Goal: Information Seeking & Learning: Learn about a topic

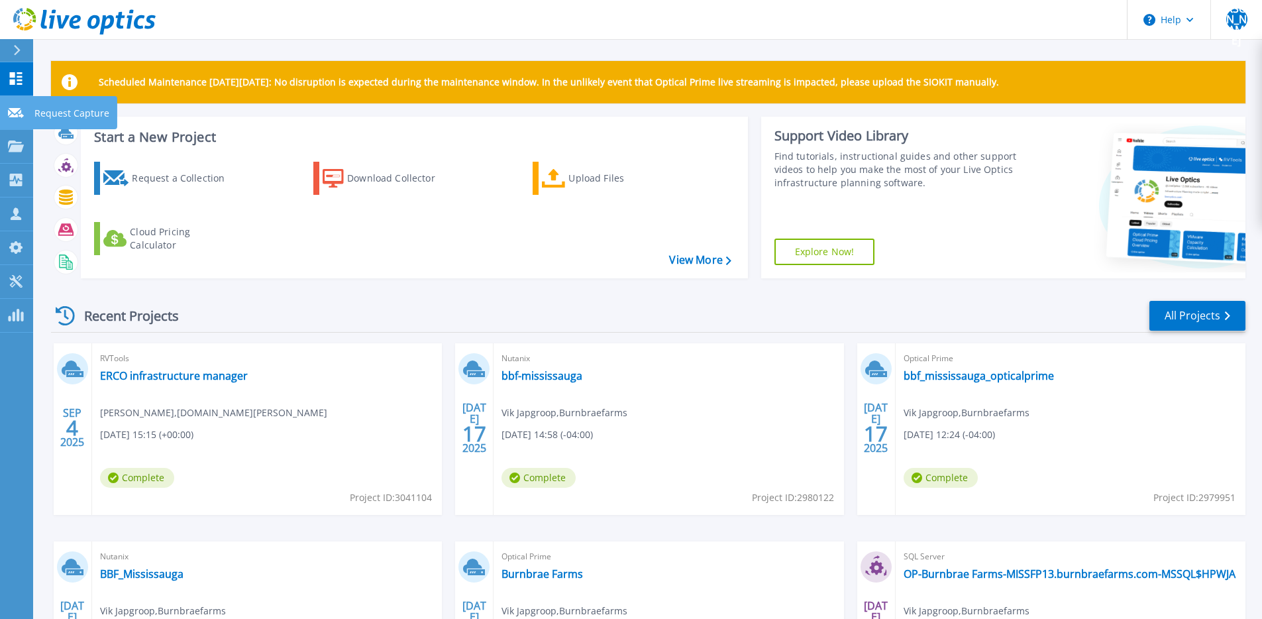
click at [14, 121] on link "Request Capture Request Capture" at bounding box center [16, 113] width 33 height 34
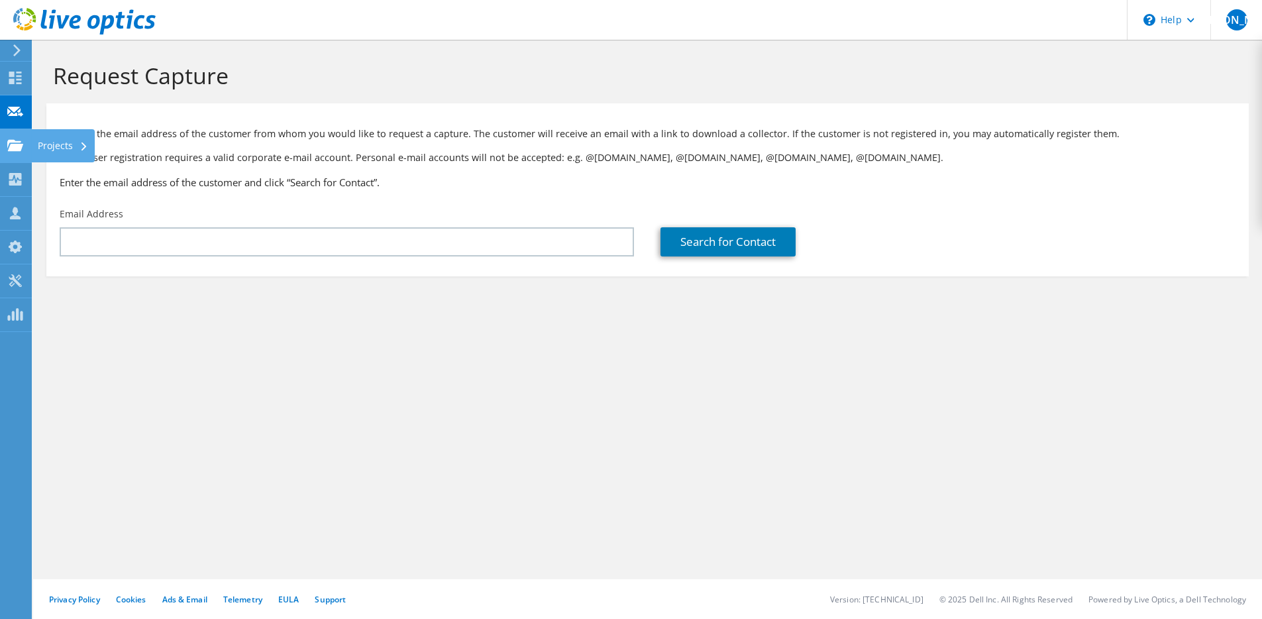
click at [21, 152] on div at bounding box center [15, 147] width 16 height 15
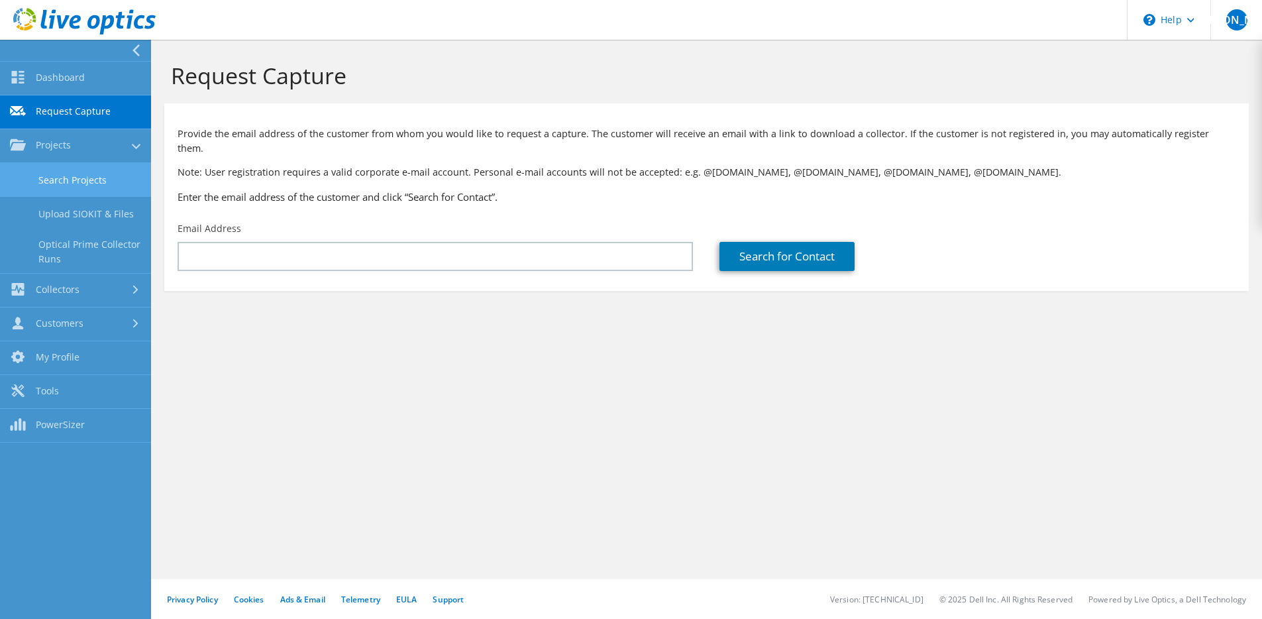
click at [39, 178] on link "Search Projects" at bounding box center [75, 180] width 151 height 34
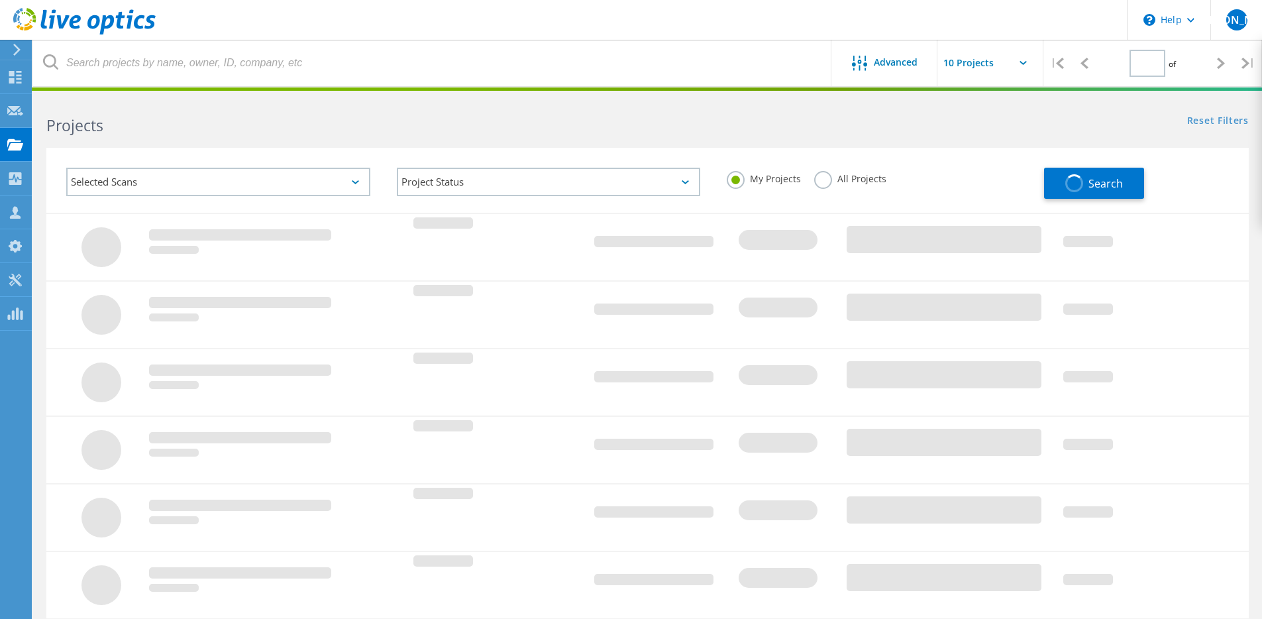
type input "1"
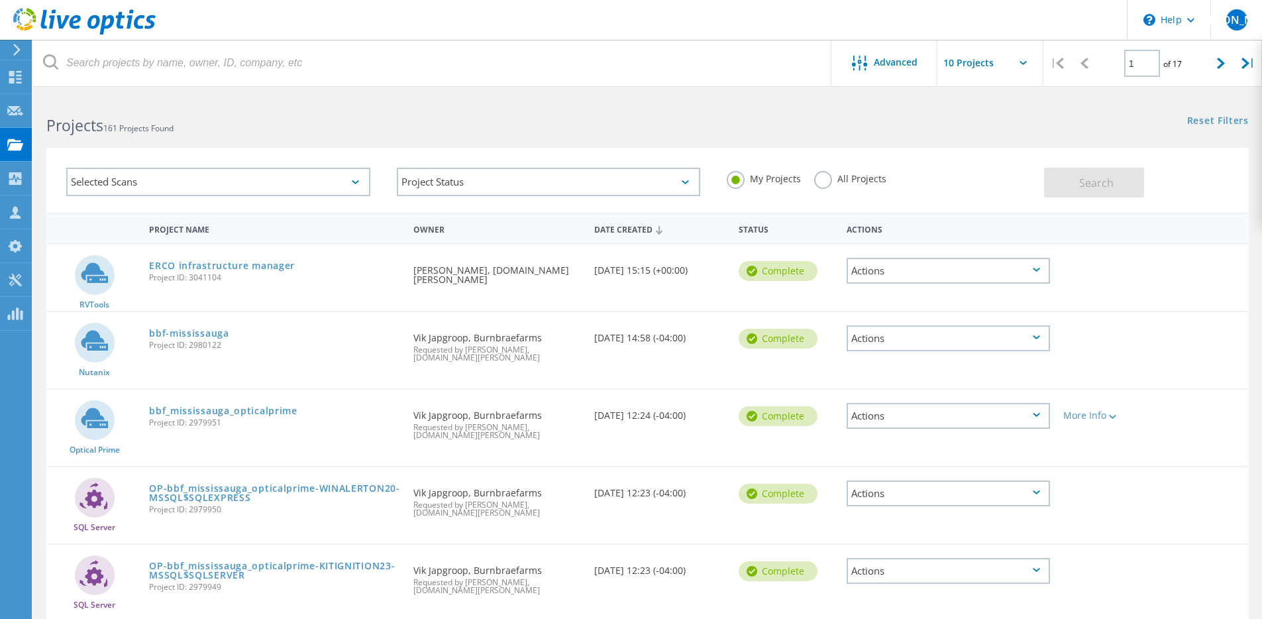
click at [828, 174] on label "All Projects" at bounding box center [850, 177] width 72 height 13
click at [0, 0] on input "All Projects" at bounding box center [0, 0] width 0 height 0
click at [1247, 168] on div "Selected Scans Project Status In Progress Complete Published Anonymous Archived…" at bounding box center [647, 180] width 1203 height 65
click at [1097, 172] on button "Search" at bounding box center [1094, 183] width 100 height 30
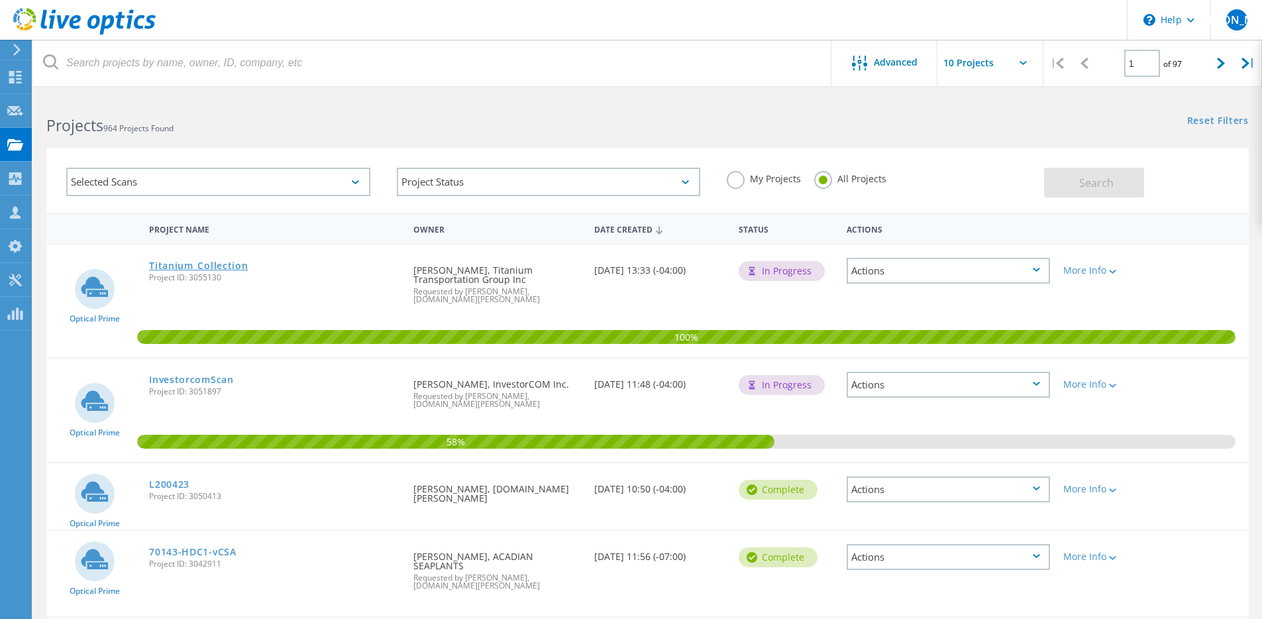
click at [208, 267] on link "Titanium_Collection" at bounding box center [198, 265] width 99 height 9
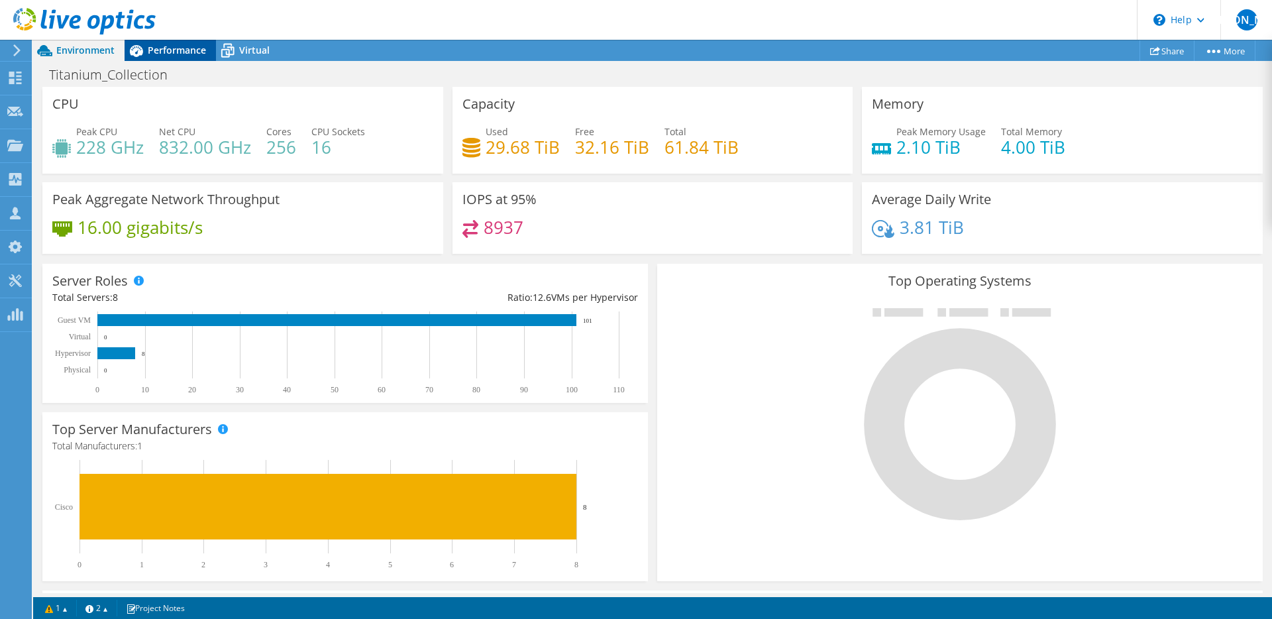
click at [180, 52] on span "Performance" at bounding box center [177, 50] width 58 height 13
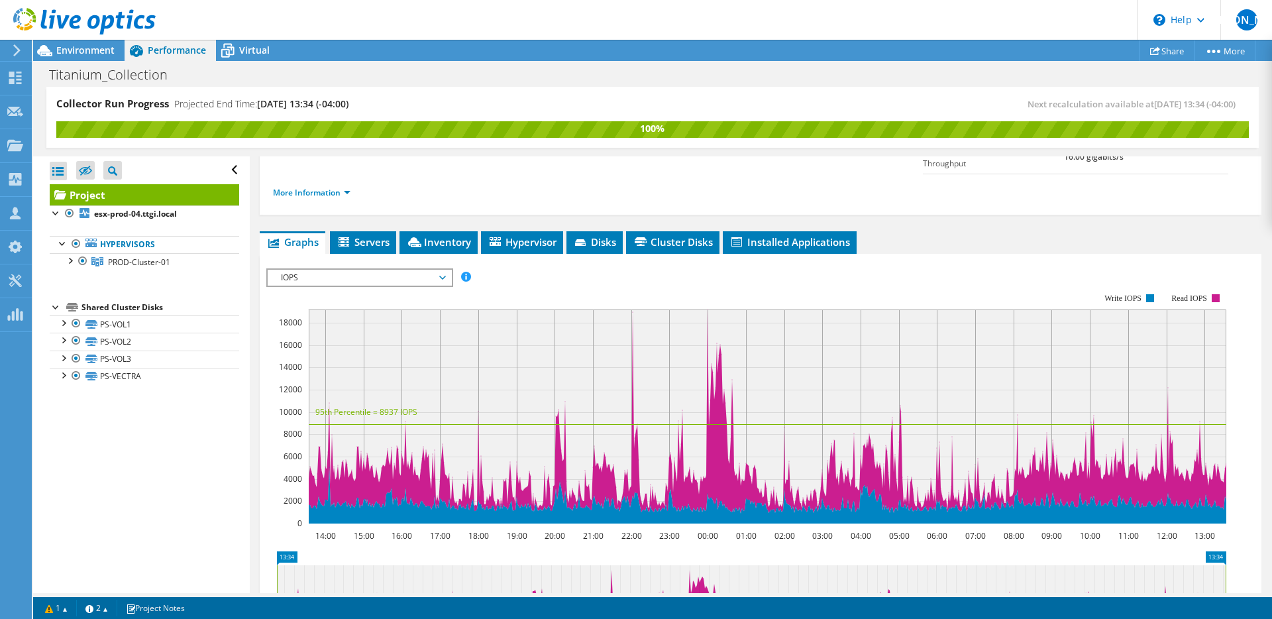
scroll to position [199, 0]
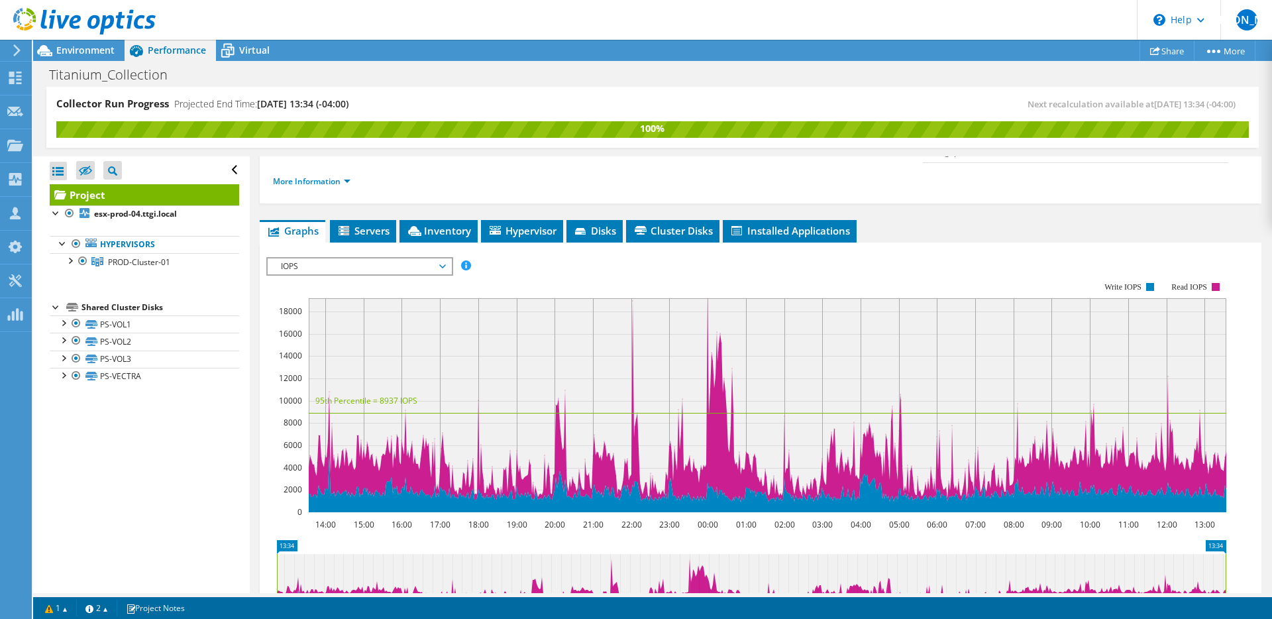
click at [368, 258] on span "IOPS" at bounding box center [359, 266] width 170 height 16
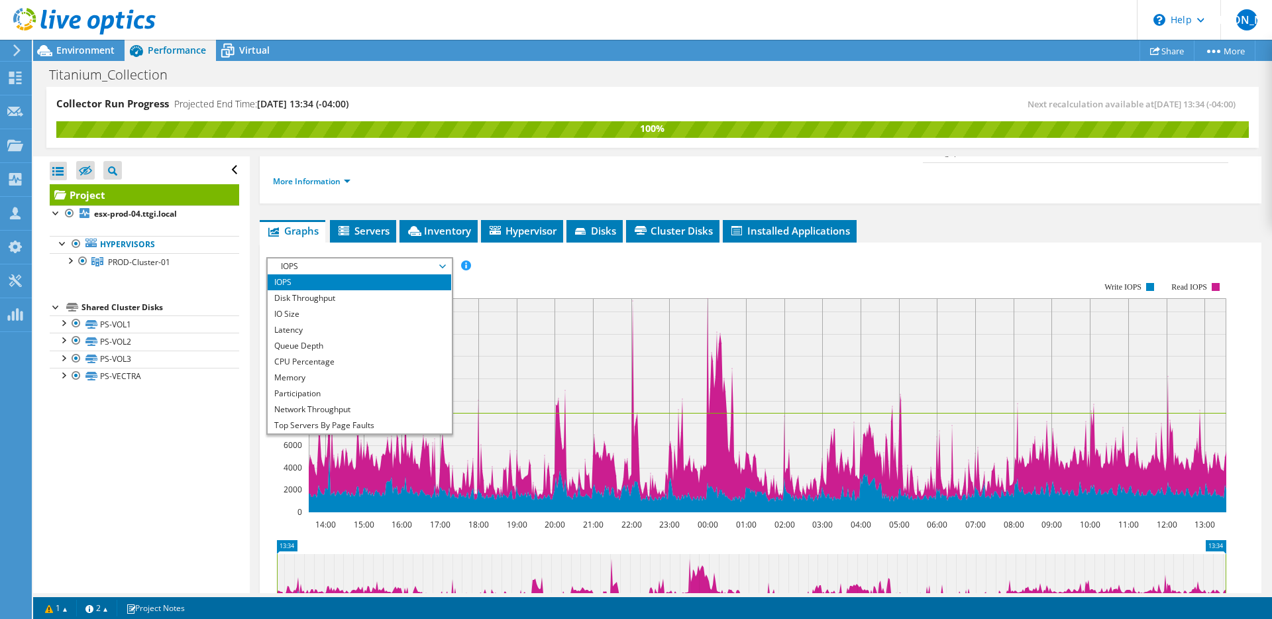
click at [822, 265] on rect at bounding box center [746, 397] width 960 height 265
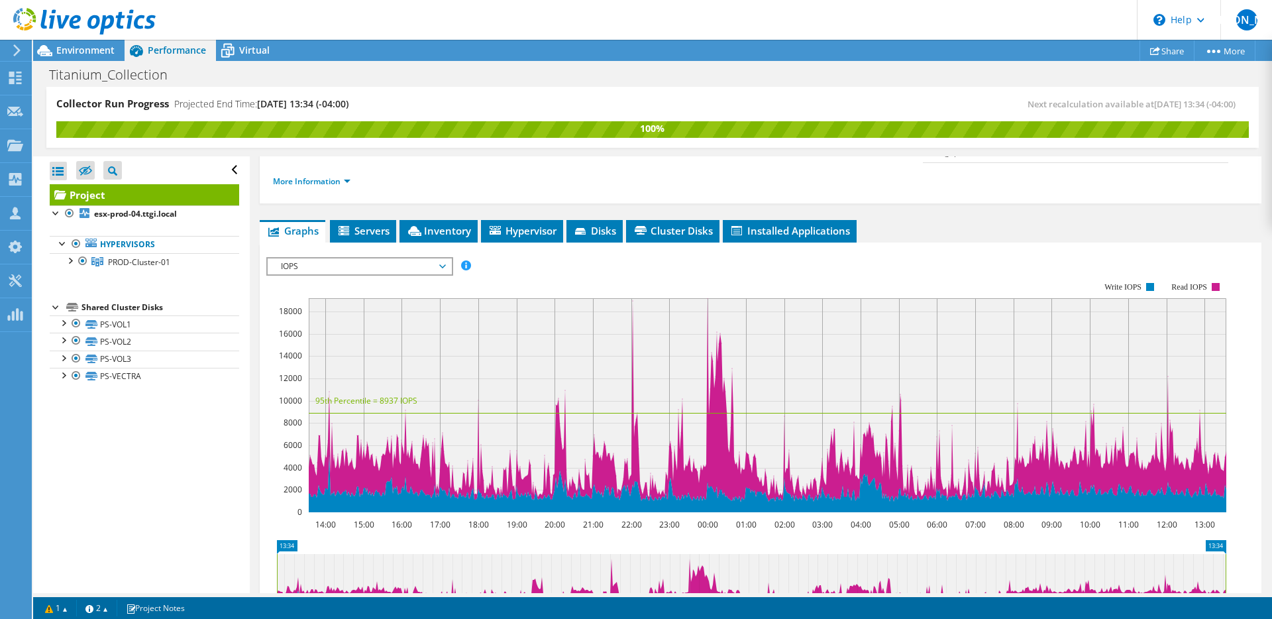
click at [404, 258] on span "IOPS" at bounding box center [359, 266] width 170 height 16
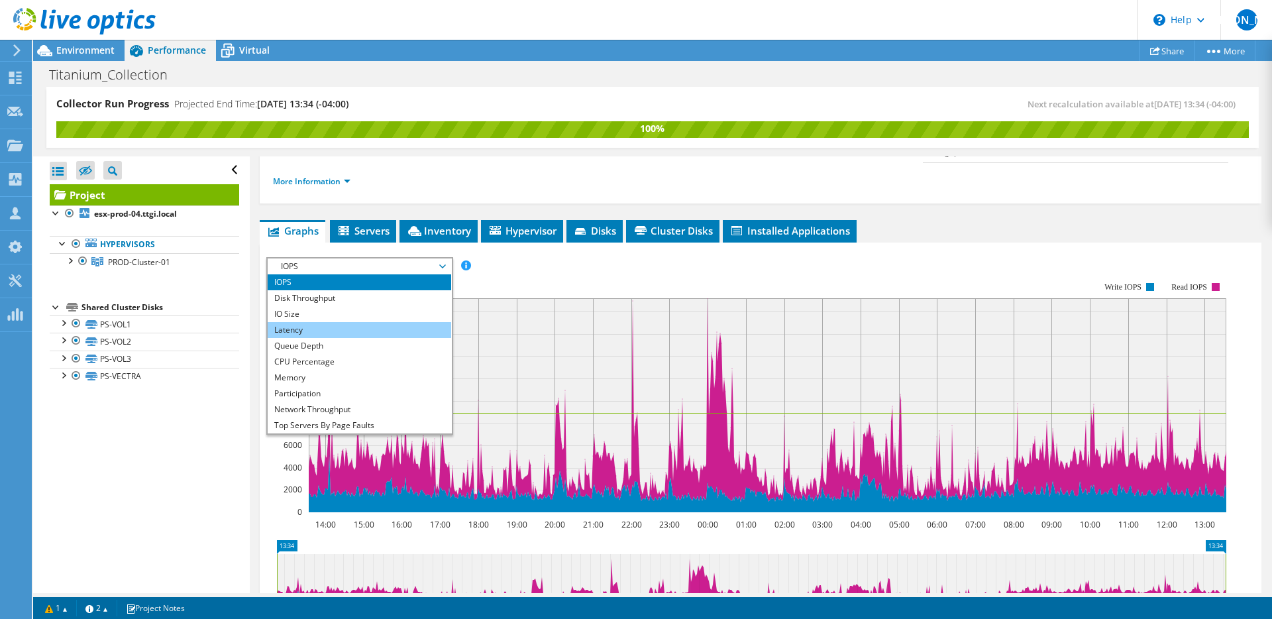
click at [387, 322] on li "Latency" at bounding box center [360, 330] width 184 height 16
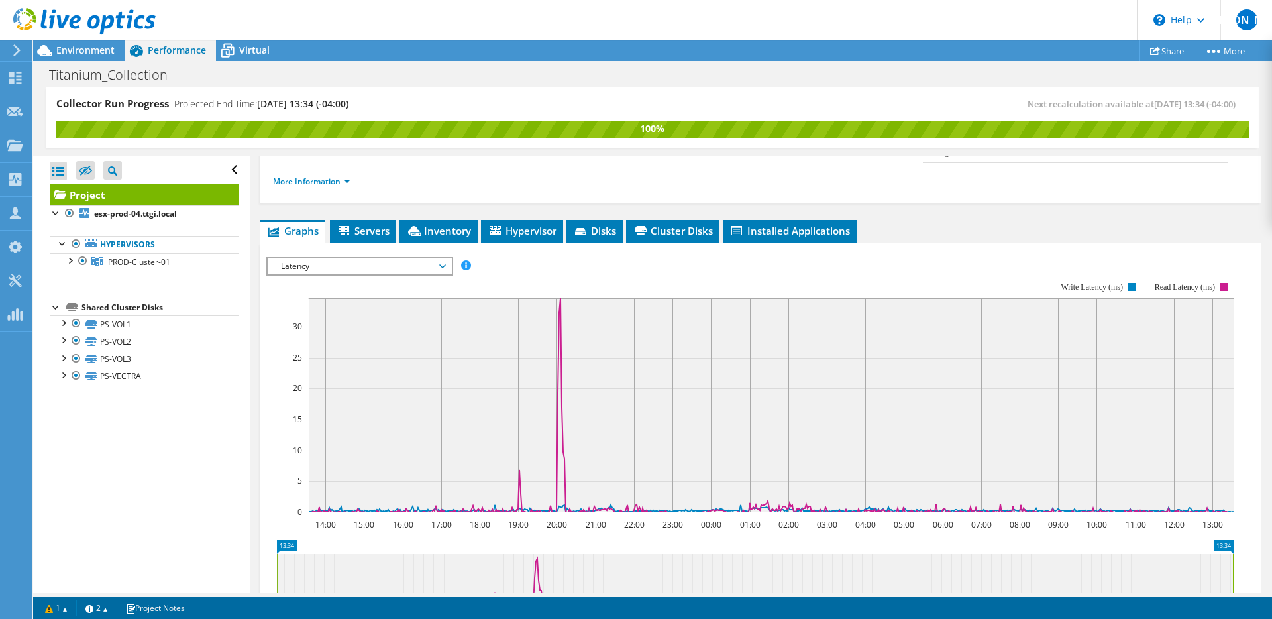
click at [357, 258] on span "Latency" at bounding box center [359, 266] width 170 height 16
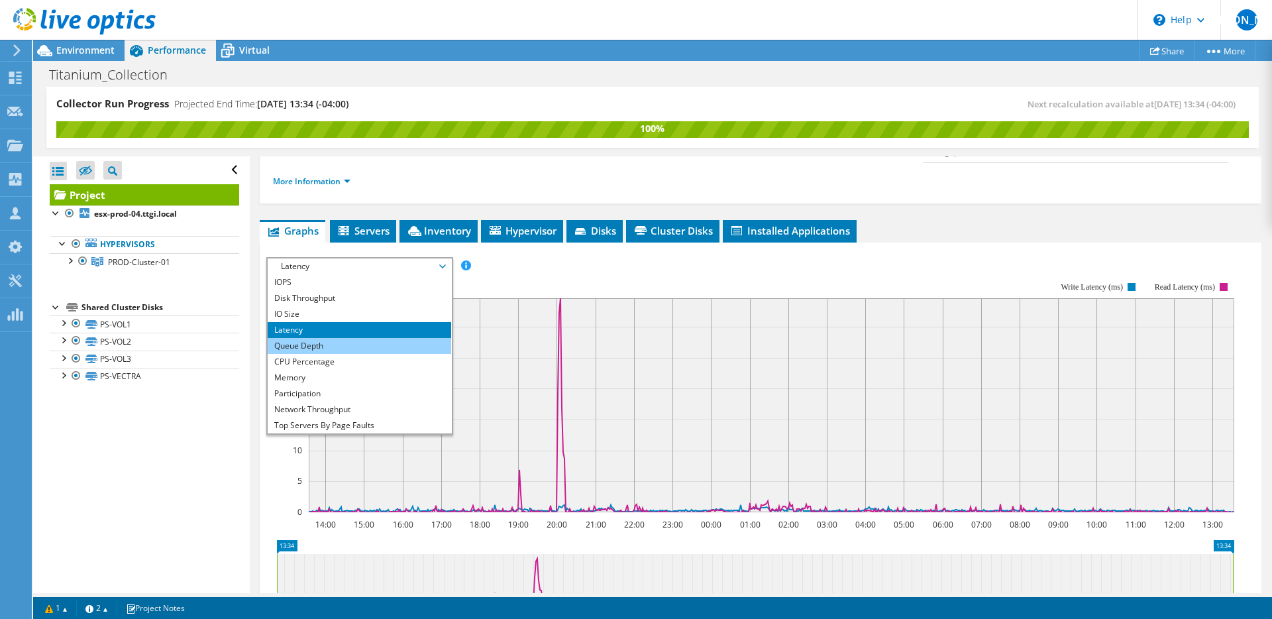
click at [332, 338] on li "Queue Depth" at bounding box center [360, 346] width 184 height 16
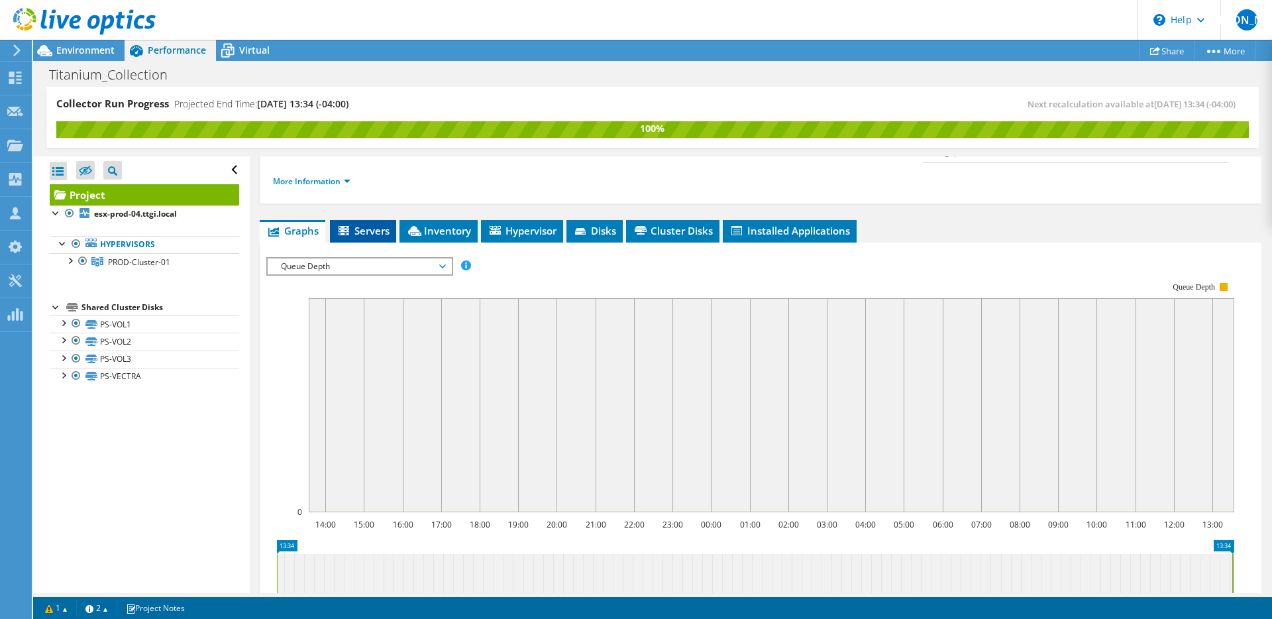
click at [374, 220] on li "Servers" at bounding box center [363, 231] width 66 height 23
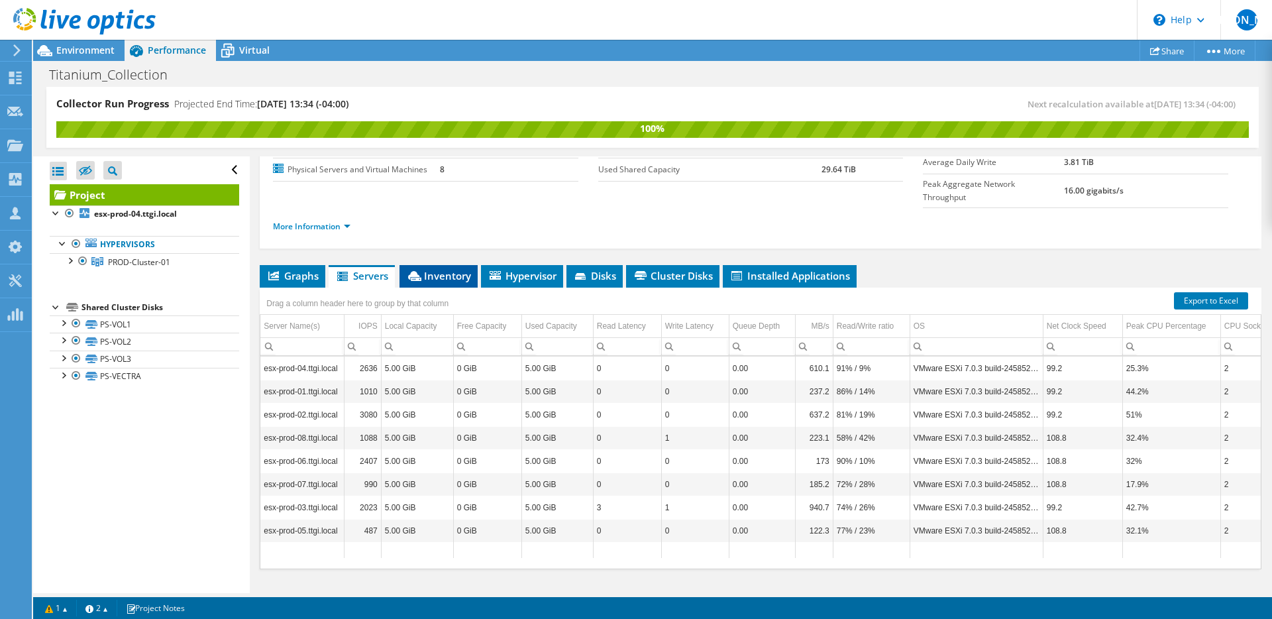
click at [456, 269] on span "Inventory" at bounding box center [438, 275] width 65 height 13
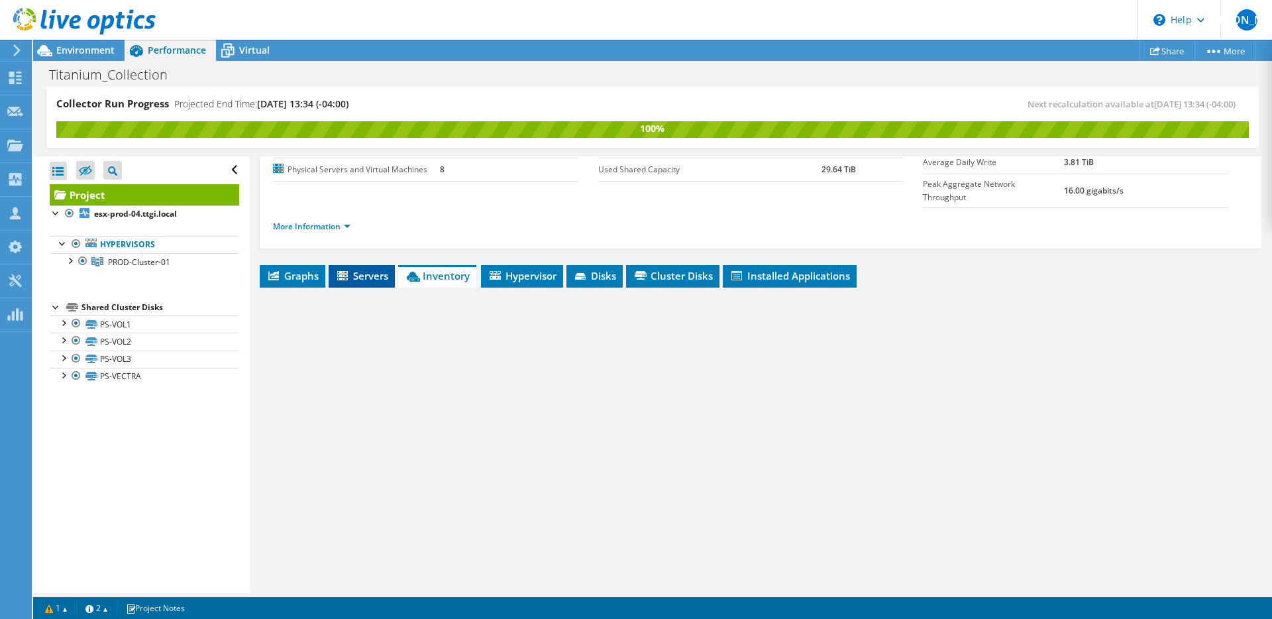
click at [369, 269] on span "Servers" at bounding box center [361, 275] width 53 height 13
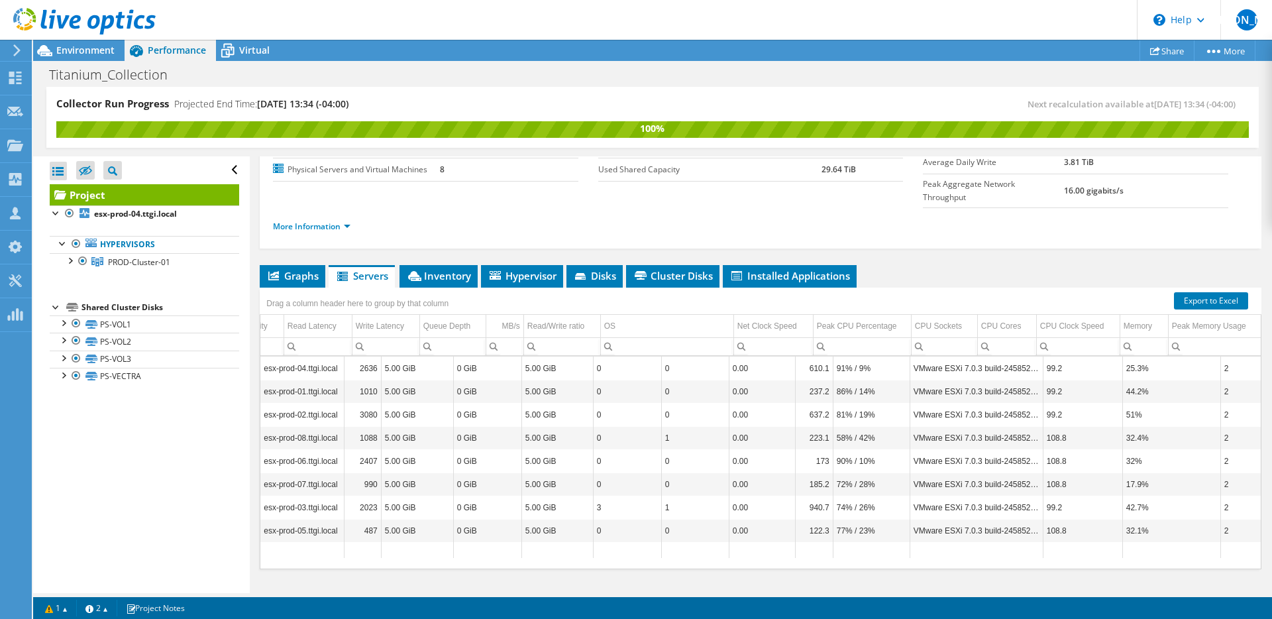
scroll to position [0, 0]
click at [139, 264] on span "PROD-Cluster-01" at bounding box center [139, 261] width 62 height 11
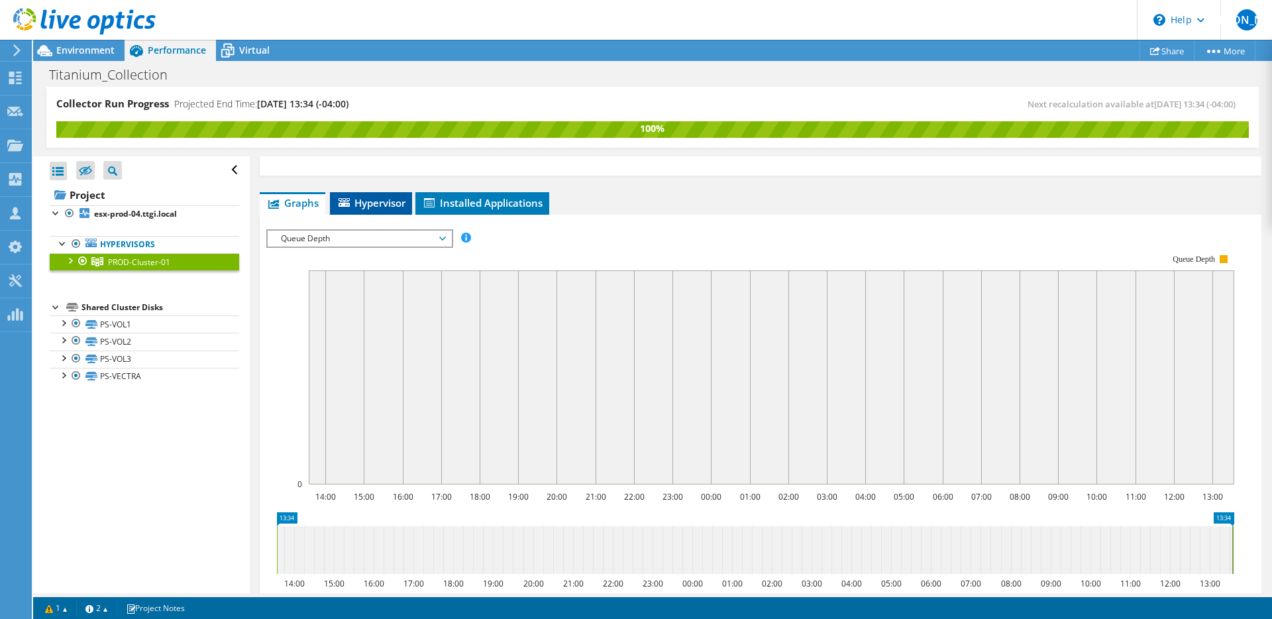
click at [370, 201] on span "Hypervisor" at bounding box center [371, 202] width 69 height 13
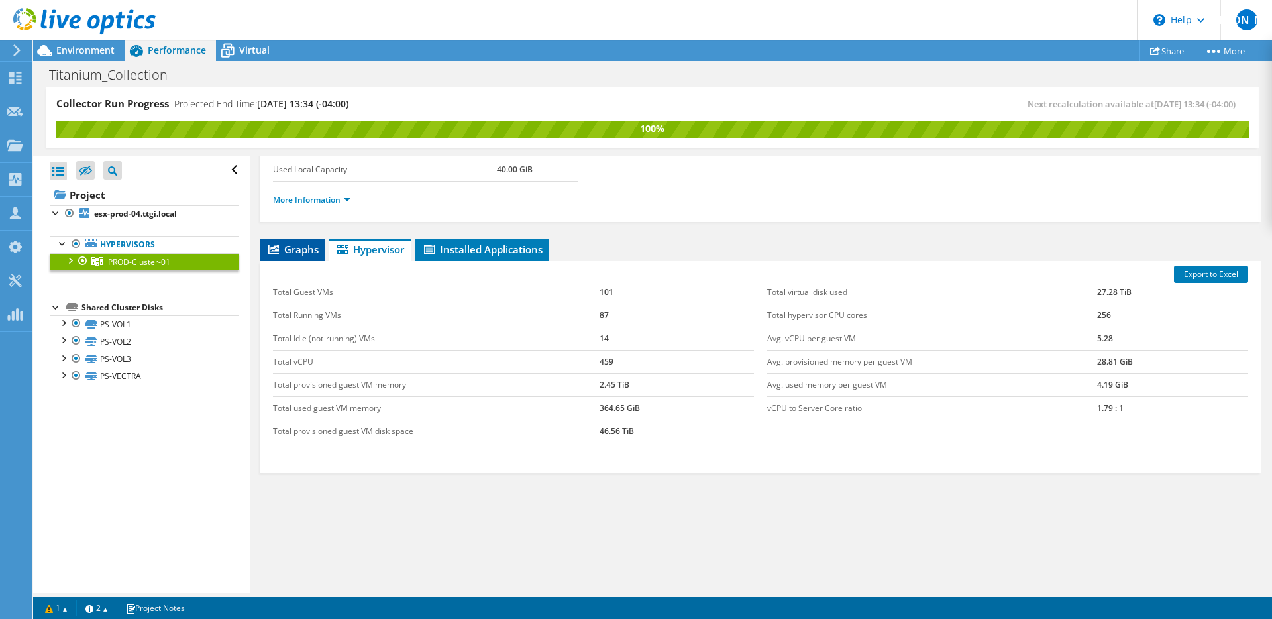
click at [318, 251] on span "Graphs" at bounding box center [292, 249] width 52 height 13
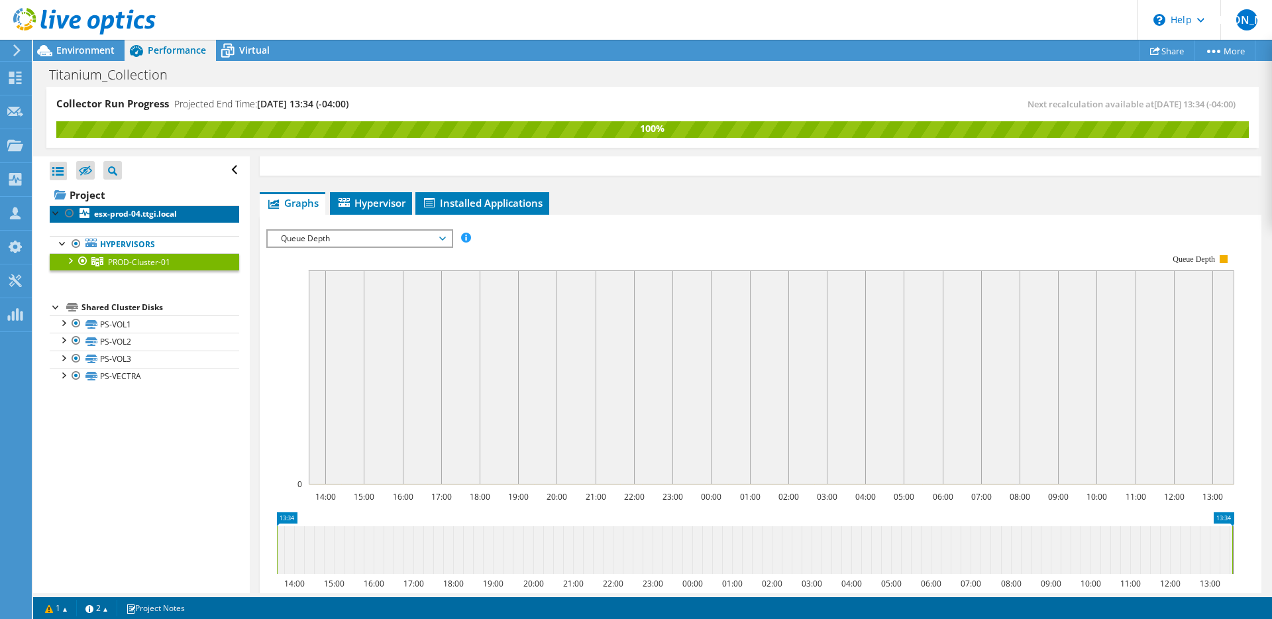
click at [139, 220] on link "esx-prod-04.ttgi.local" at bounding box center [145, 213] width 190 height 17
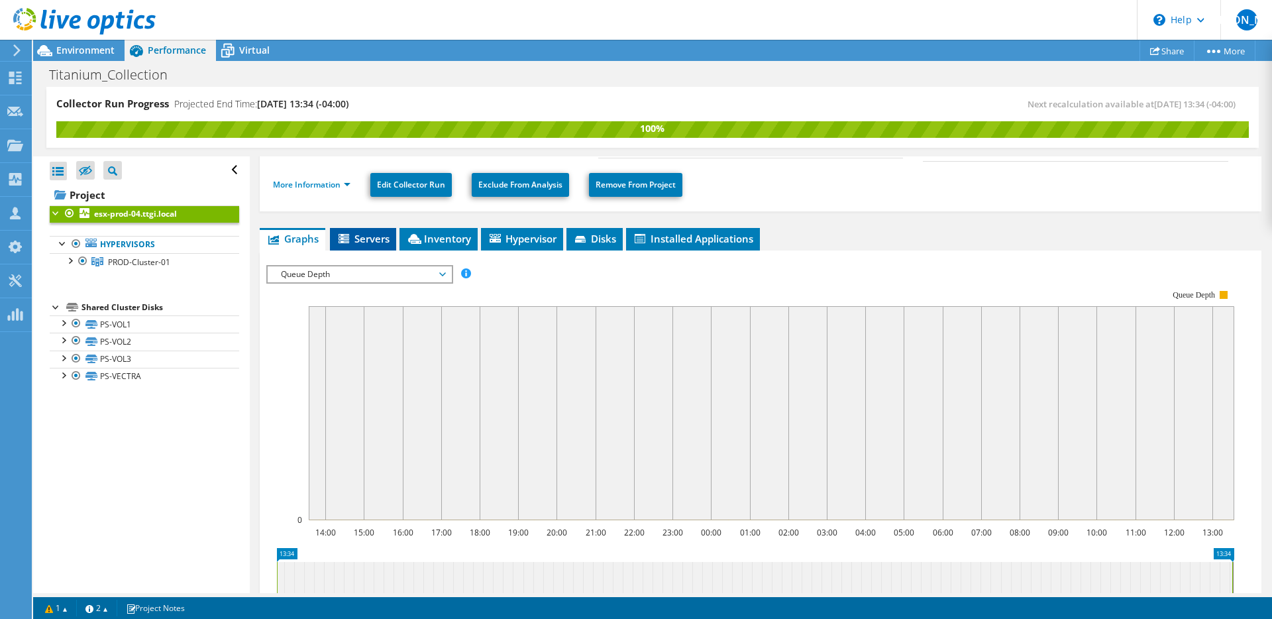
click at [366, 232] on span "Servers" at bounding box center [363, 238] width 53 height 13
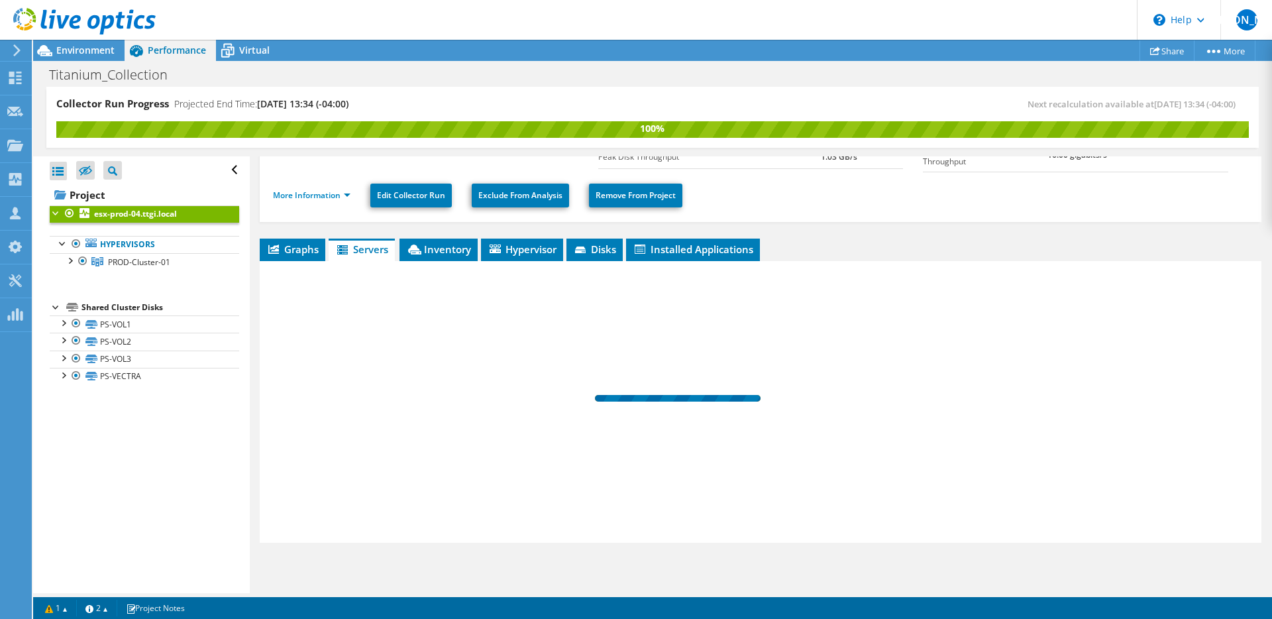
scroll to position [140, 0]
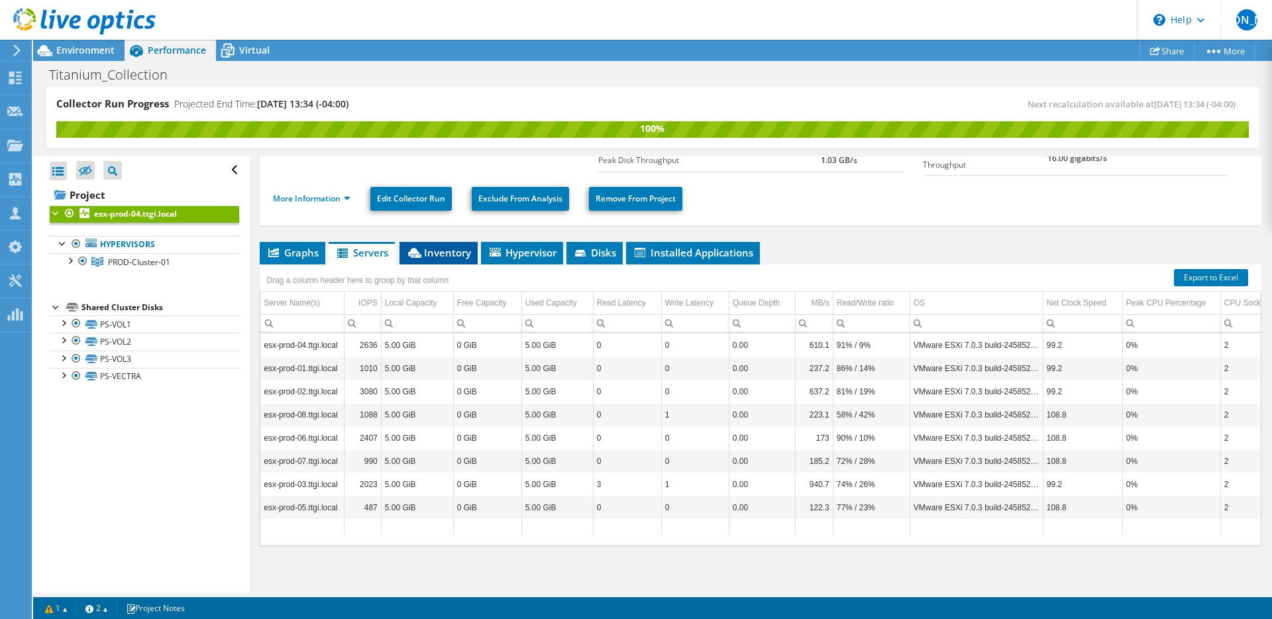
click at [429, 256] on li "Inventory" at bounding box center [439, 253] width 78 height 23
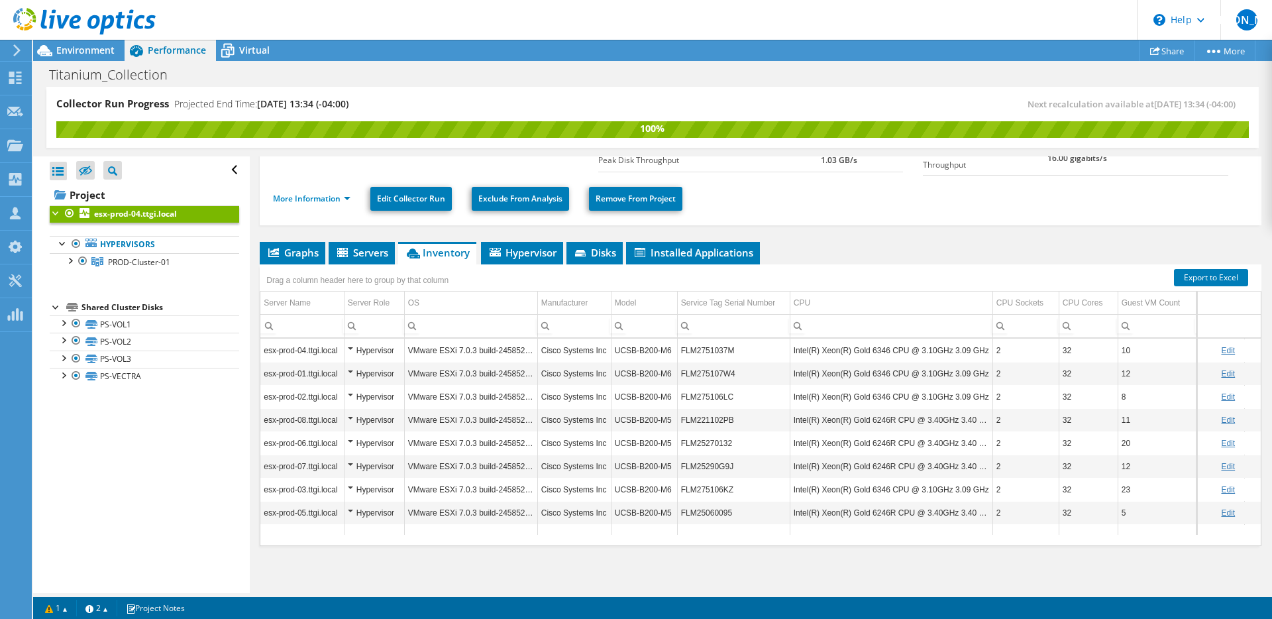
click at [348, 509] on div "Hypervisor" at bounding box center [374, 513] width 53 height 16
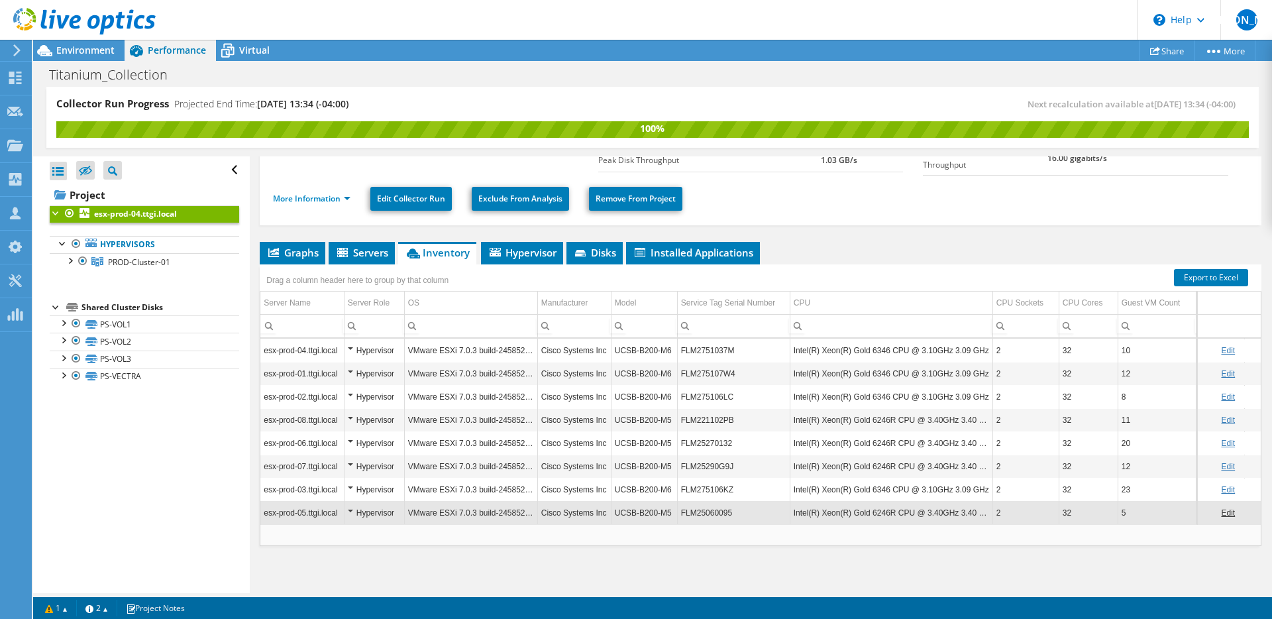
click at [352, 508] on div "Hypervisor" at bounding box center [374, 513] width 53 height 16
click at [355, 507] on div "Hypervisor" at bounding box center [374, 513] width 53 height 16
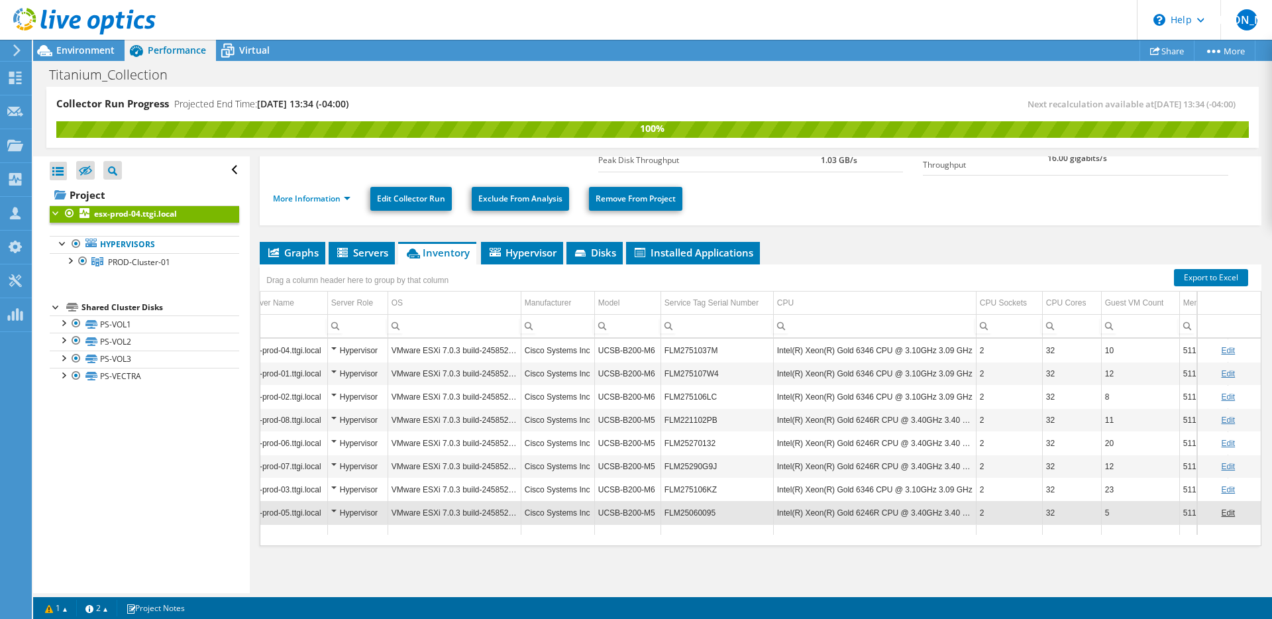
scroll to position [0, 0]
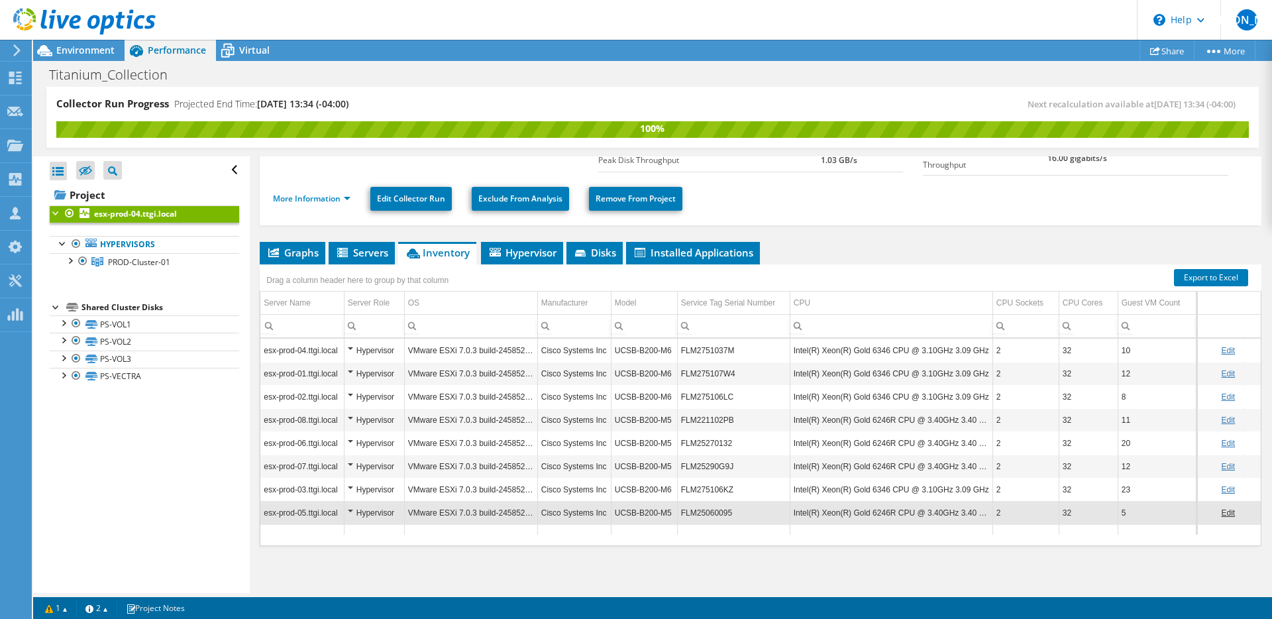
click at [355, 370] on div "Hypervisor" at bounding box center [374, 374] width 53 height 16
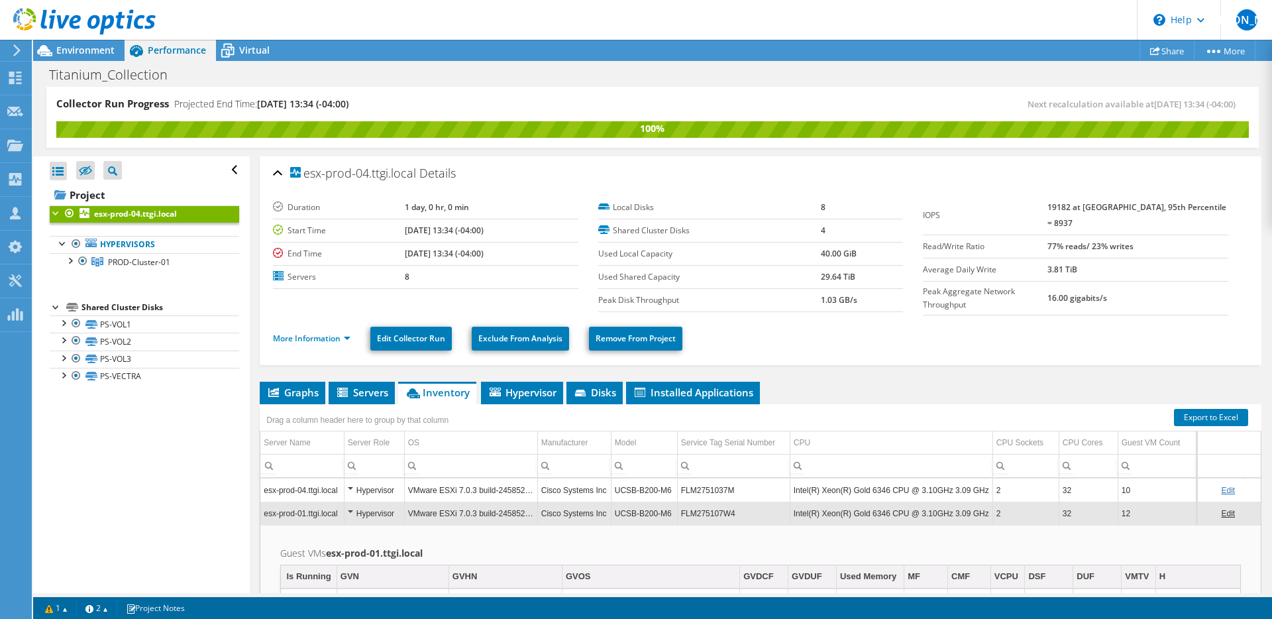
click at [354, 482] on div "Hypervisor" at bounding box center [374, 490] width 53 height 16
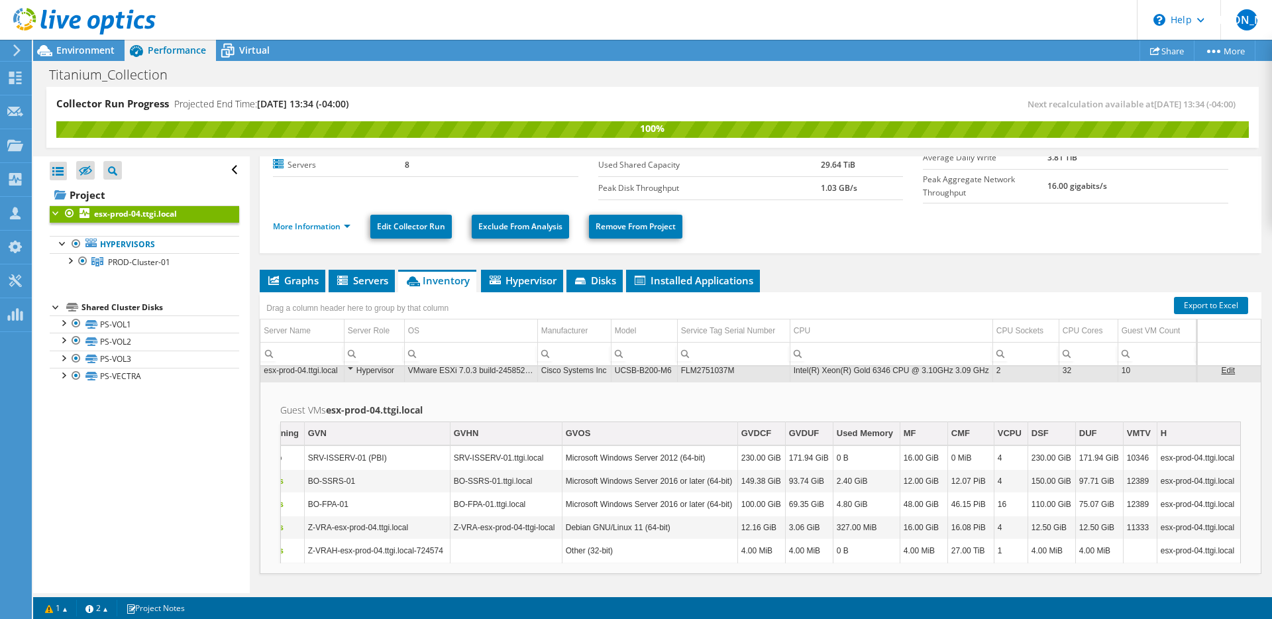
click at [563, 407] on h2 "Guest VMs esx-prod-04.ttgi.local" at bounding box center [760, 410] width 961 height 16
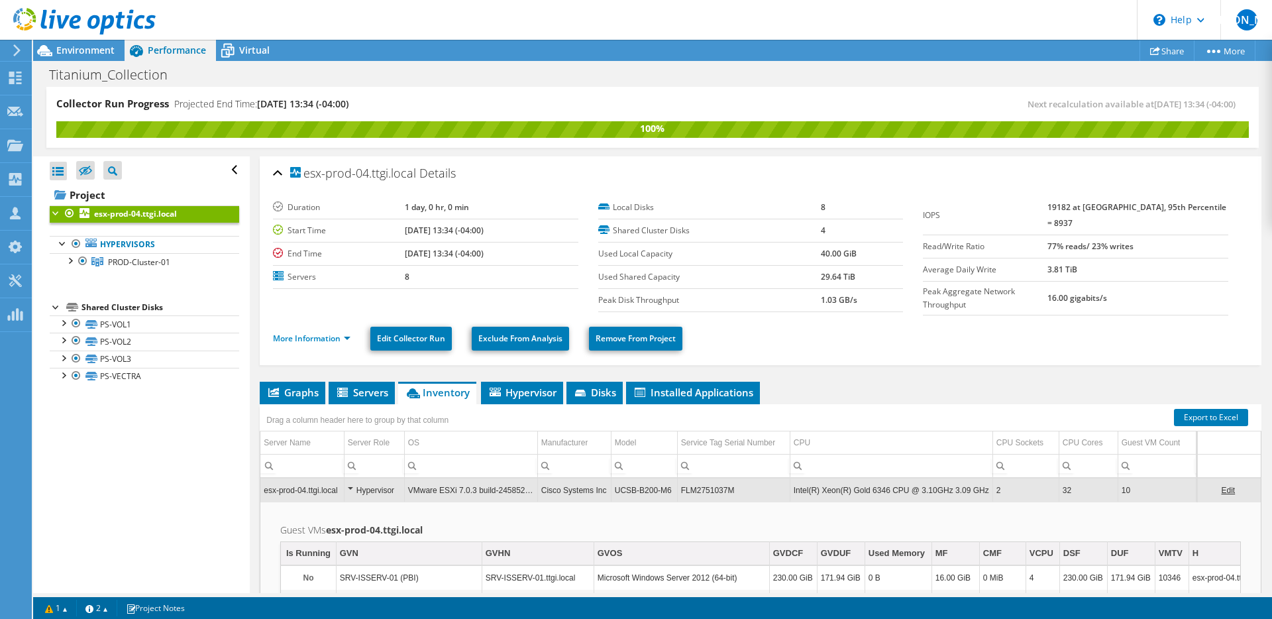
click at [451, 399] on li "Inventory" at bounding box center [437, 393] width 78 height 23
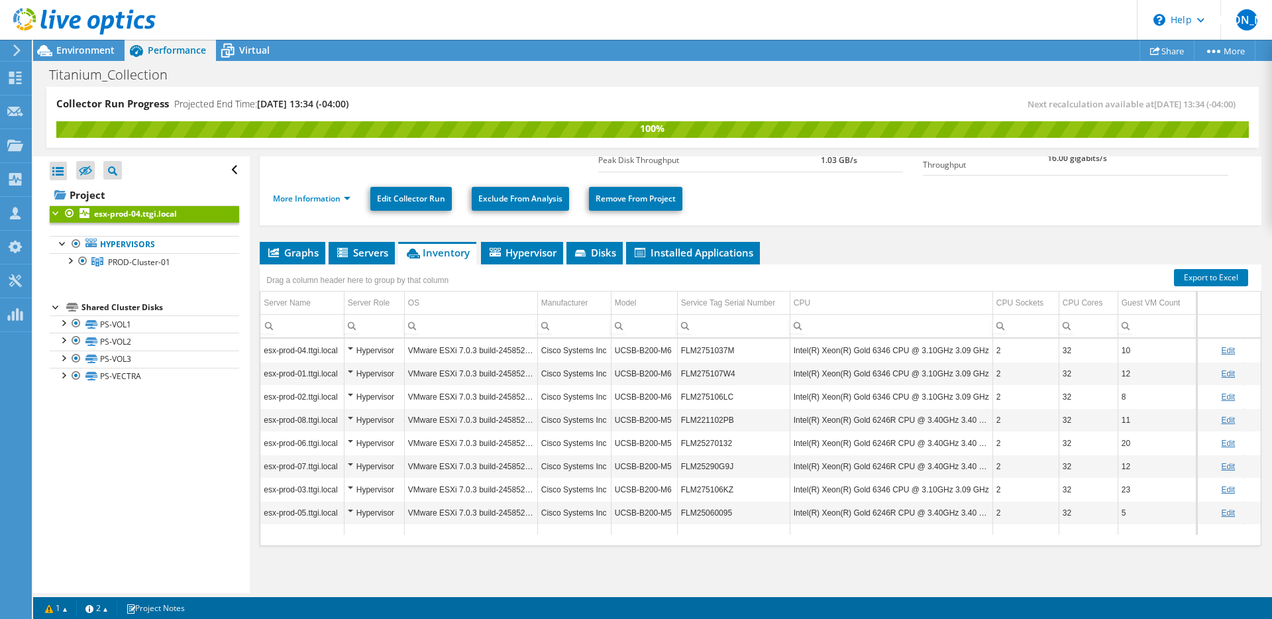
click at [351, 351] on div "Hypervisor" at bounding box center [374, 351] width 53 height 16
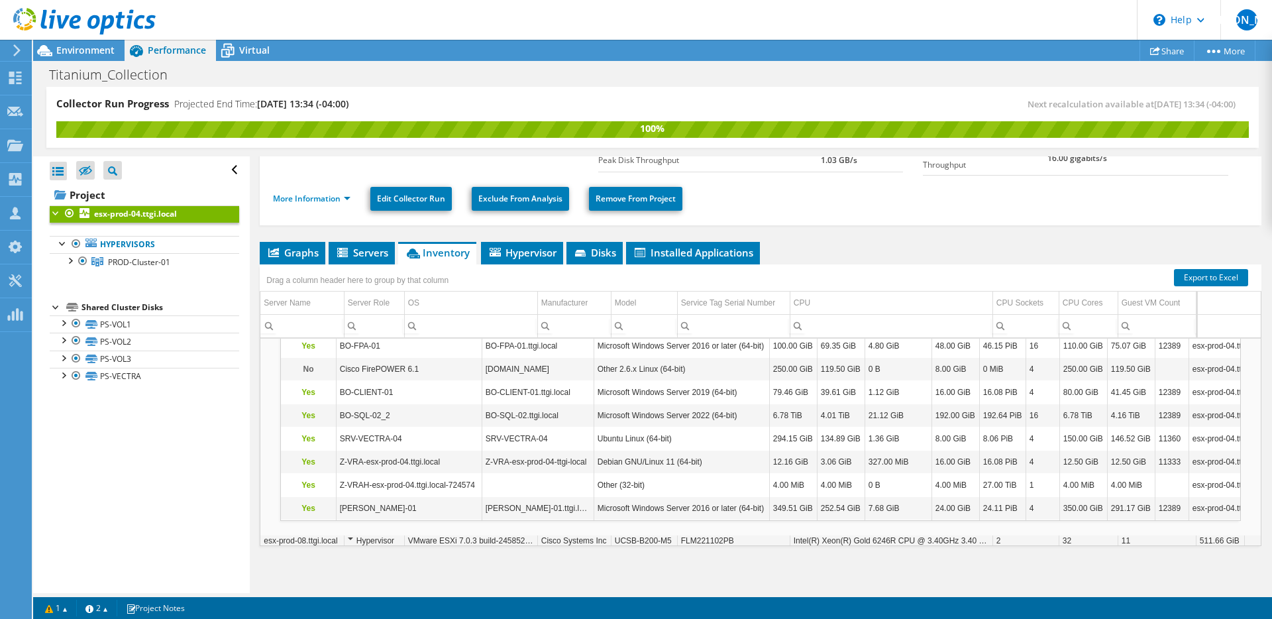
click at [861, 255] on ul "Graphs Servers Inventory Hypervisor Disks Cluster Disks Installed Applications" at bounding box center [761, 253] width 1002 height 23
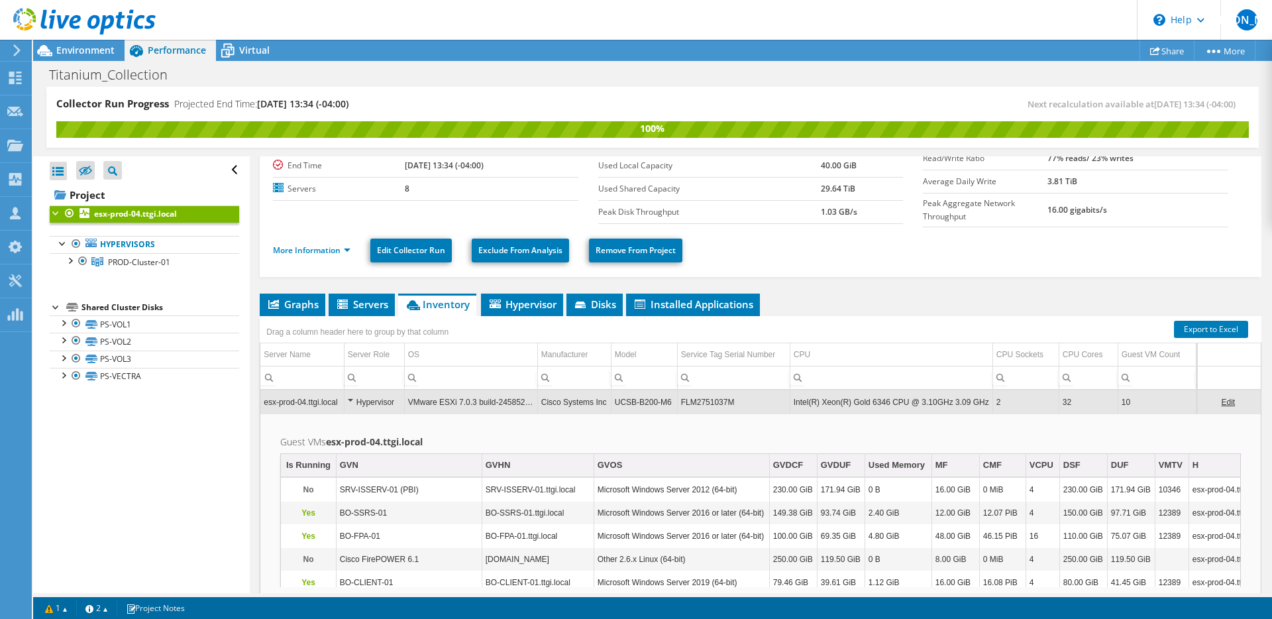
scroll to position [84, 0]
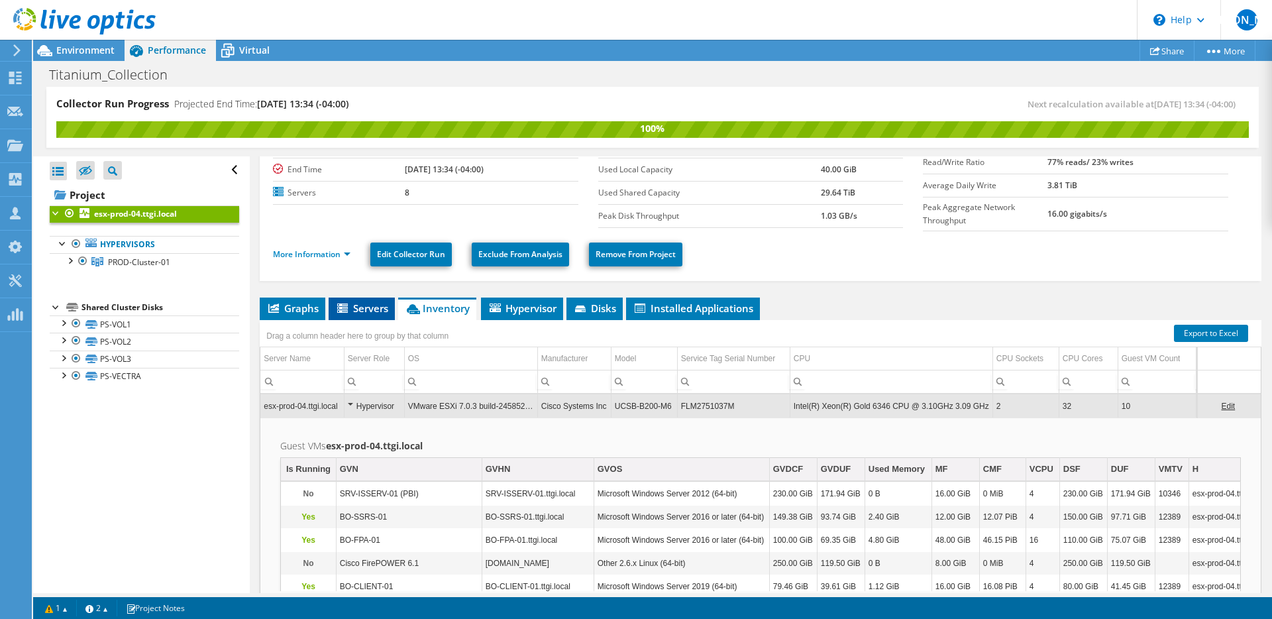
click at [371, 303] on span "Servers" at bounding box center [361, 308] width 53 height 13
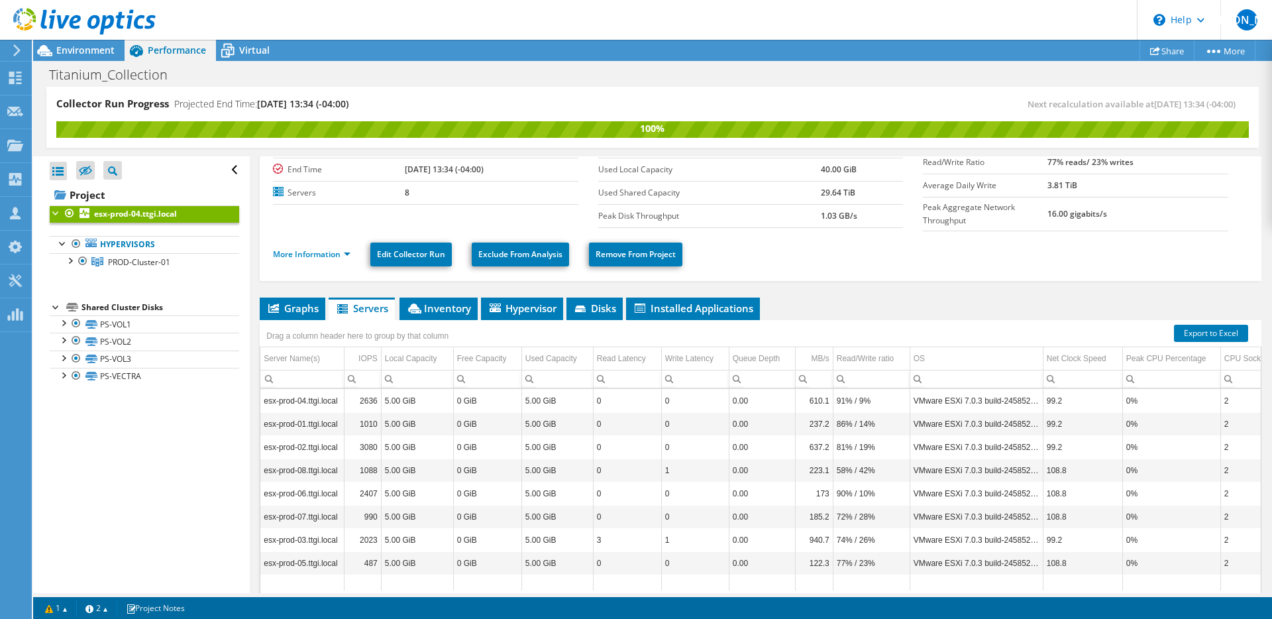
click at [983, 298] on ul "Graphs Servers Inventory Hypervisor Disks Cluster Disks Installed Applications" at bounding box center [761, 309] width 1002 height 23
click at [460, 309] on span "Inventory" at bounding box center [438, 308] width 65 height 13
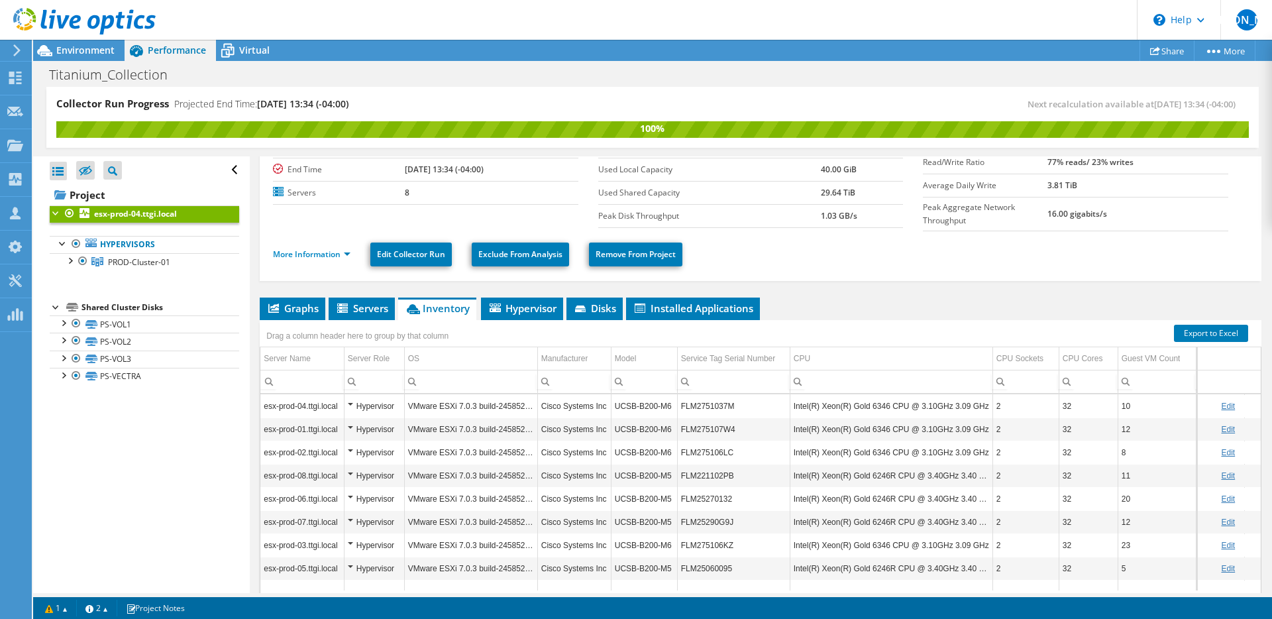
click at [350, 402] on div "Hypervisor" at bounding box center [374, 406] width 53 height 16
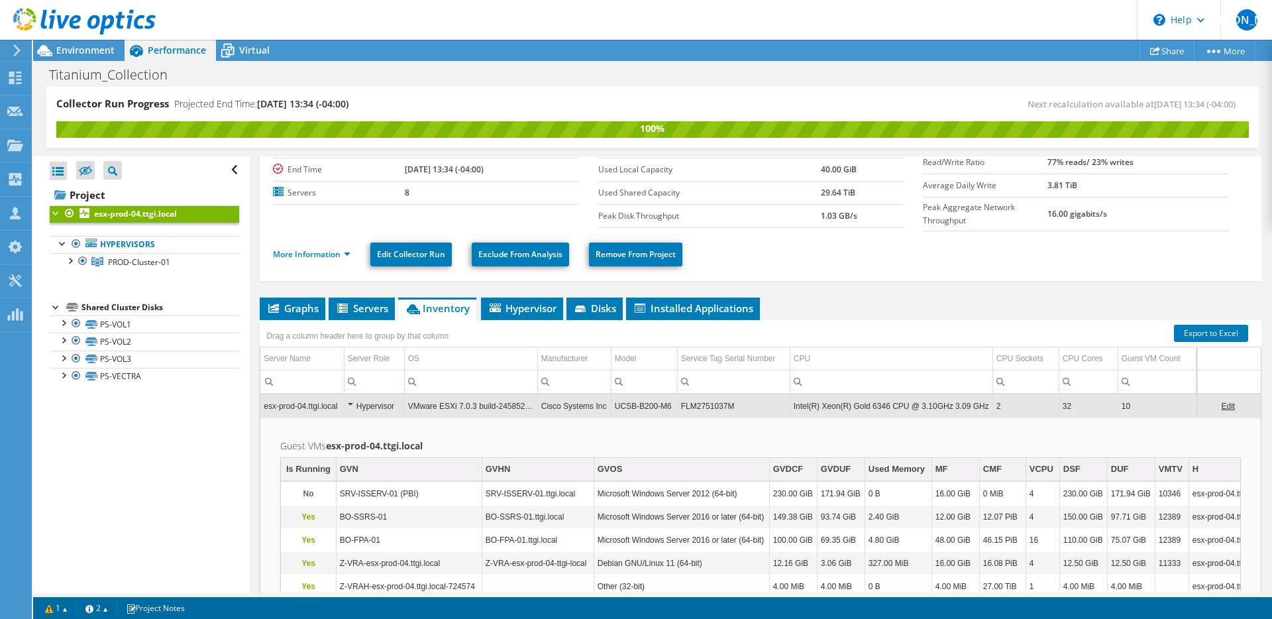
click at [350, 402] on div "Hypervisor" at bounding box center [374, 406] width 53 height 16
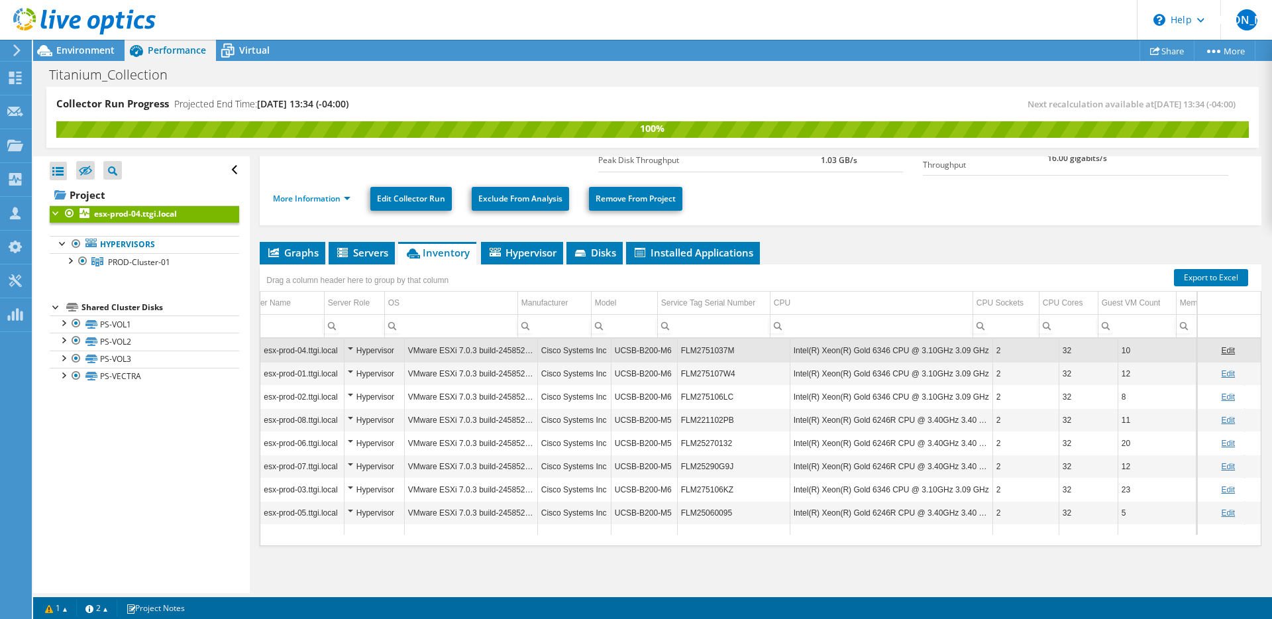
scroll to position [0, 0]
click at [348, 346] on div "Hypervisor" at bounding box center [374, 351] width 53 height 16
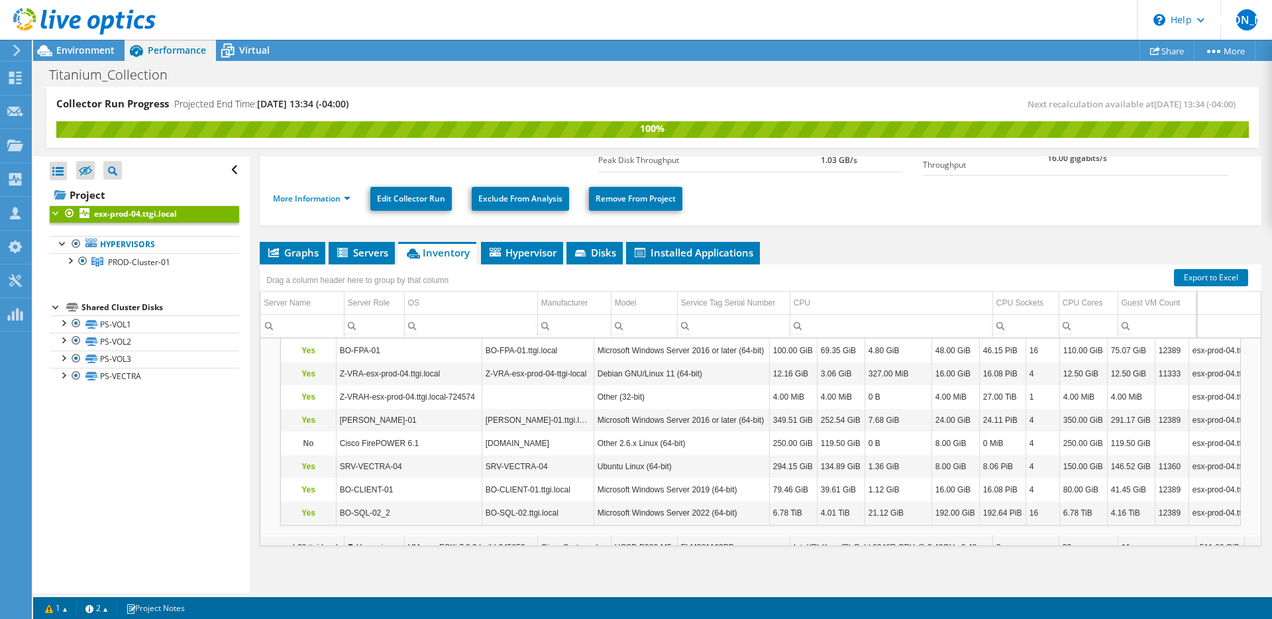
scroll to position [152, 0]
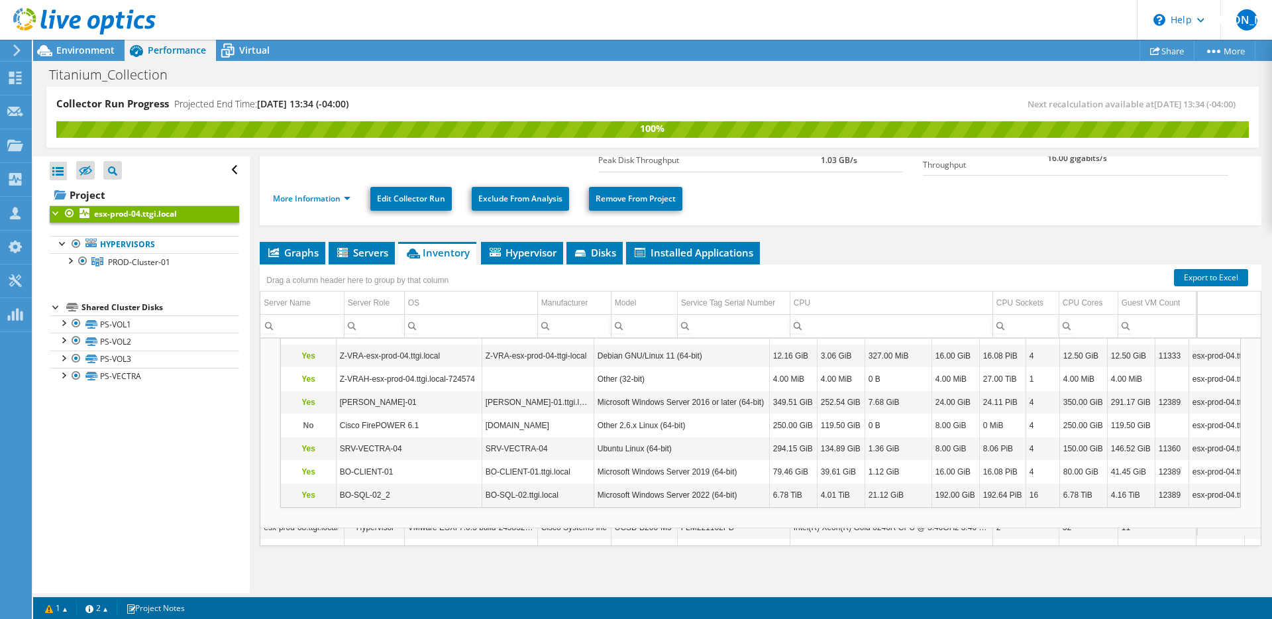
drag, startPoint x: 464, startPoint y: 518, endPoint x: 494, endPoint y: 518, distance: 29.8
click at [494, 518] on td "Guest VMs esx-prod-04.ttgi.local Is Running GVN GVHN GVOS GVDCF GVDUF Used Memo…" at bounding box center [760, 369] width 1001 height 318
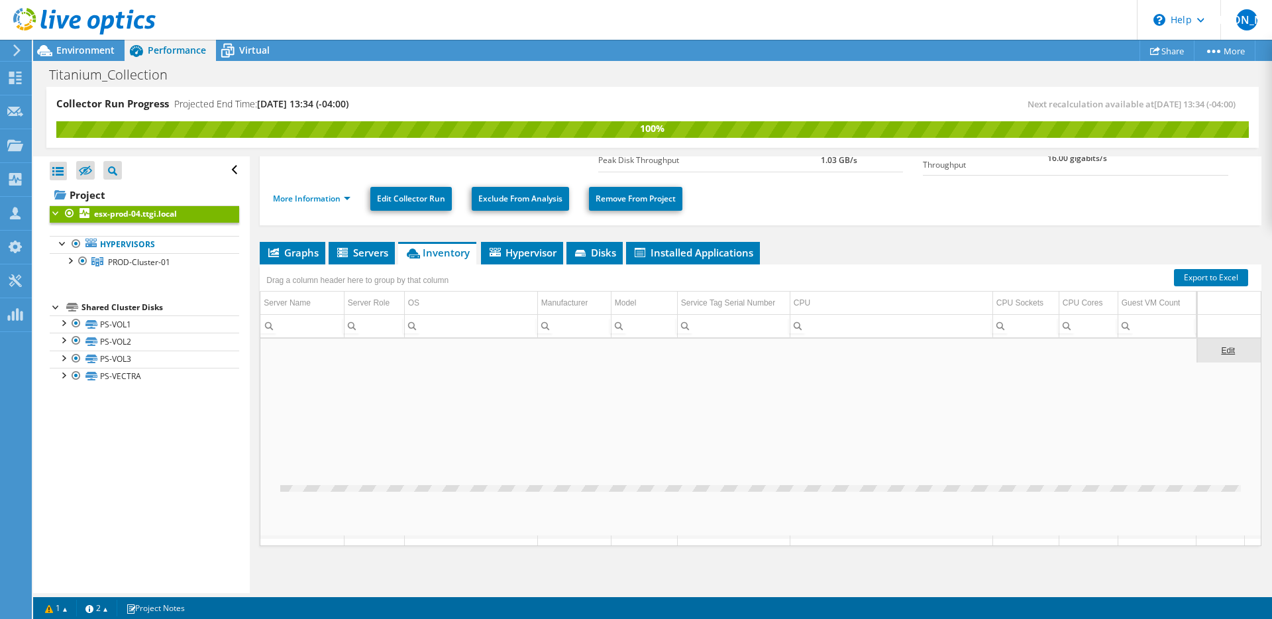
scroll to position [0, 0]
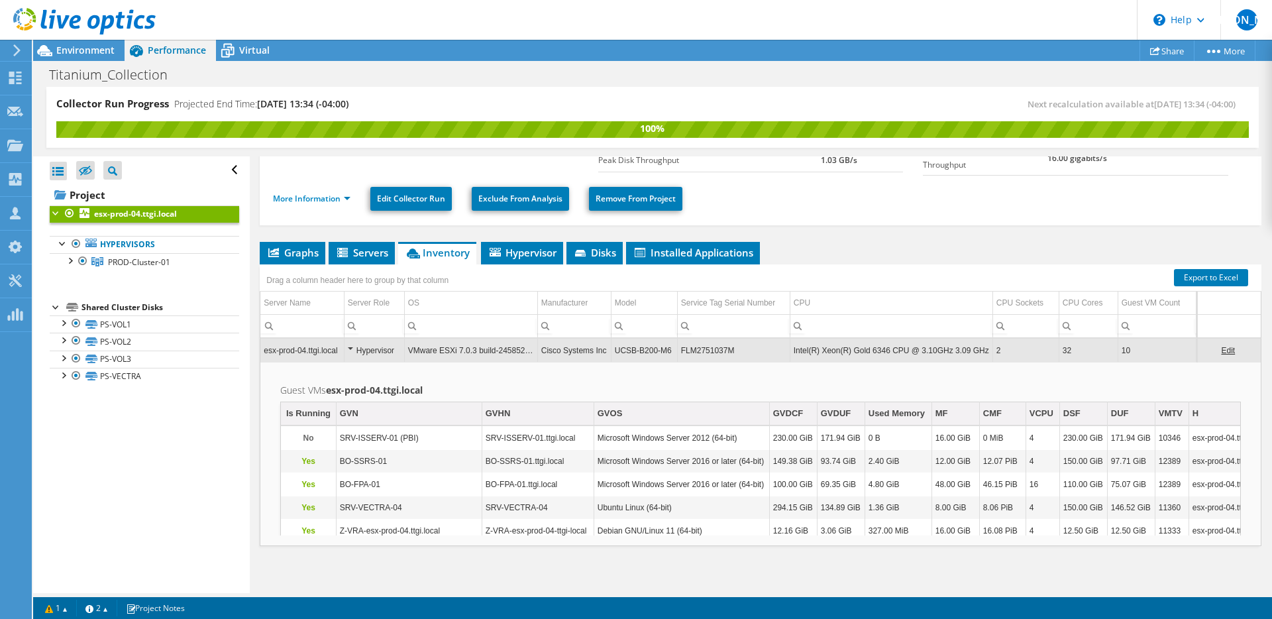
drag, startPoint x: 492, startPoint y: 516, endPoint x: 522, endPoint y: 515, distance: 30.5
click at [585, 382] on h2 "Guest VMs esx-prod-04.ttgi.local" at bounding box center [760, 390] width 961 height 16
click at [351, 346] on div "Hypervisor" at bounding box center [374, 351] width 53 height 16
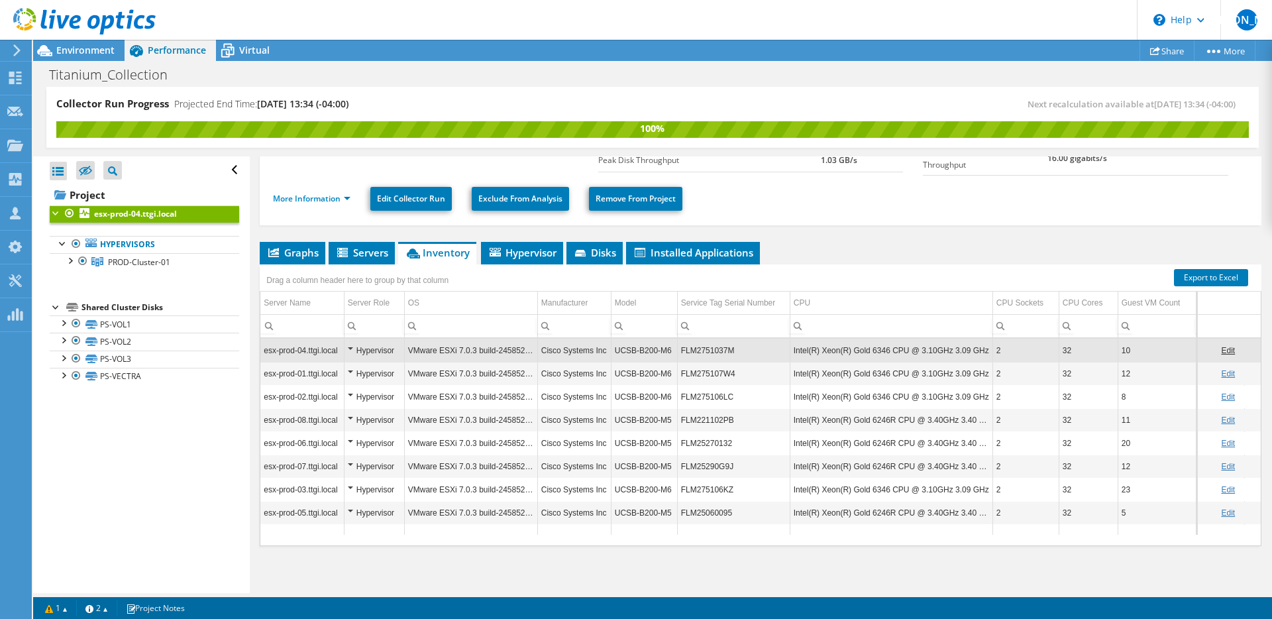
click at [355, 508] on div "Hypervisor" at bounding box center [374, 513] width 53 height 16
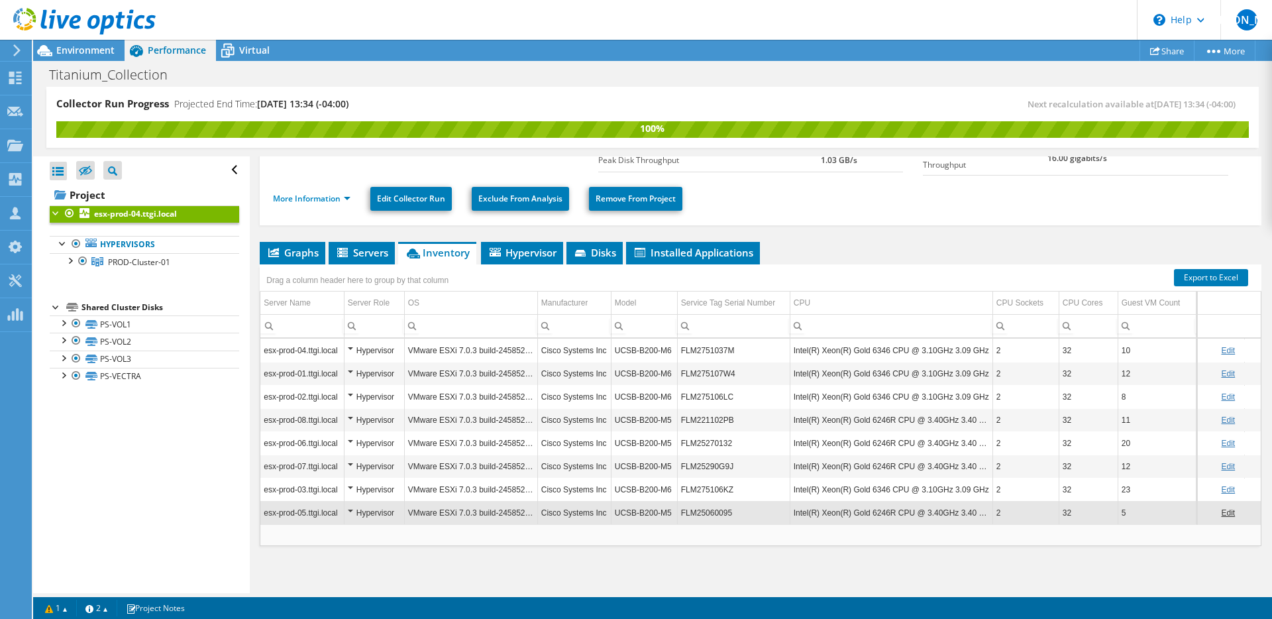
click at [349, 507] on div "Hypervisor" at bounding box center [374, 513] width 53 height 16
click at [351, 508] on div "Hypervisor" at bounding box center [374, 513] width 53 height 16
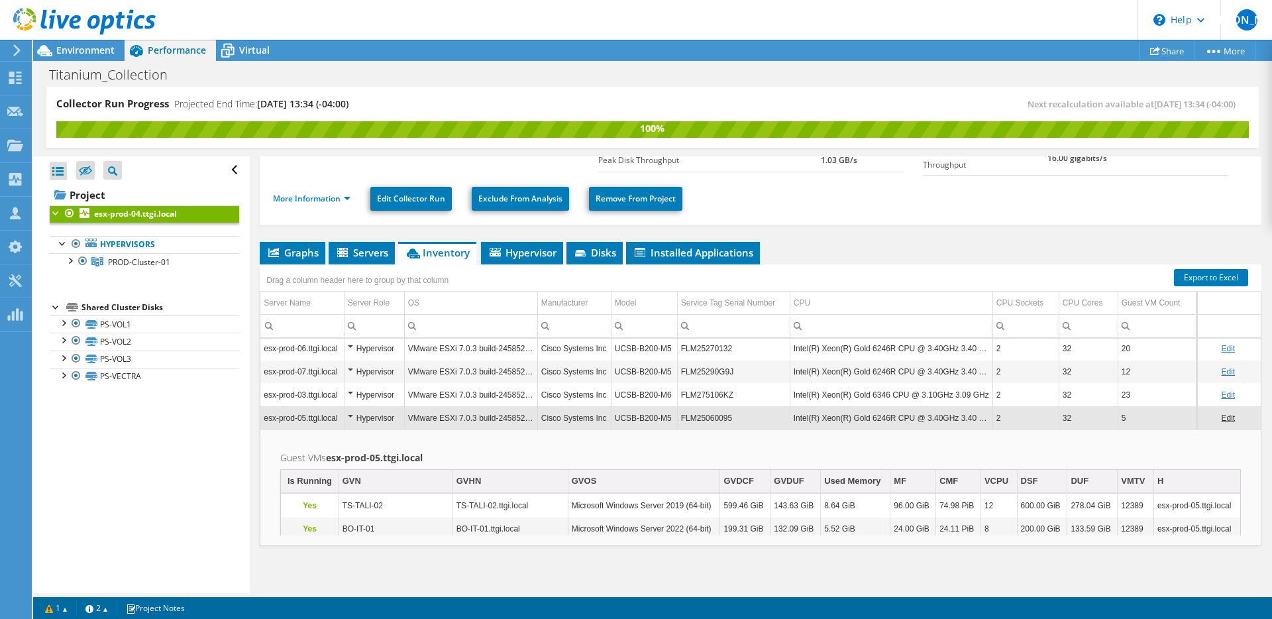
scroll to position [156, 0]
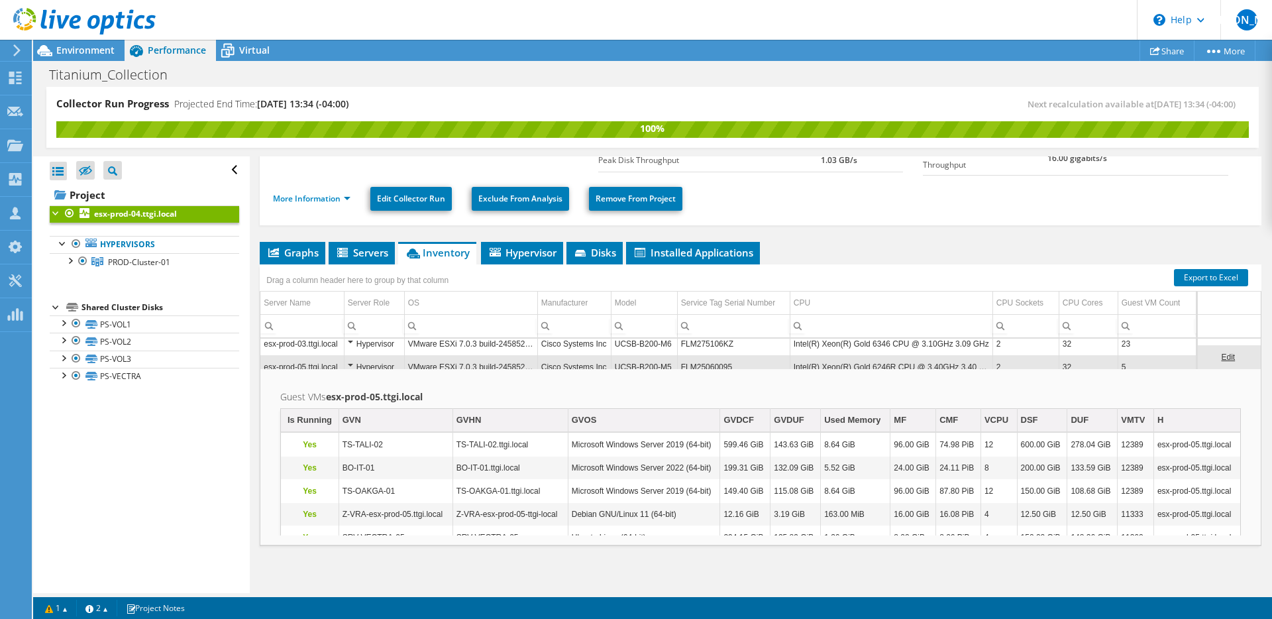
click at [864, 396] on h2 "Guest VMs esx-prod-05.ttgi.local" at bounding box center [760, 397] width 961 height 16
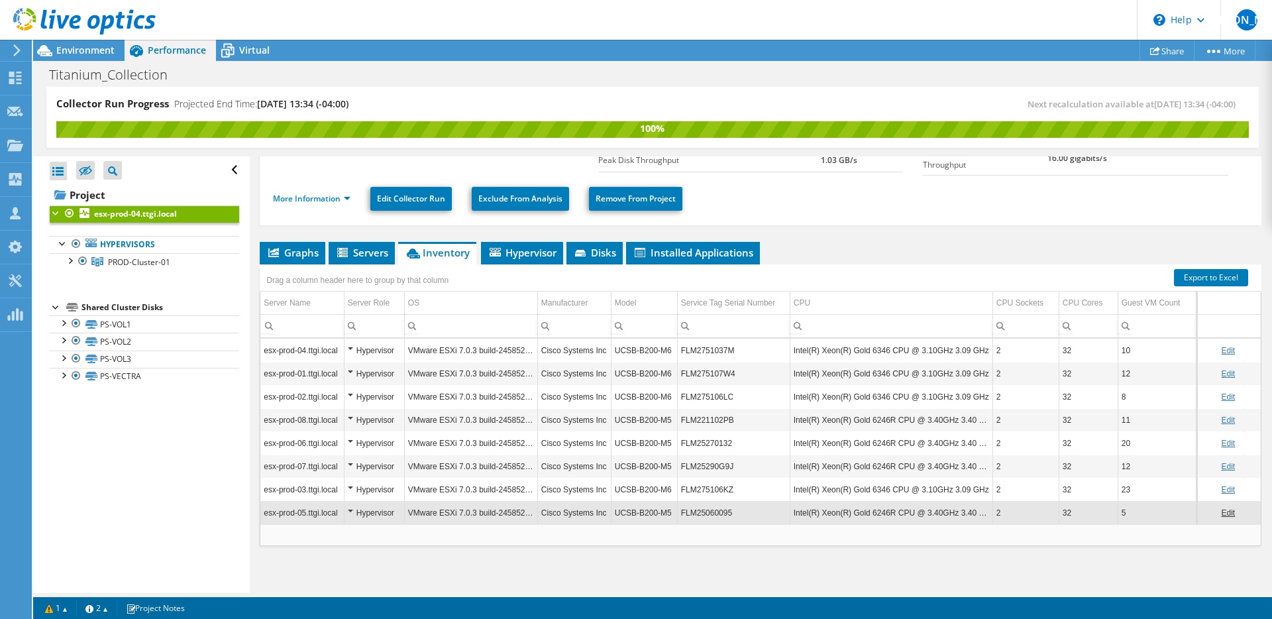
click at [351, 343] on div "Hypervisor" at bounding box center [374, 351] width 53 height 16
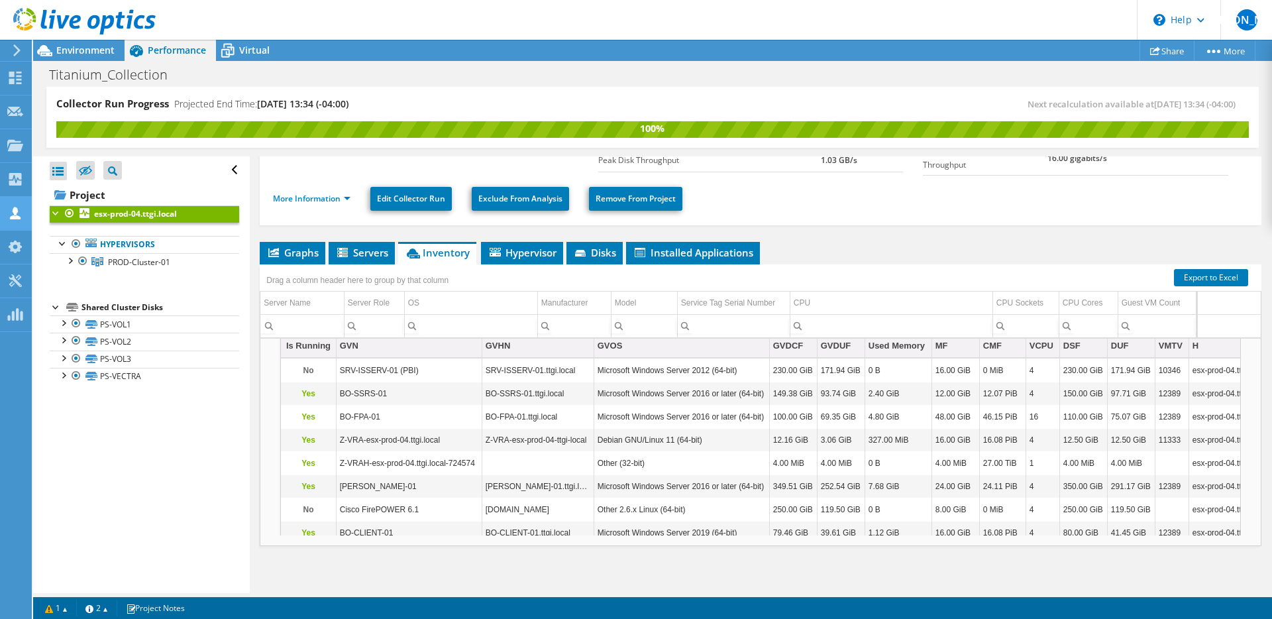
scroll to position [68, 0]
click at [362, 249] on span "Servers" at bounding box center [361, 252] width 53 height 13
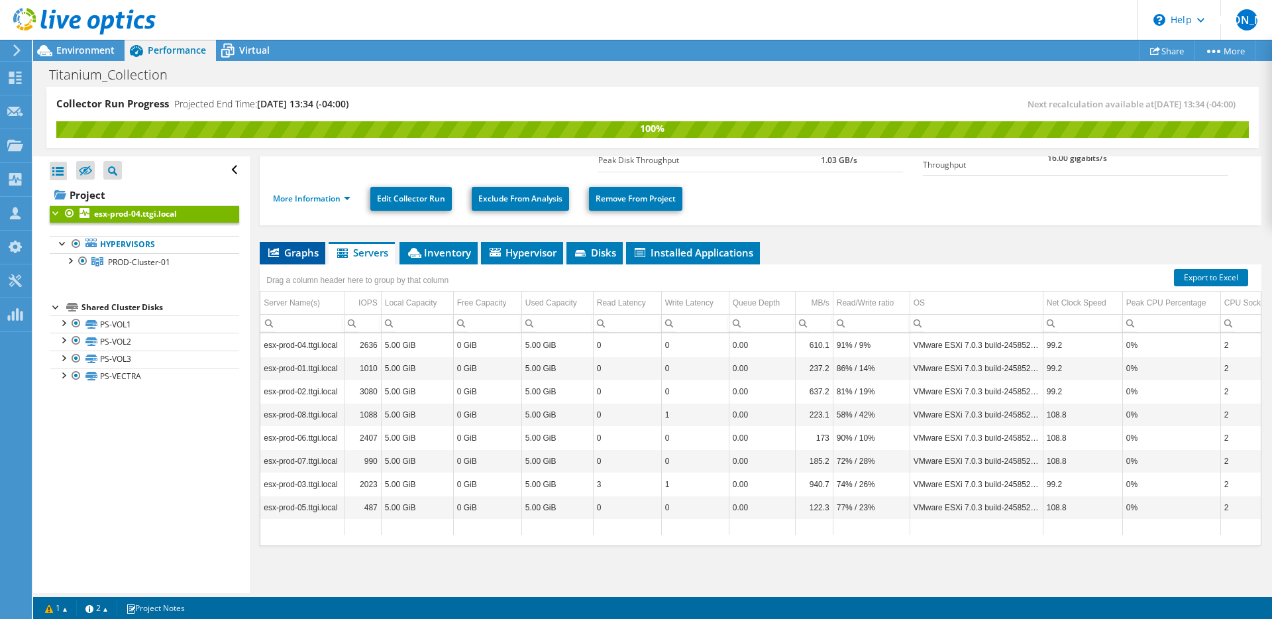
click at [298, 256] on li "Graphs" at bounding box center [293, 253] width 66 height 23
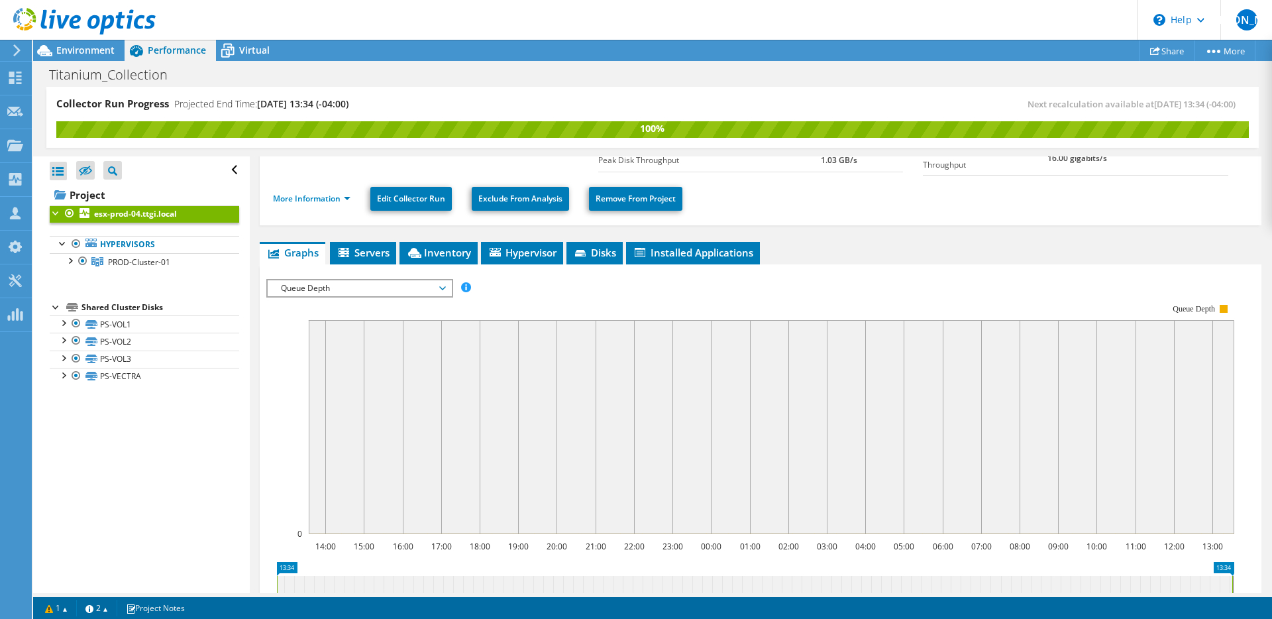
click at [381, 294] on rect at bounding box center [750, 419] width 968 height 265
click at [391, 280] on span "Queue Depth" at bounding box center [359, 288] width 170 height 16
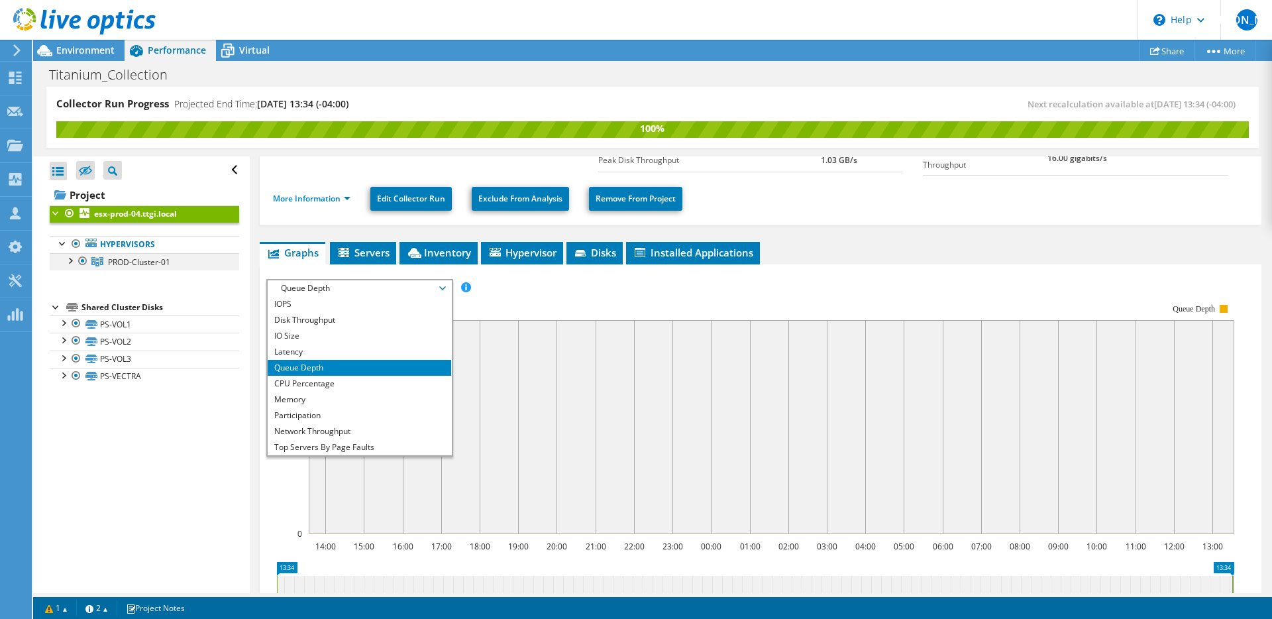
click at [70, 260] on div at bounding box center [69, 259] width 13 height 13
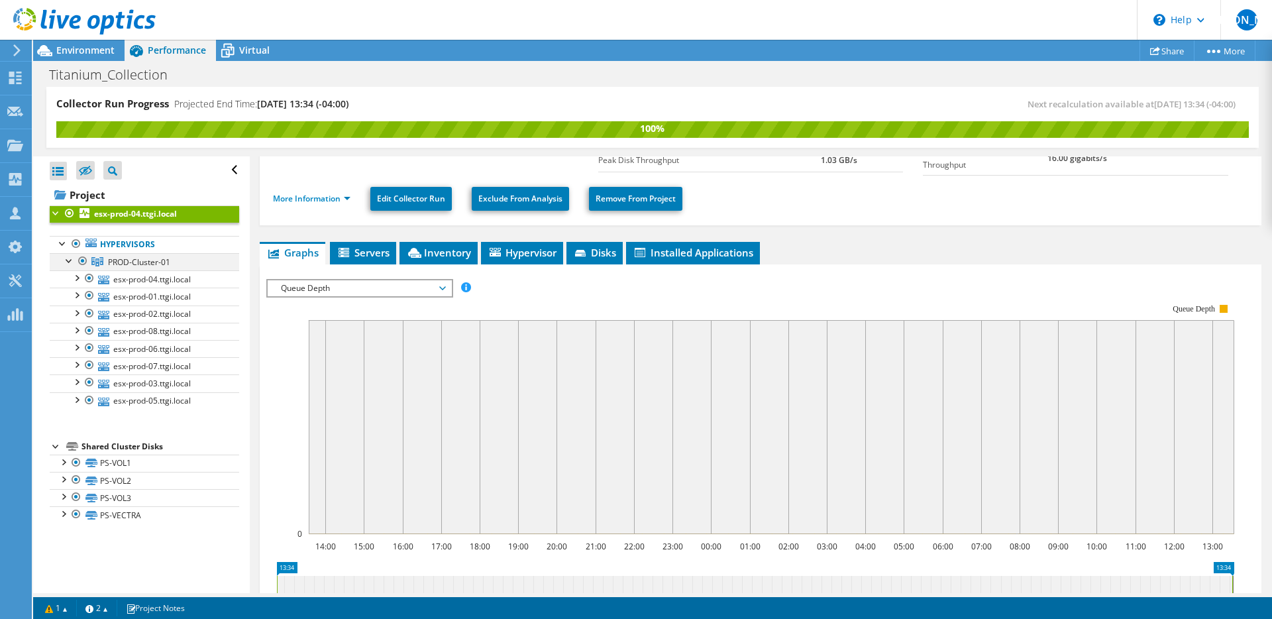
click at [84, 266] on div at bounding box center [82, 261] width 13 height 16
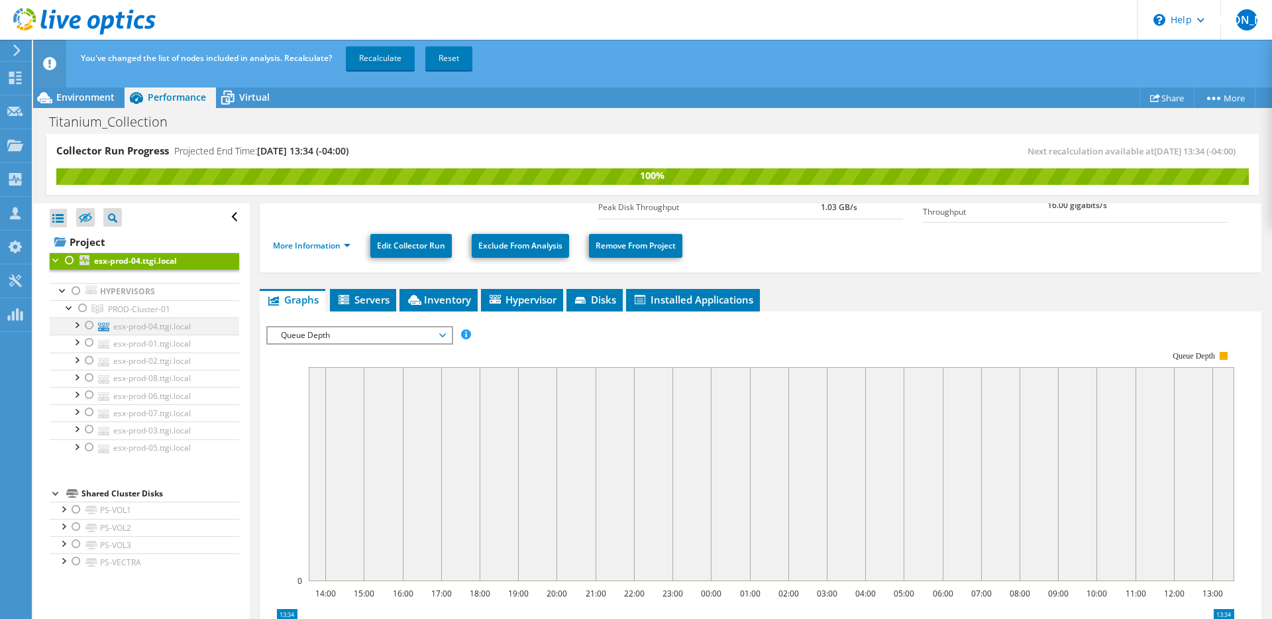
click at [88, 324] on div at bounding box center [89, 325] width 13 height 16
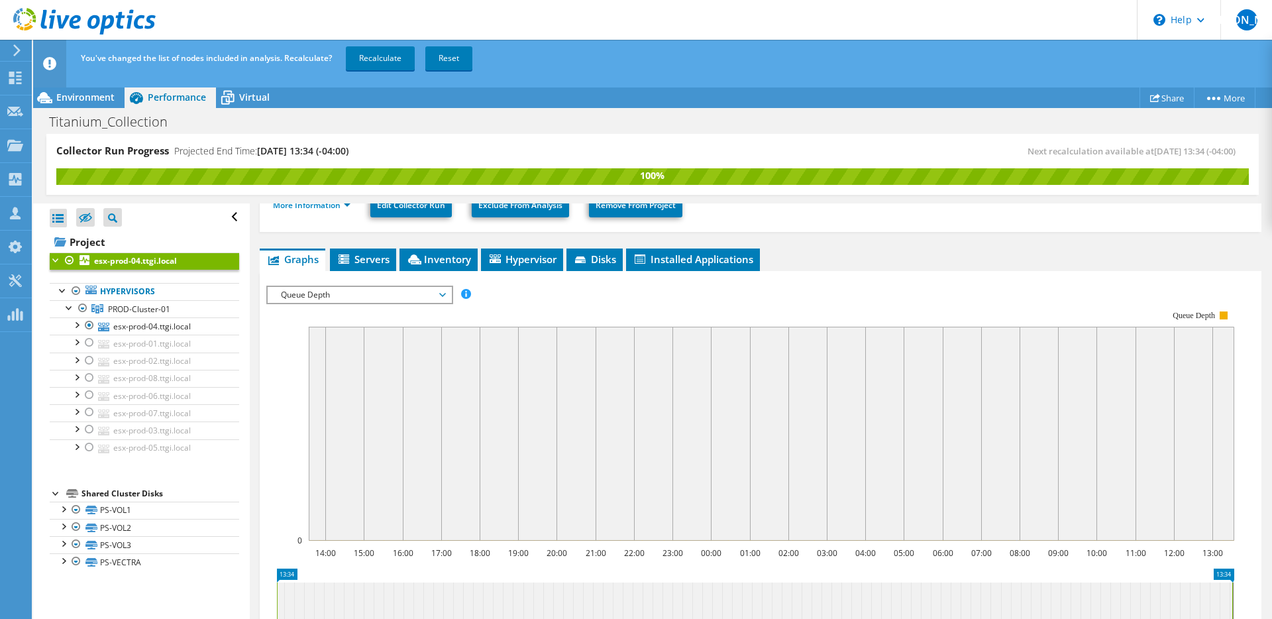
scroll to position [182, 0]
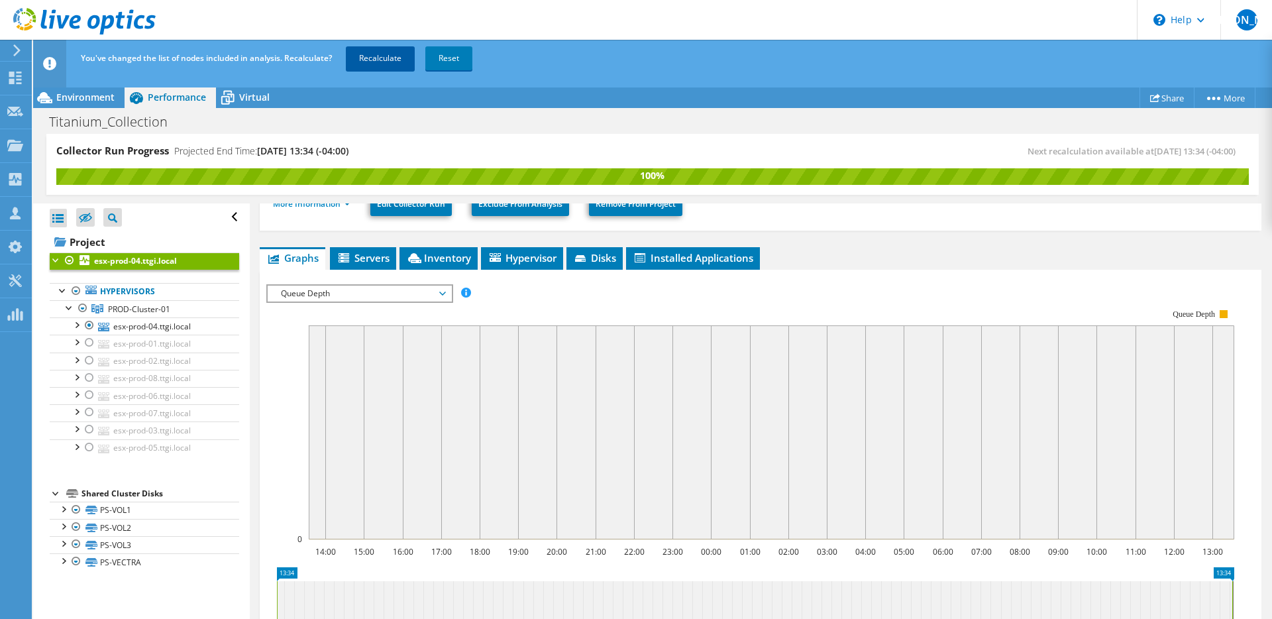
click at [375, 46] on link "Recalculate" at bounding box center [380, 58] width 69 height 24
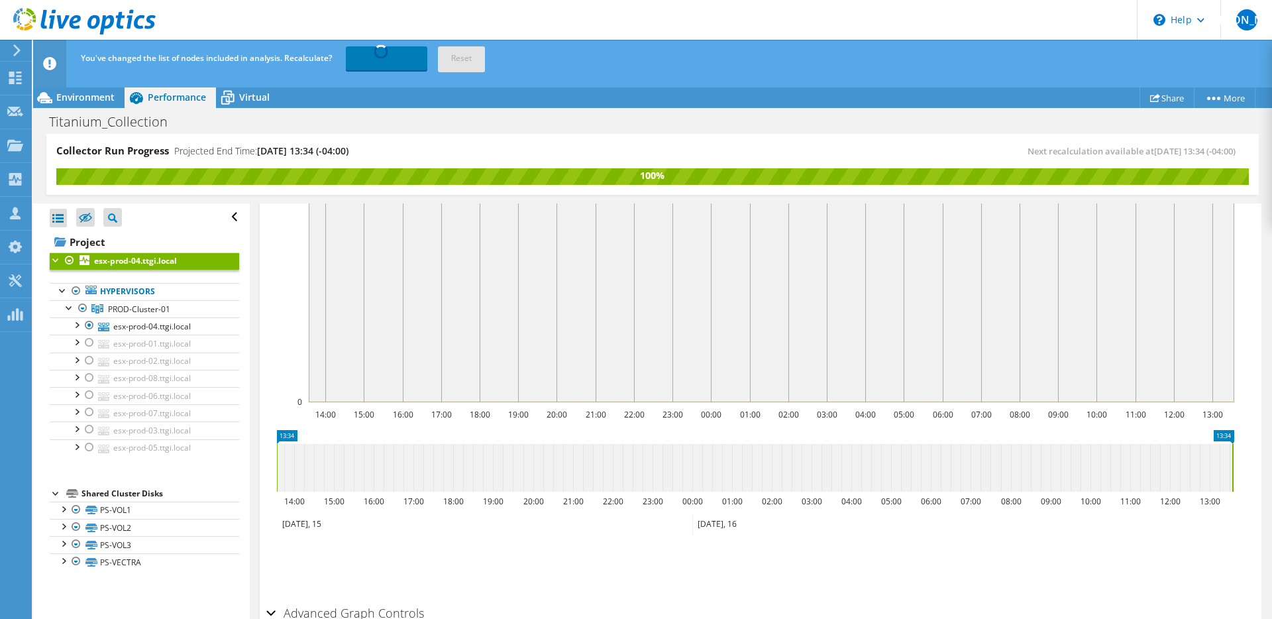
scroll to position [366, 0]
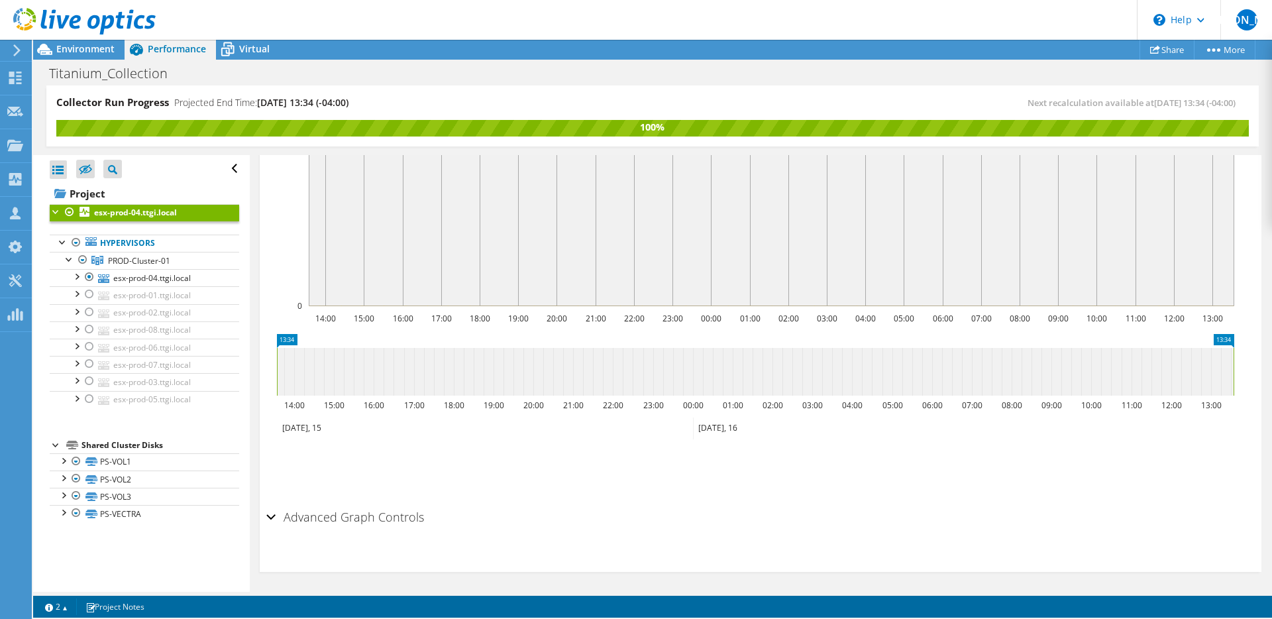
click at [276, 563] on div "Advanced Graph Controls Time Display Mode: UTC-12:00 UTC-11:00 UTC-10:00 UTC-09…" at bounding box center [760, 538] width 989 height 68
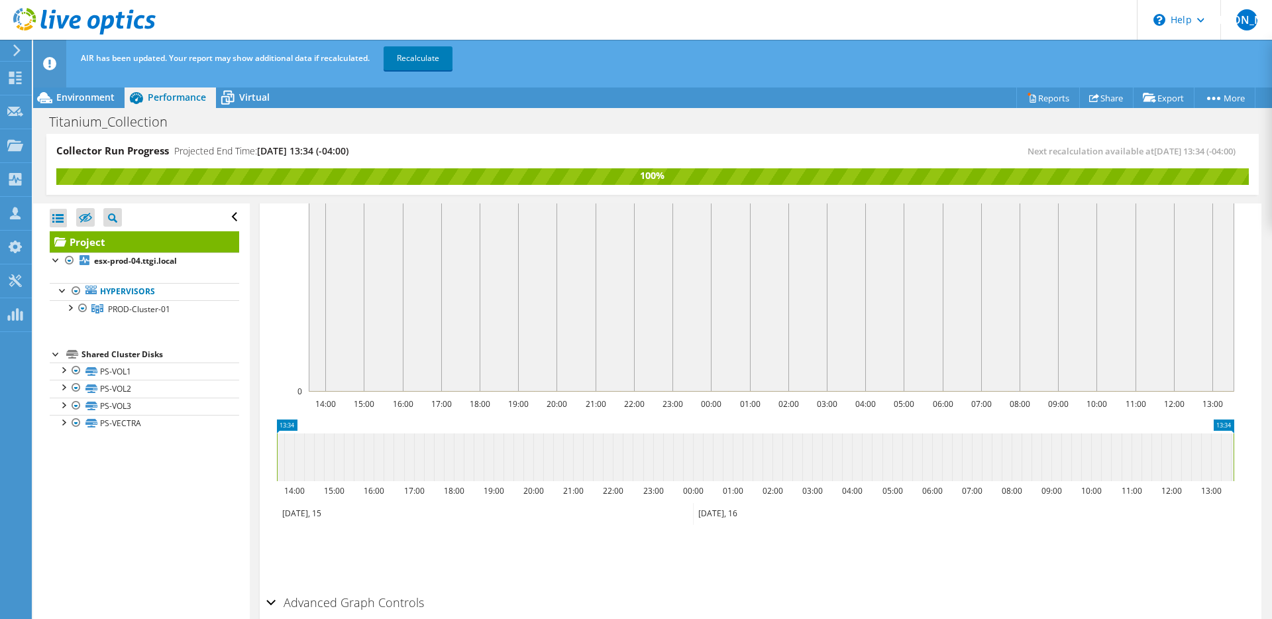
scroll to position [380, 0]
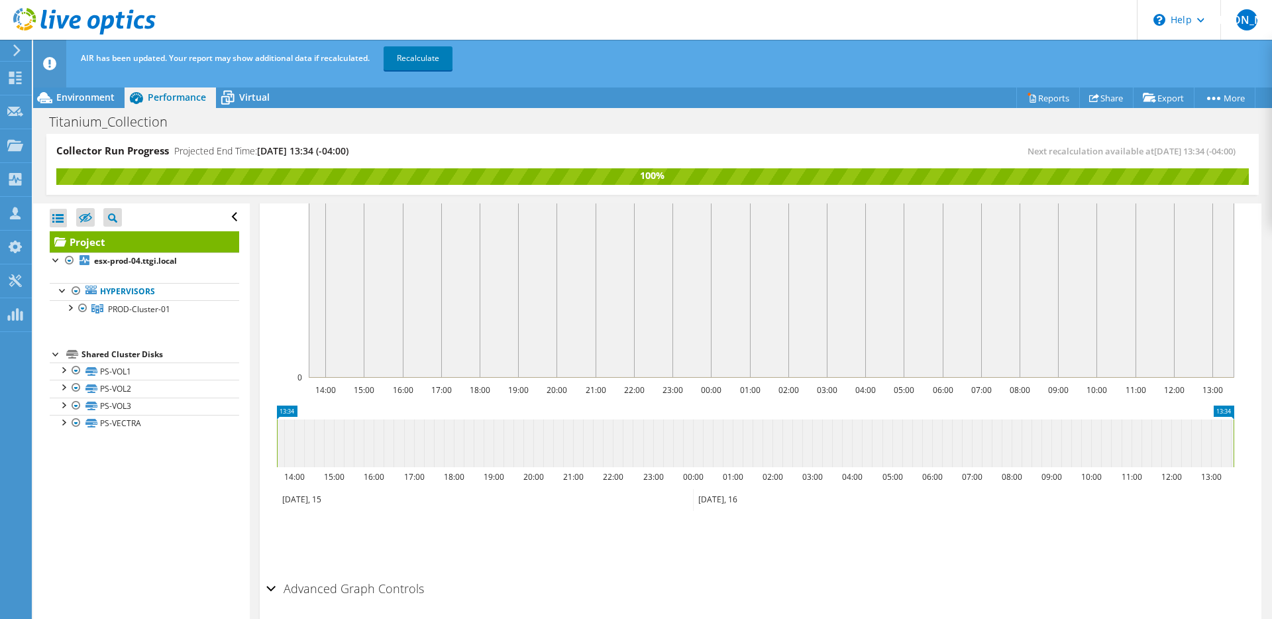
click at [282, 575] on h2 "Advanced Graph Controls" at bounding box center [345, 588] width 158 height 27
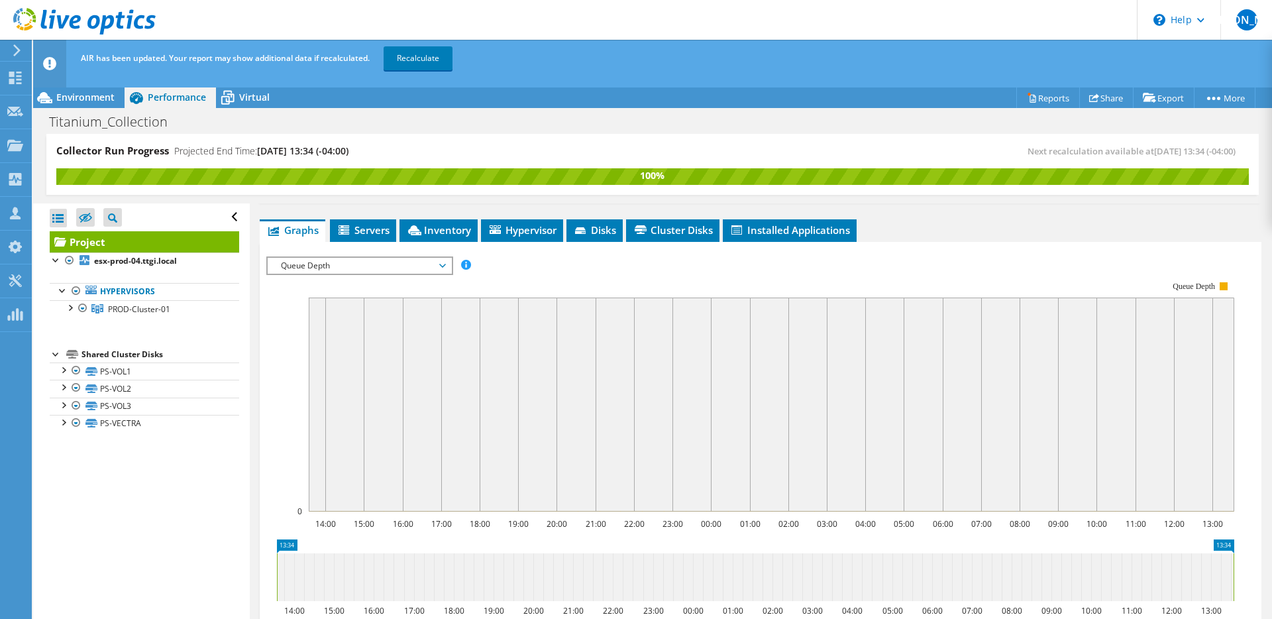
scroll to position [247, 0]
click at [381, 257] on span "Queue Depth" at bounding box center [359, 265] width 170 height 16
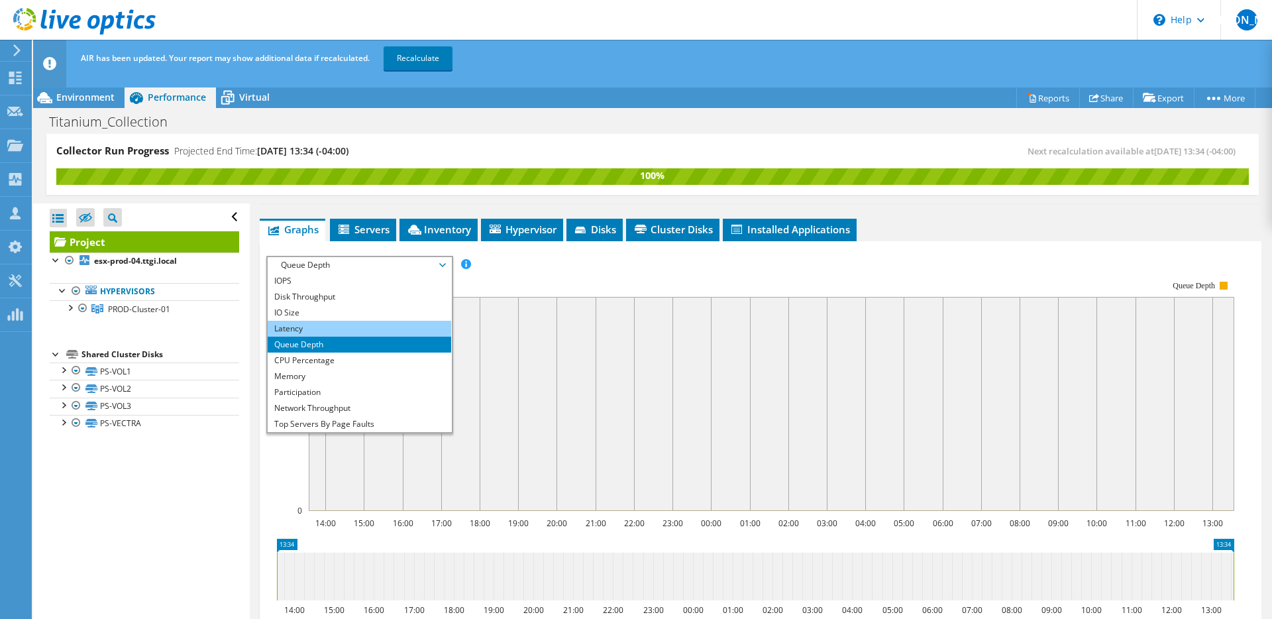
click at [364, 321] on li "Latency" at bounding box center [360, 329] width 184 height 16
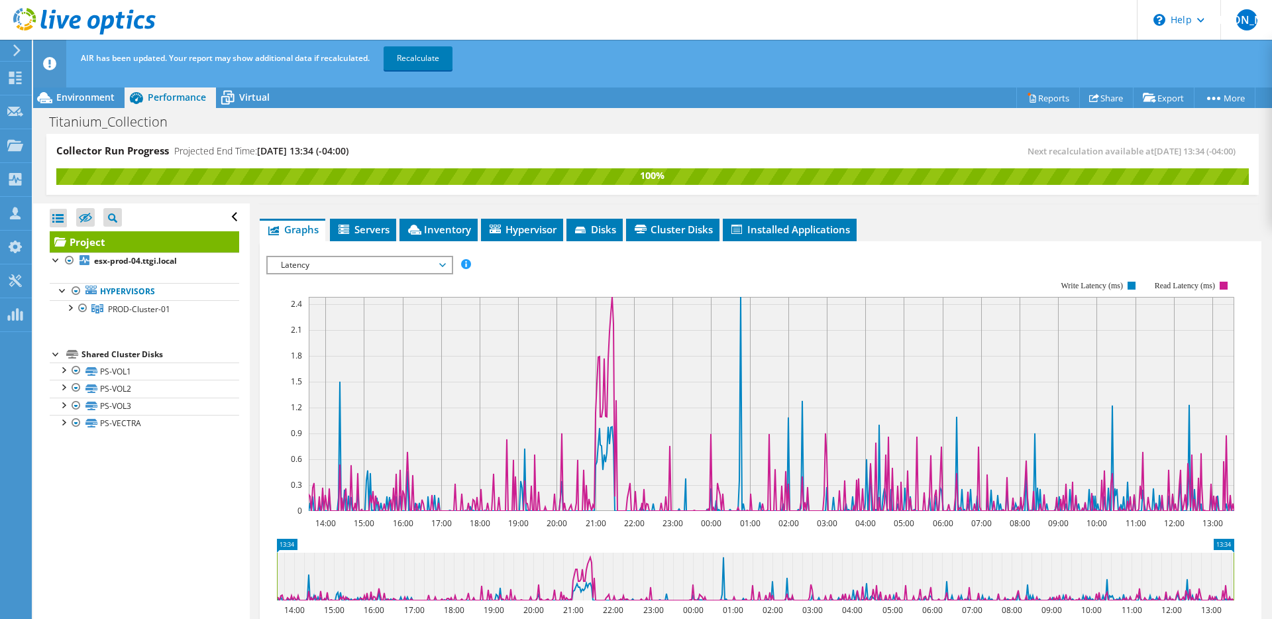
drag, startPoint x: 1227, startPoint y: 514, endPoint x: 1237, endPoint y: 547, distance: 33.8
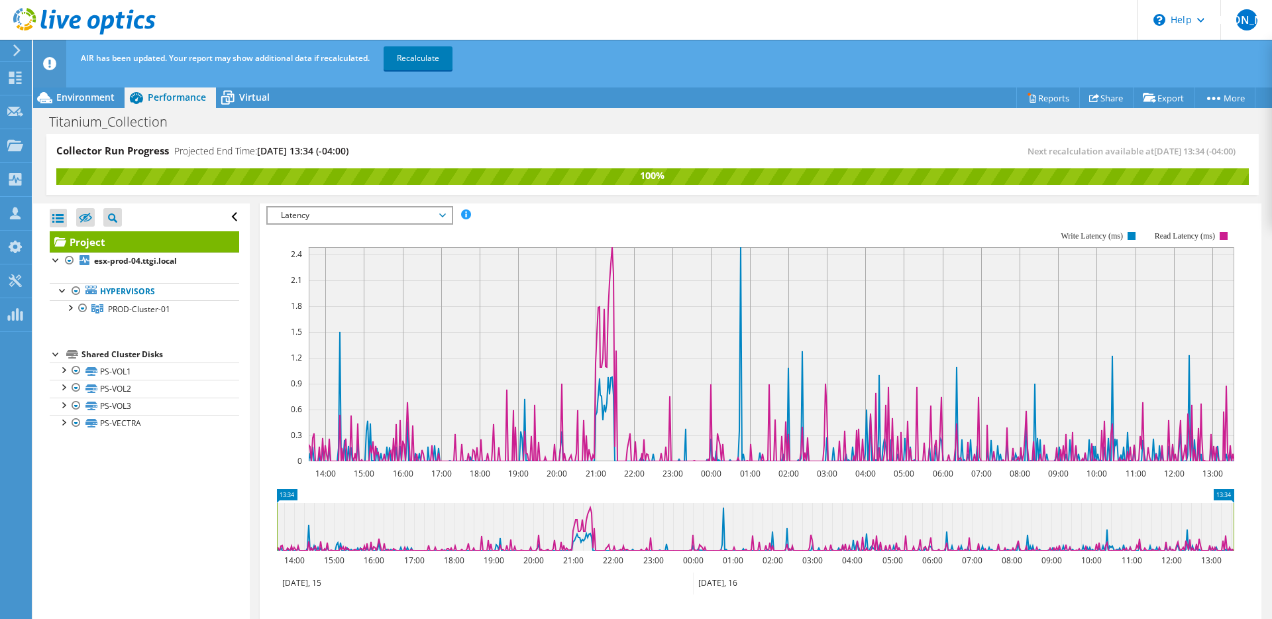
scroll to position [300, 0]
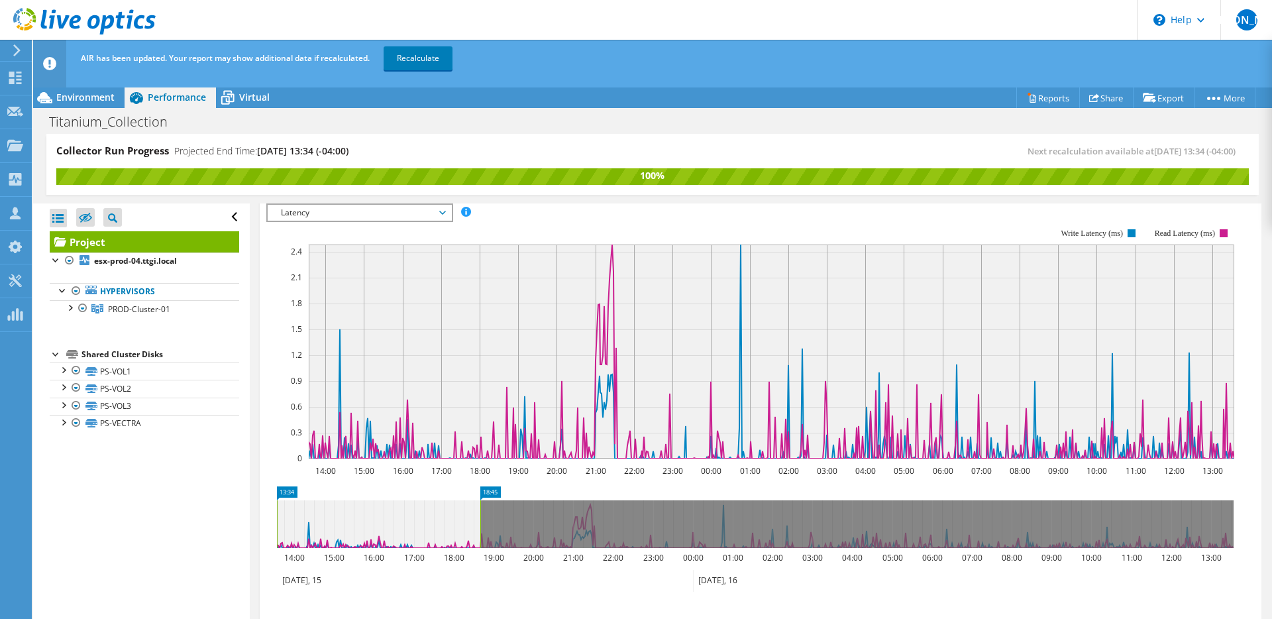
drag, startPoint x: 1229, startPoint y: 461, endPoint x: 475, endPoint y: 495, distance: 754.3
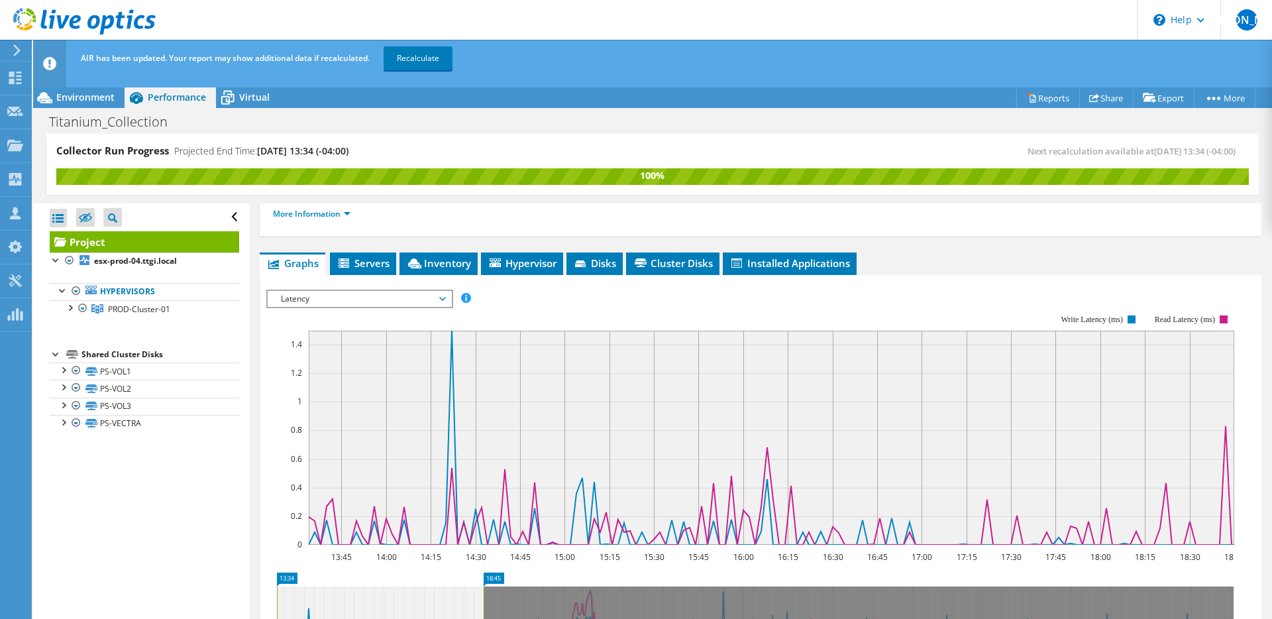
scroll to position [209, 0]
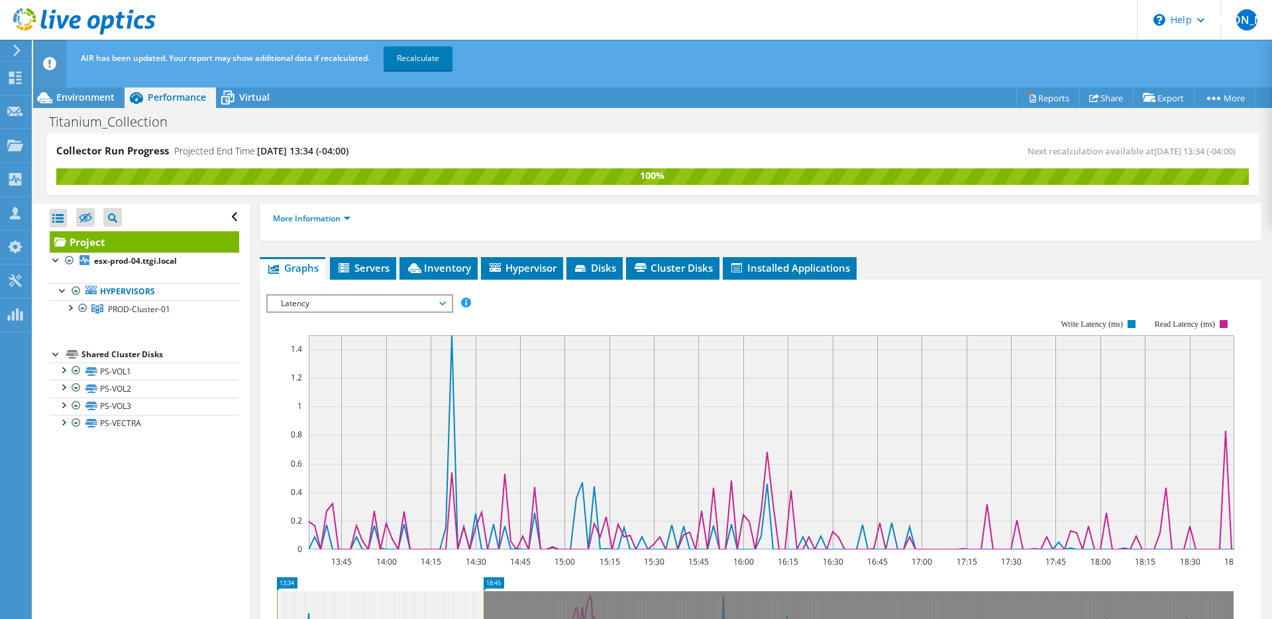
click at [390, 296] on span "Latency" at bounding box center [359, 304] width 170 height 16
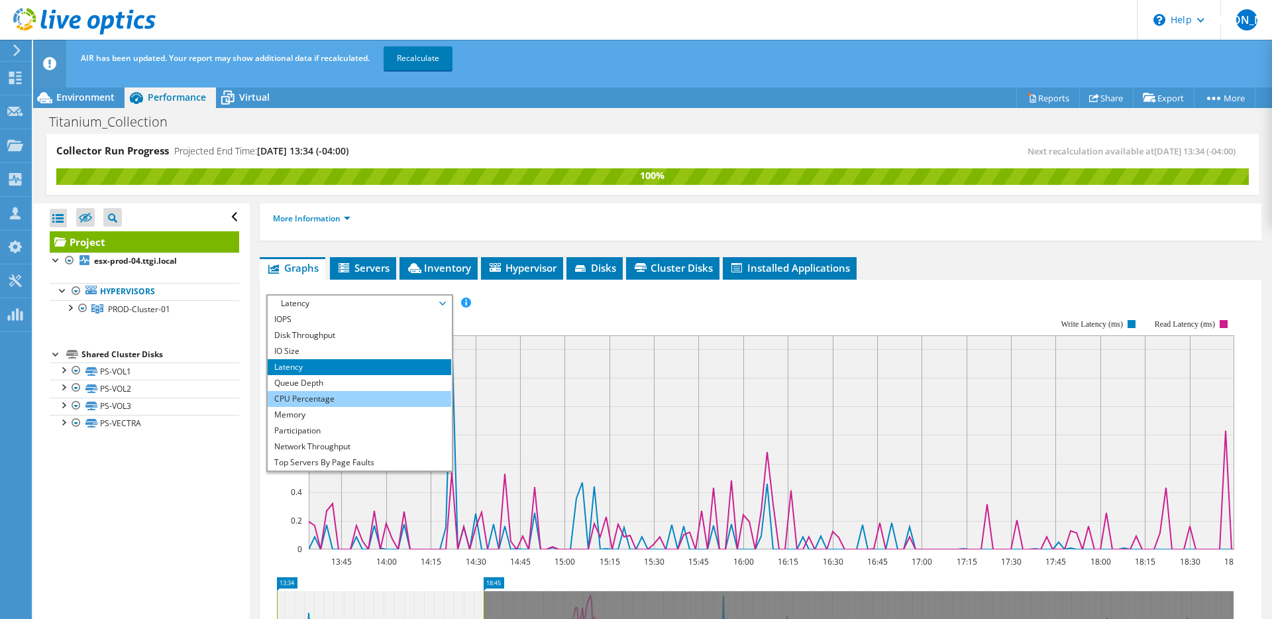
click at [341, 391] on li "CPU Percentage" at bounding box center [360, 399] width 184 height 16
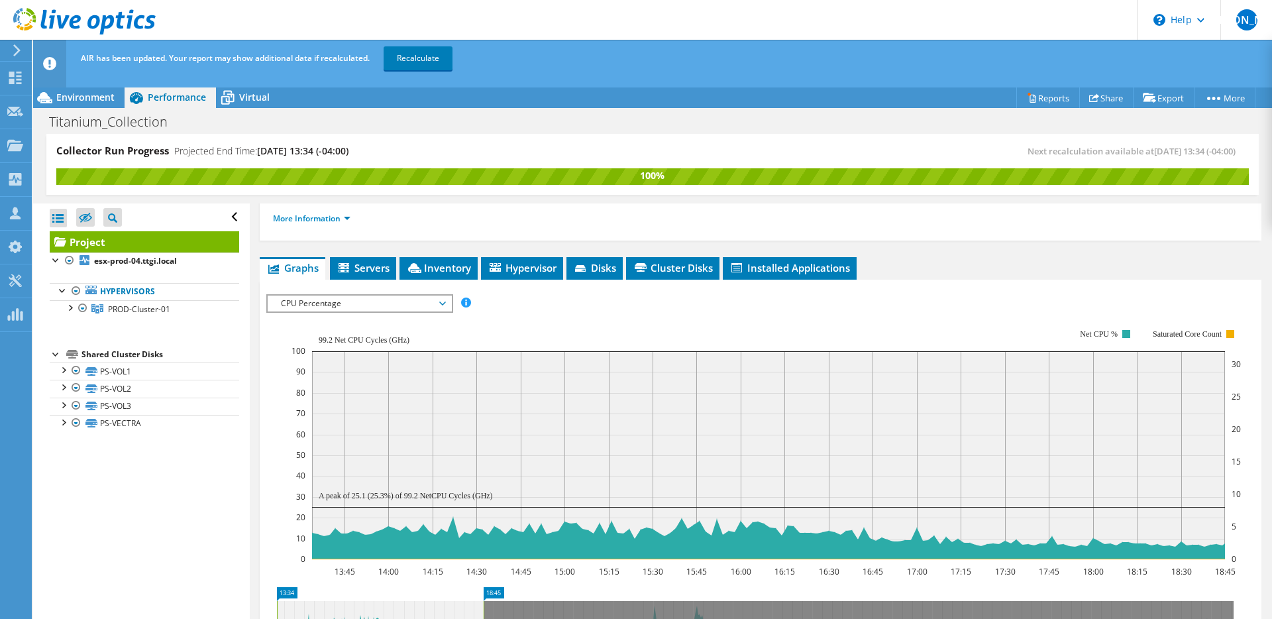
click at [420, 294] on div "CPU Percentage IOPS Disk Throughput IO Size Latency Queue Depth CPU Percentage …" at bounding box center [359, 303] width 187 height 19
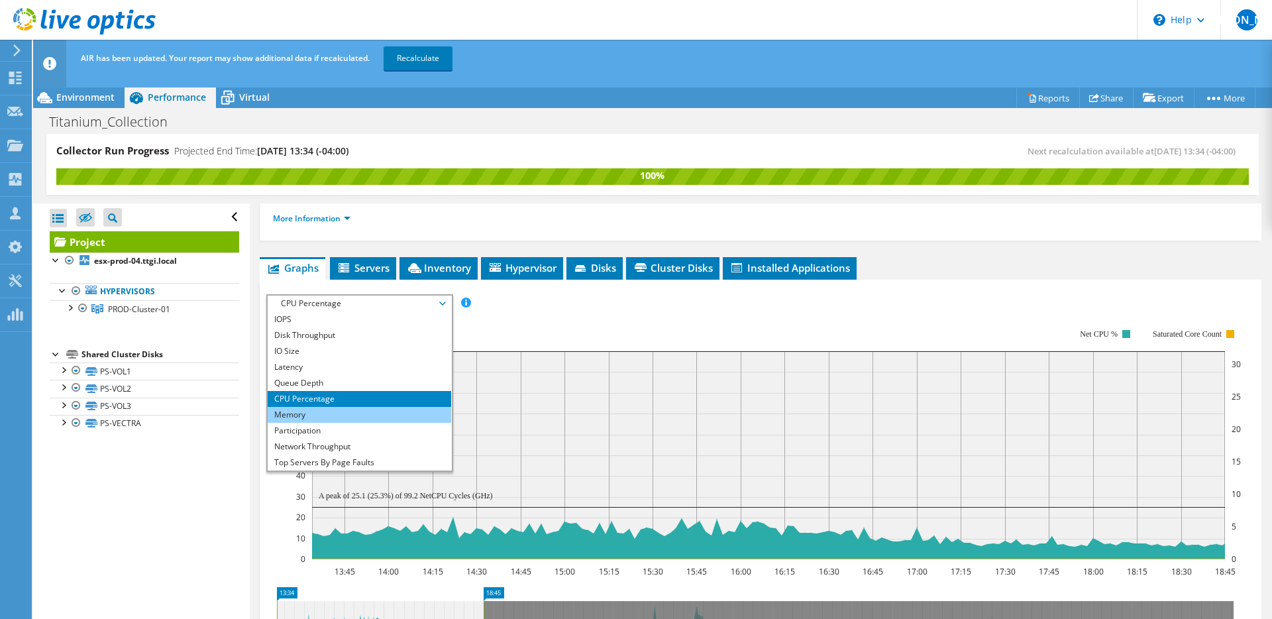
click at [326, 391] on ul "IOPS Disk Throughput IO Size Latency Queue Depth CPU Percentage Memory Page Fau…" at bounding box center [360, 390] width 184 height 159
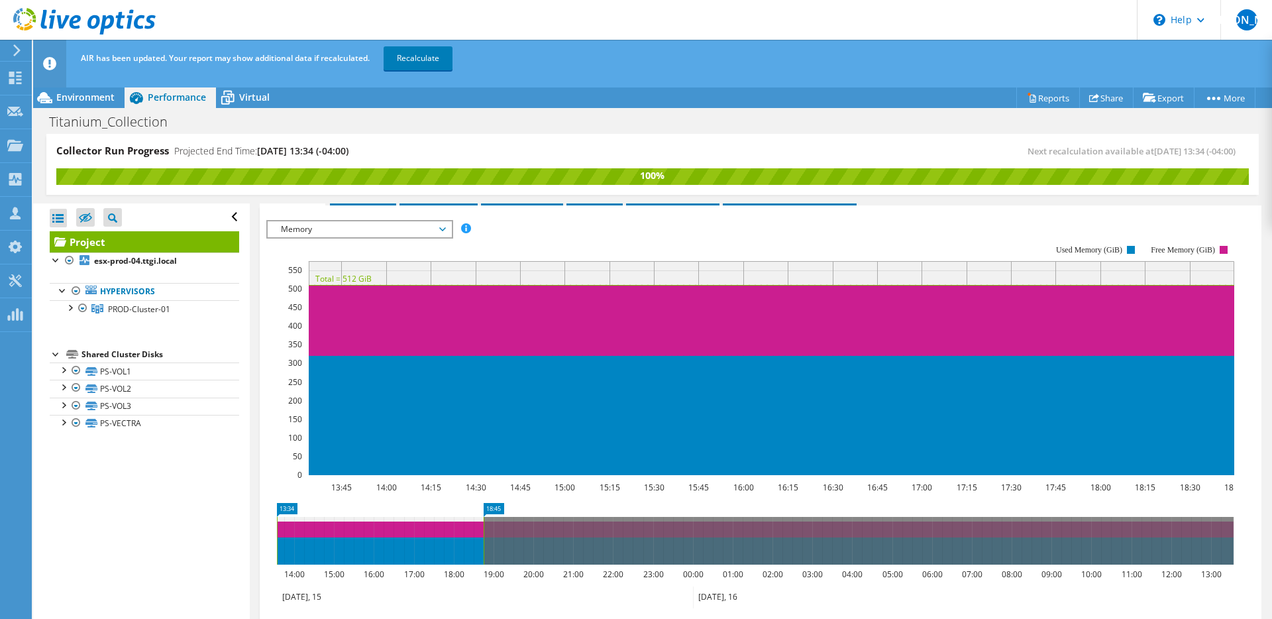
scroll to position [281, 0]
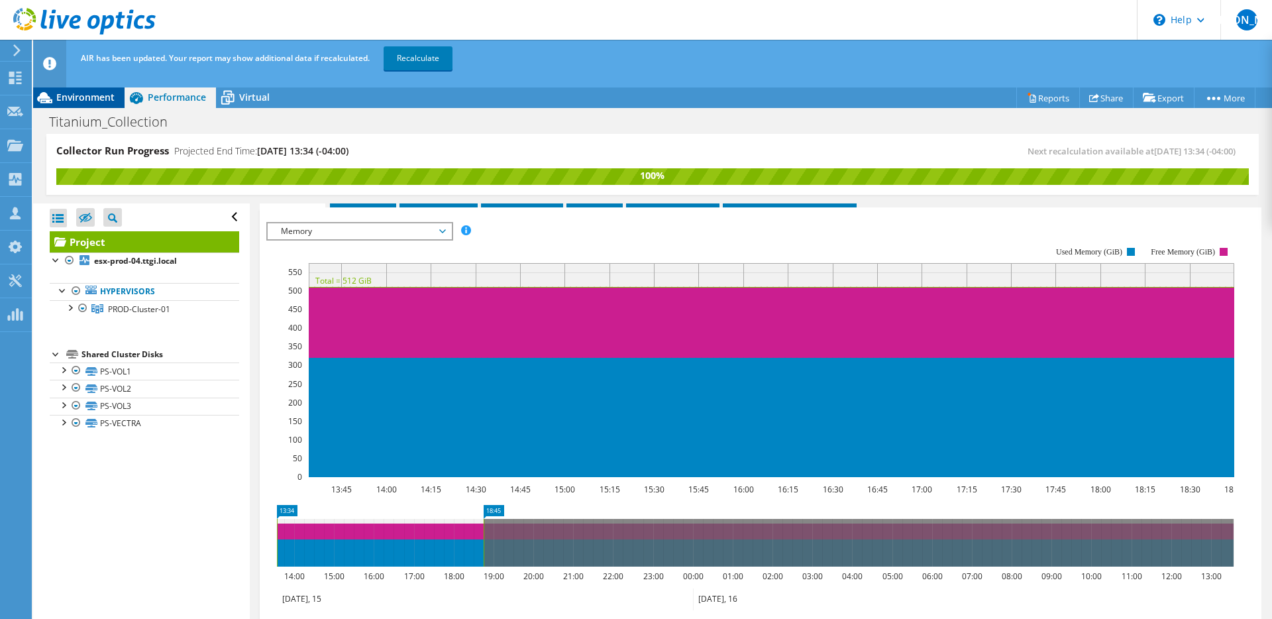
click at [82, 91] on span "Environment" at bounding box center [85, 97] width 58 height 13
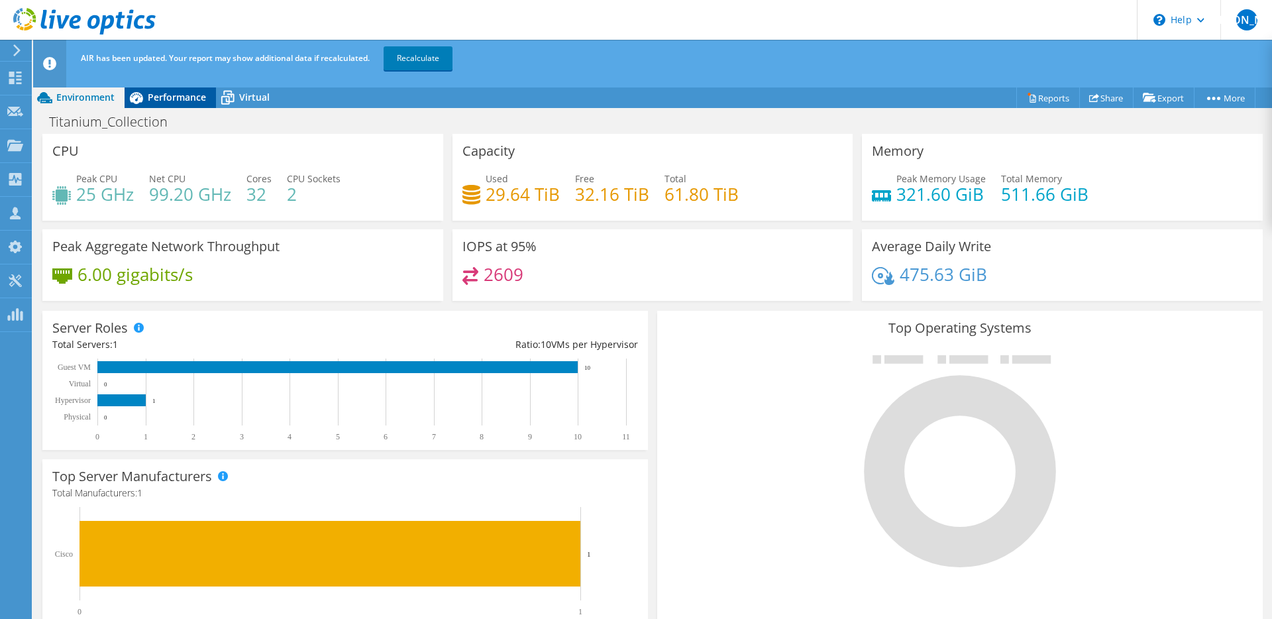
click at [195, 95] on span "Performance" at bounding box center [177, 97] width 58 height 13
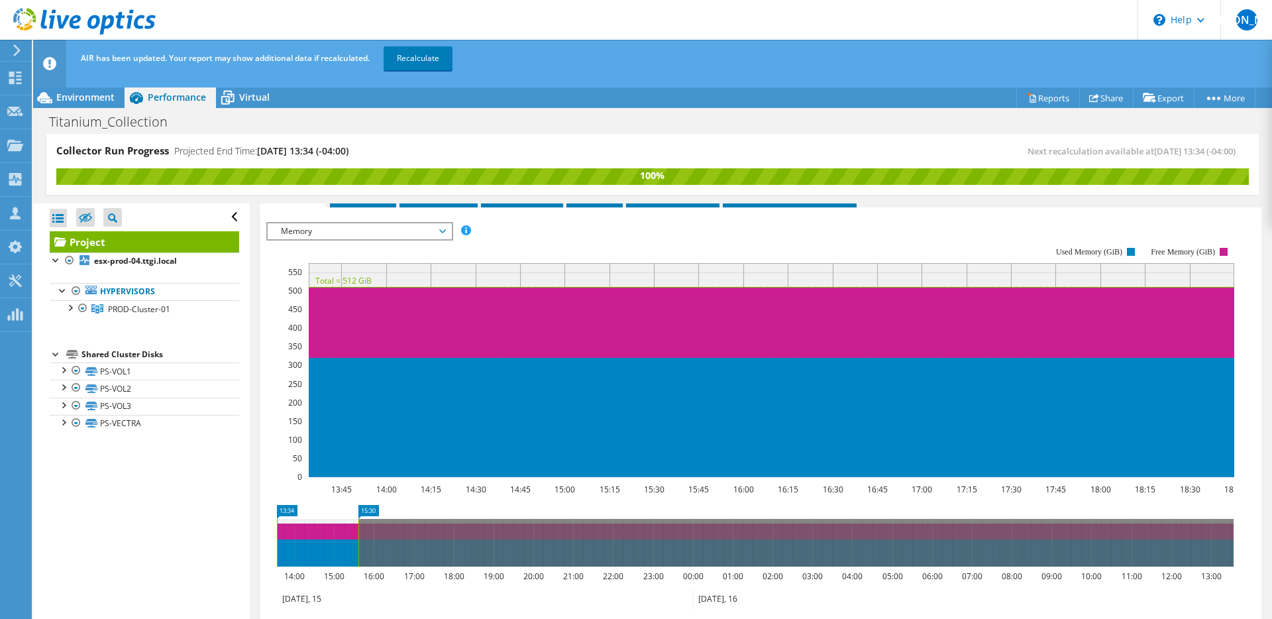
drag, startPoint x: 438, startPoint y: 480, endPoint x: 374, endPoint y: 484, distance: 64.4
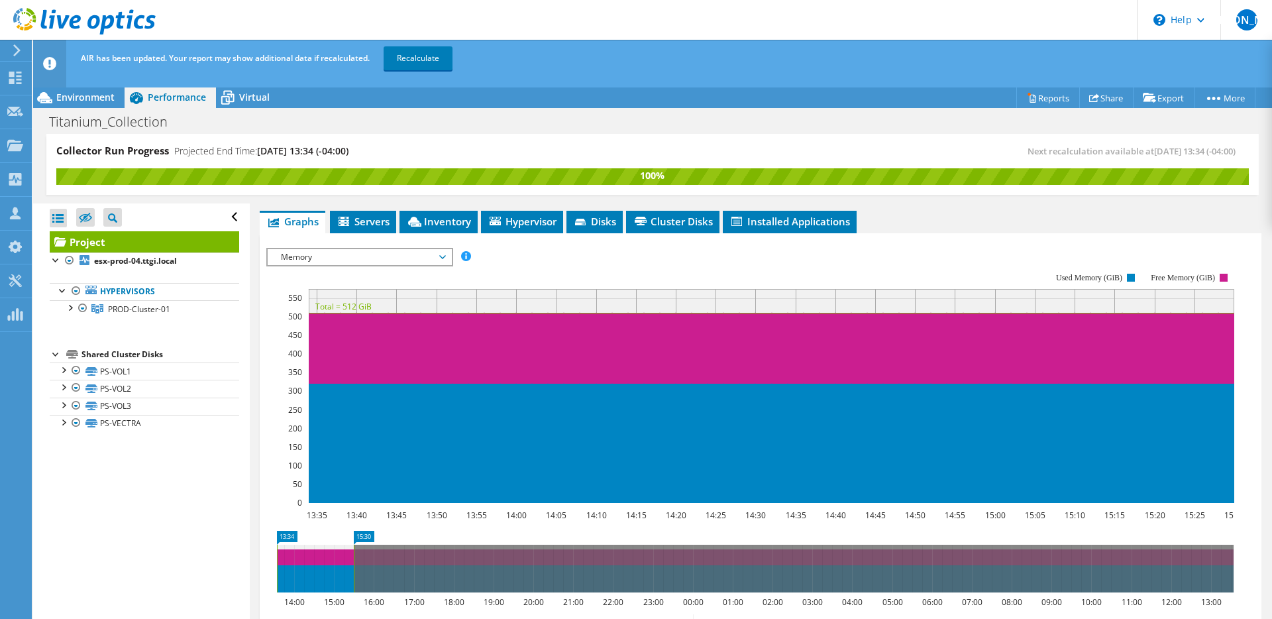
scroll to position [245, 0]
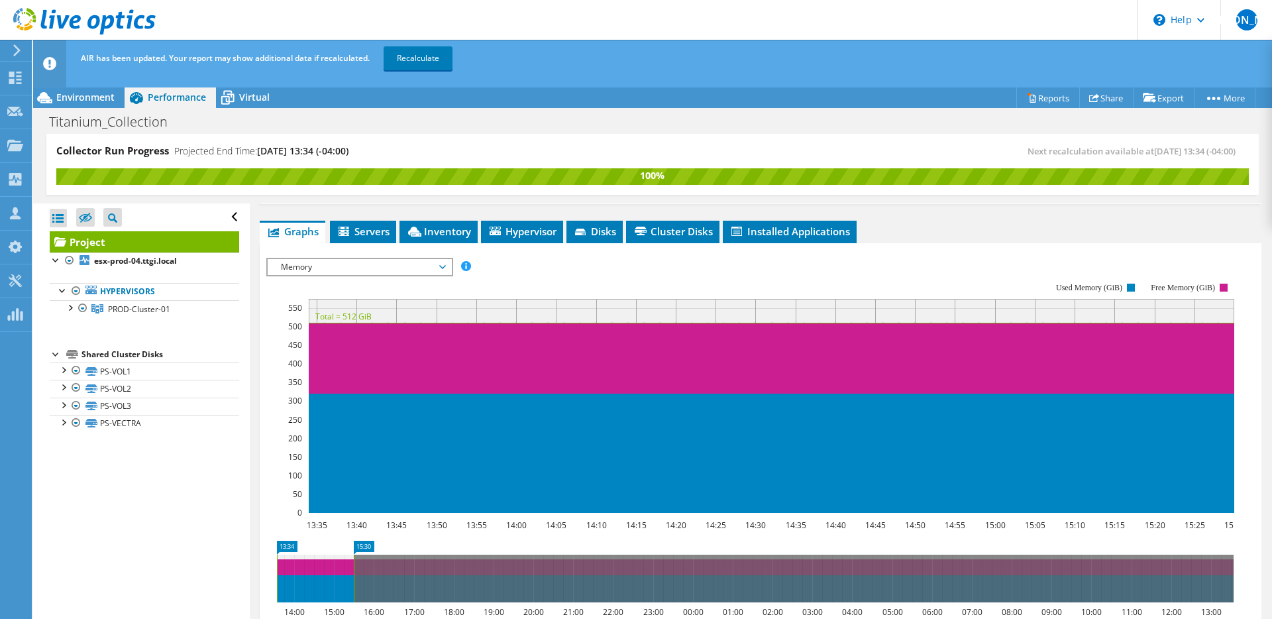
click at [397, 251] on div "IOPS Disk Throughput IO Size Latency Queue Depth CPU Percentage Memory Page Fau…" at bounding box center [760, 480] width 989 height 459
click at [392, 259] on span "Memory" at bounding box center [359, 267] width 170 height 16
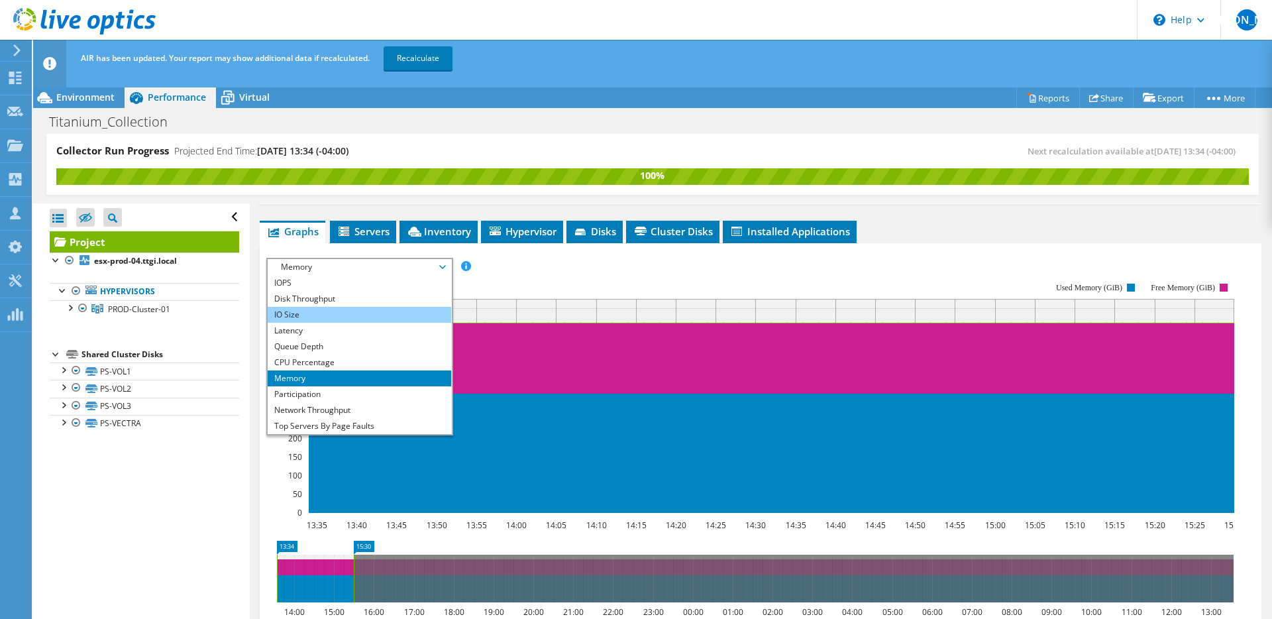
click at [362, 307] on li "IO Size" at bounding box center [360, 315] width 184 height 16
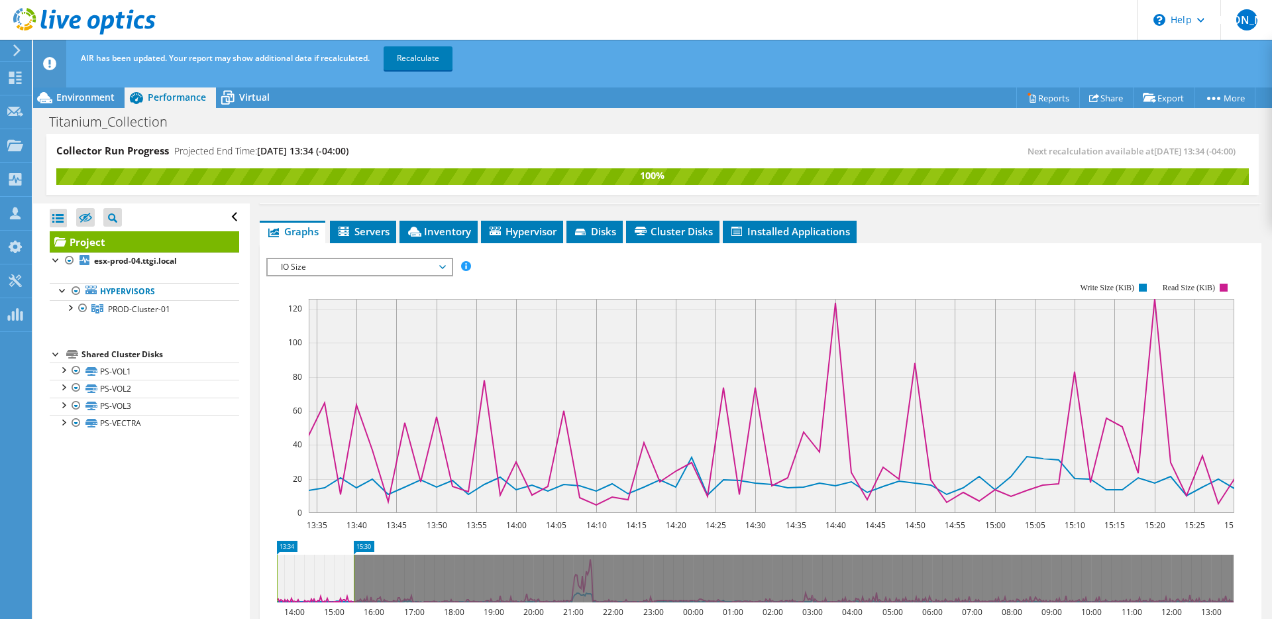
click at [329, 259] on span "IO Size" at bounding box center [359, 267] width 170 height 16
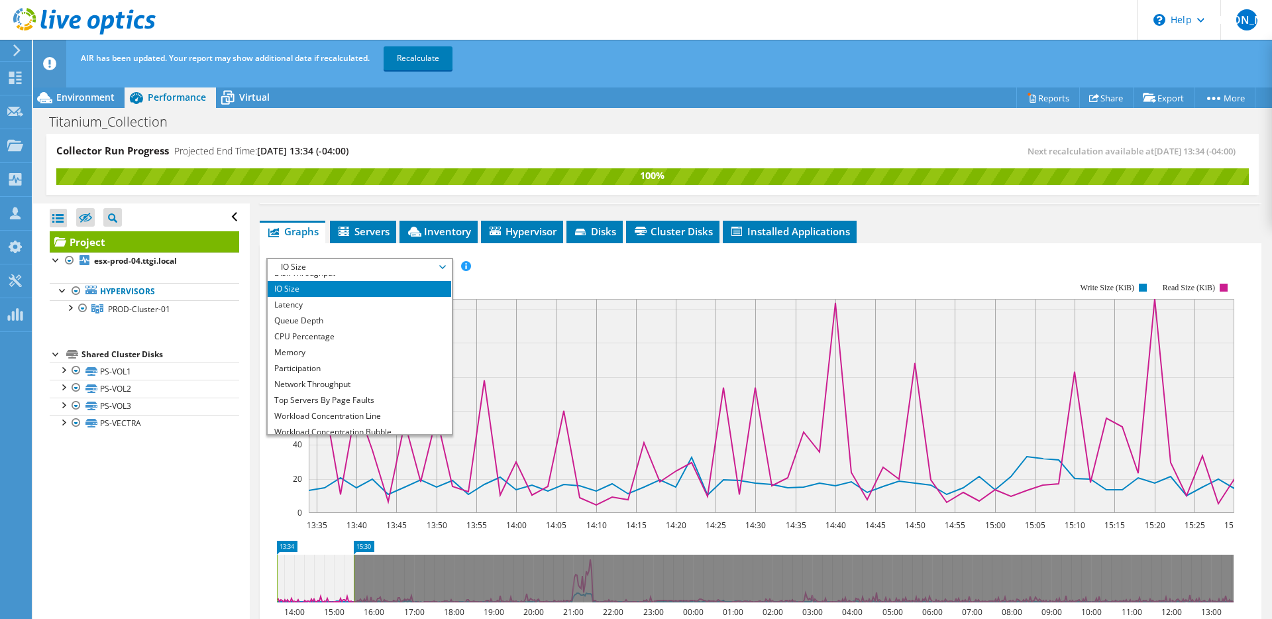
scroll to position [48, 0]
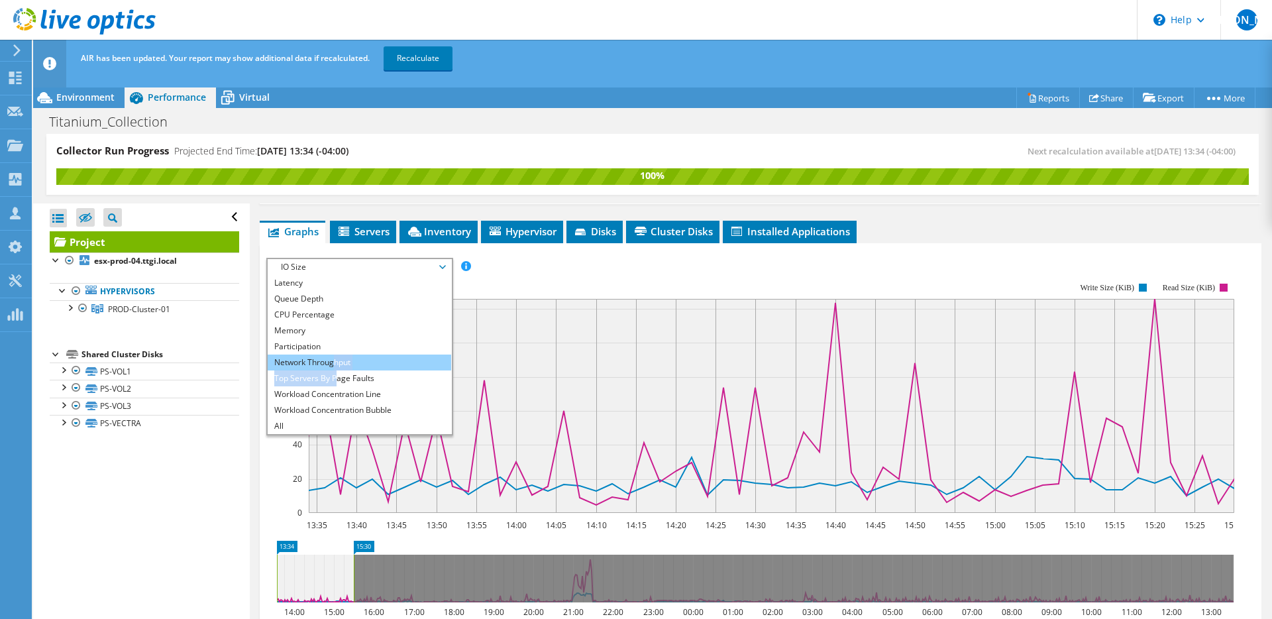
click at [333, 343] on ul "IOPS Disk Throughput IO Size Latency Queue Depth CPU Percentage Memory Page Fau…" at bounding box center [360, 354] width 184 height 159
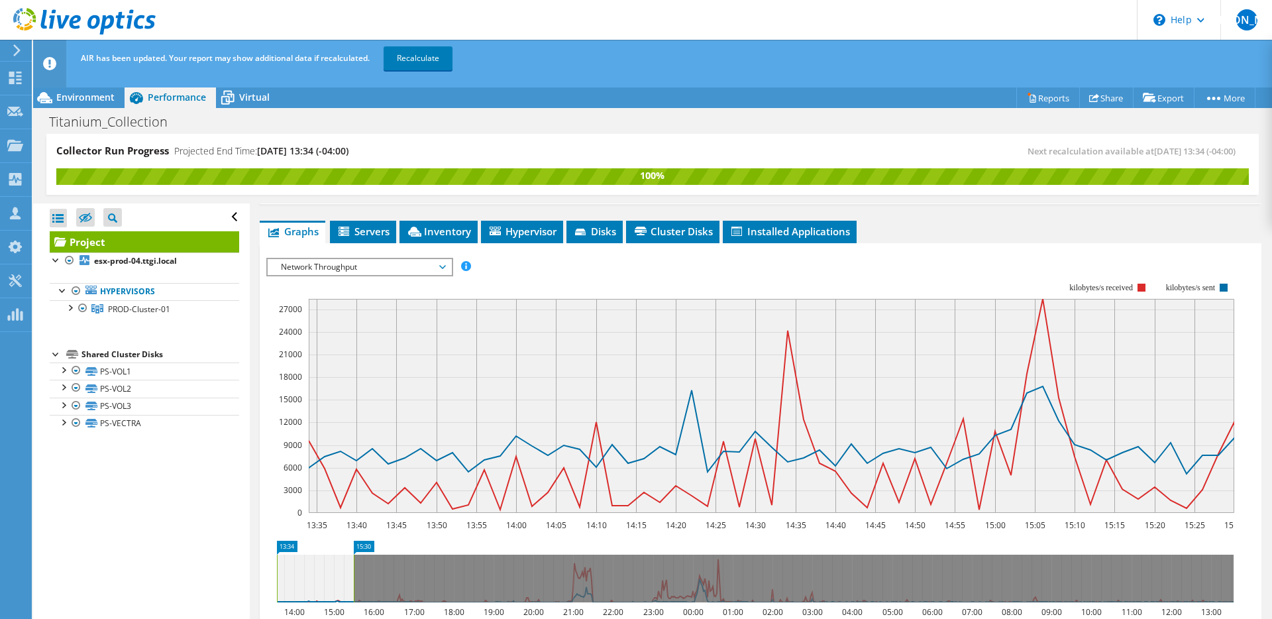
click at [575, 266] on rect at bounding box center [750, 398] width 968 height 265
click at [391, 266] on rect at bounding box center [750, 398] width 968 height 265
click at [404, 259] on span "Network Throughput" at bounding box center [359, 267] width 170 height 16
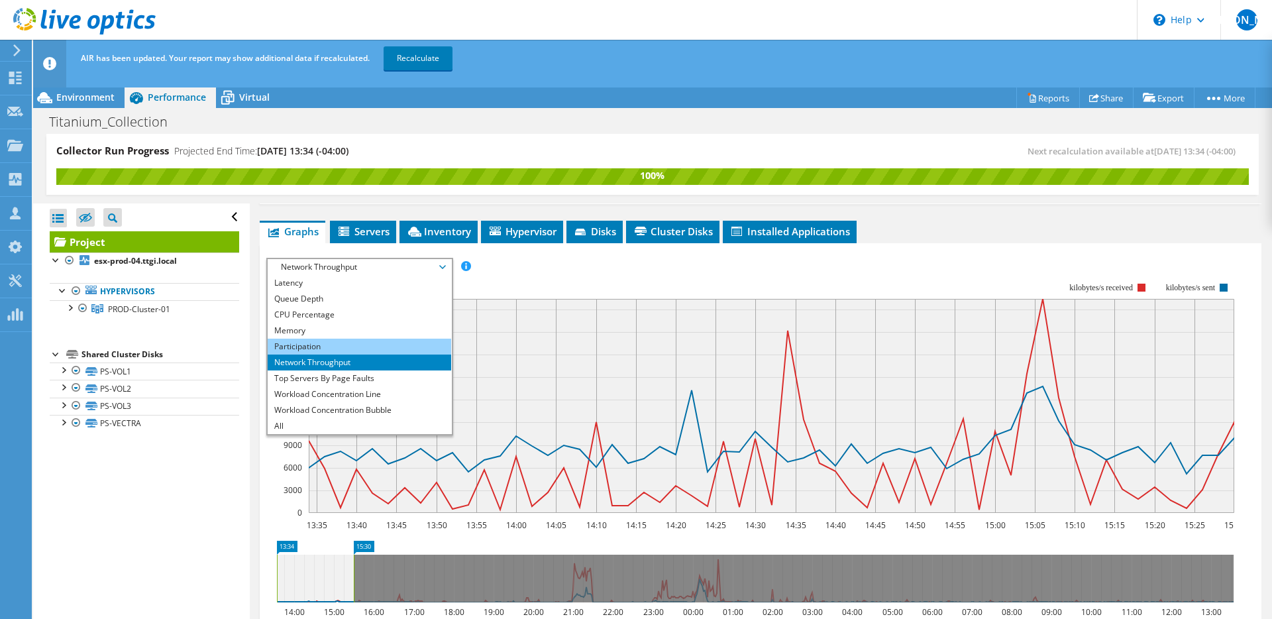
click at [345, 339] on li "Participation" at bounding box center [360, 347] width 184 height 16
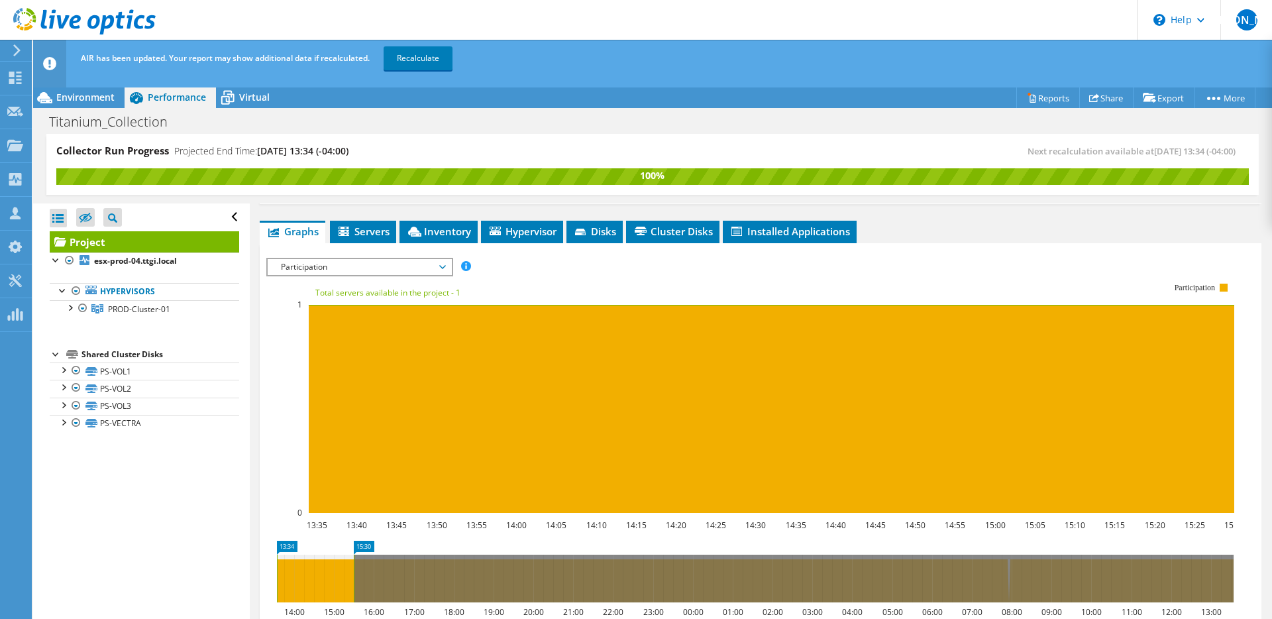
click at [447, 259] on span "Participation" at bounding box center [360, 267] width 184 height 16
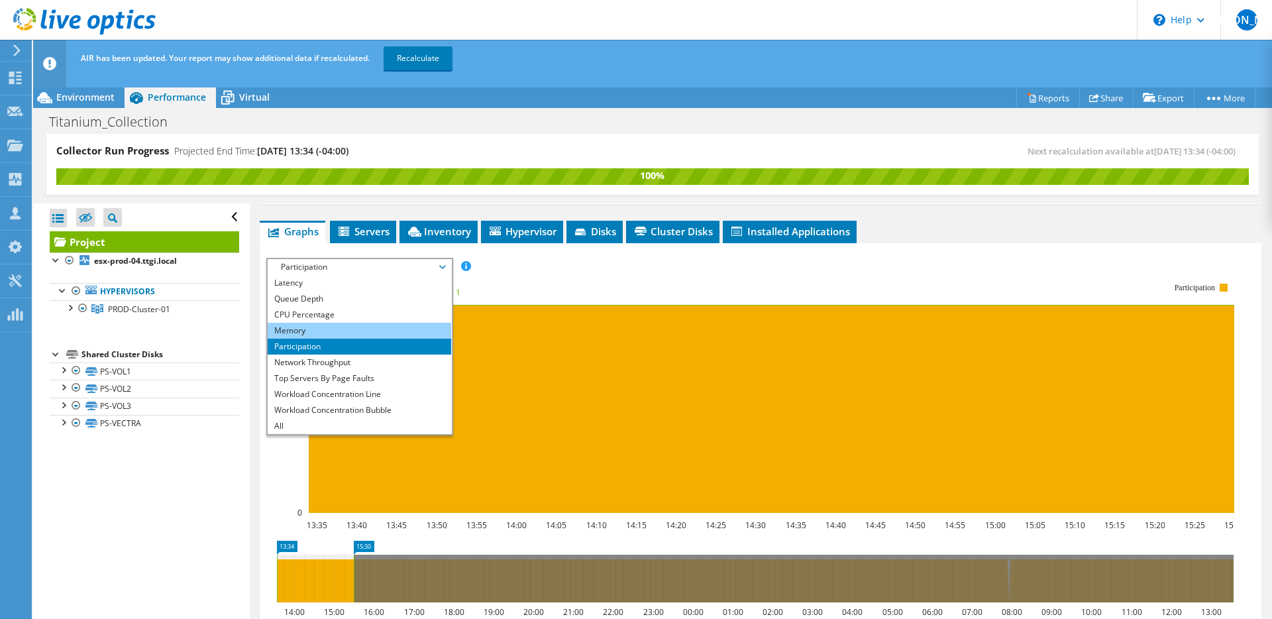
click at [359, 323] on li "Memory" at bounding box center [360, 331] width 184 height 16
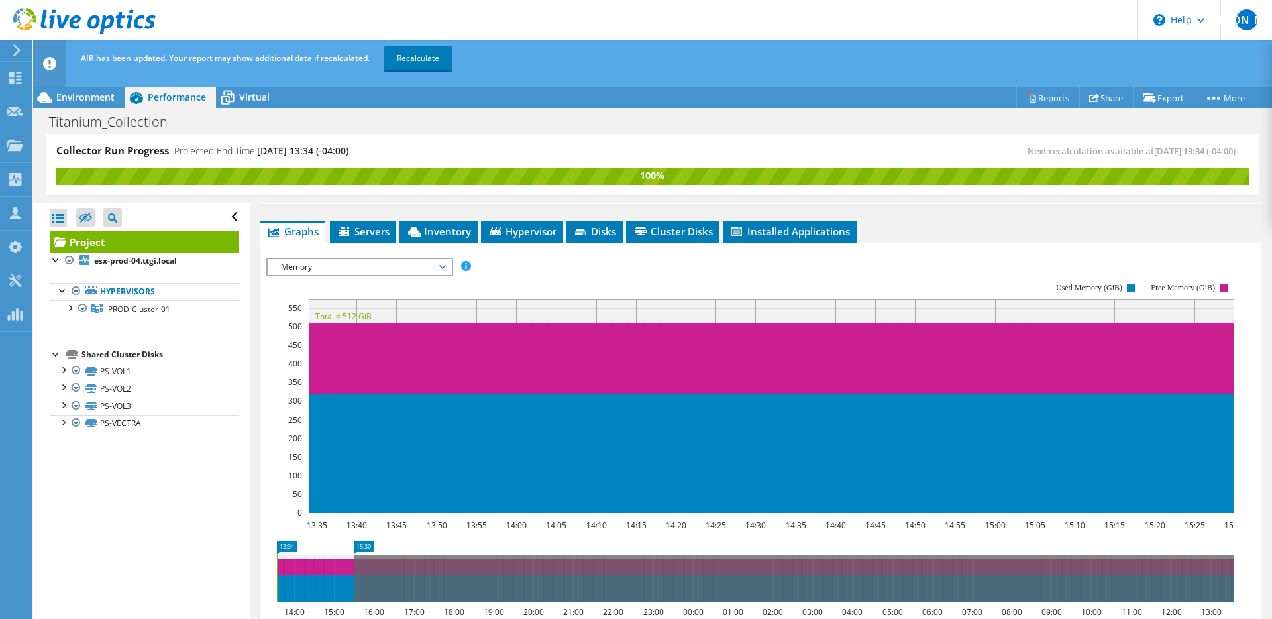
click at [445, 259] on span "Memory" at bounding box center [359, 267] width 170 height 16
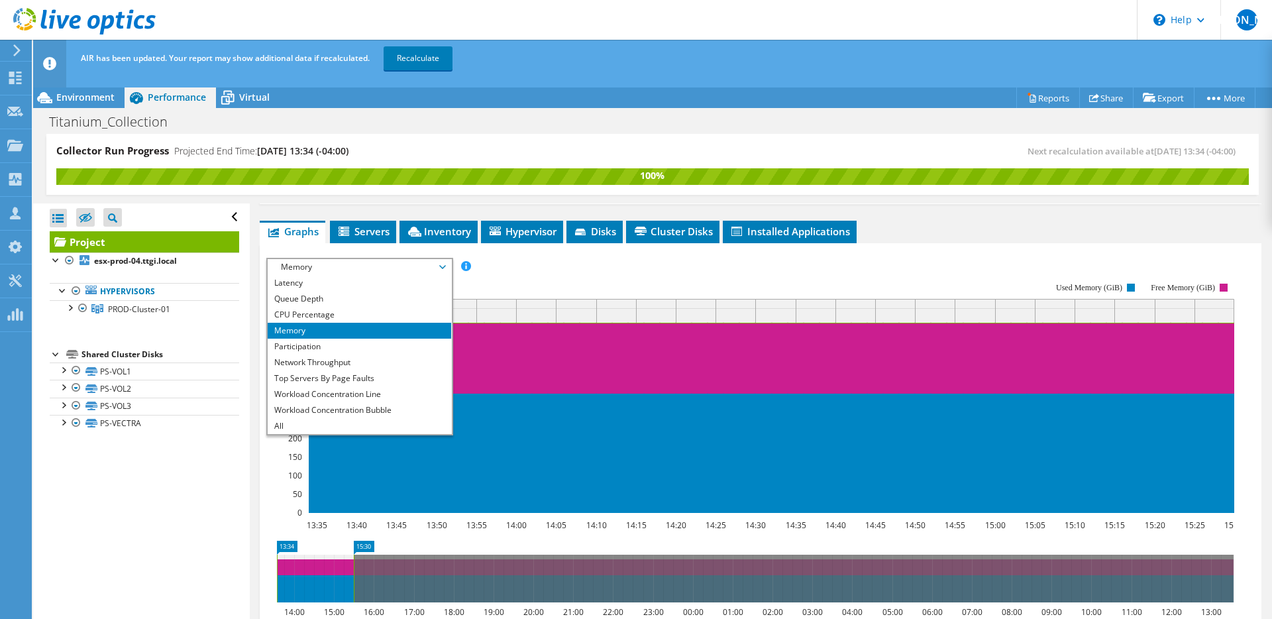
scroll to position [0, 0]
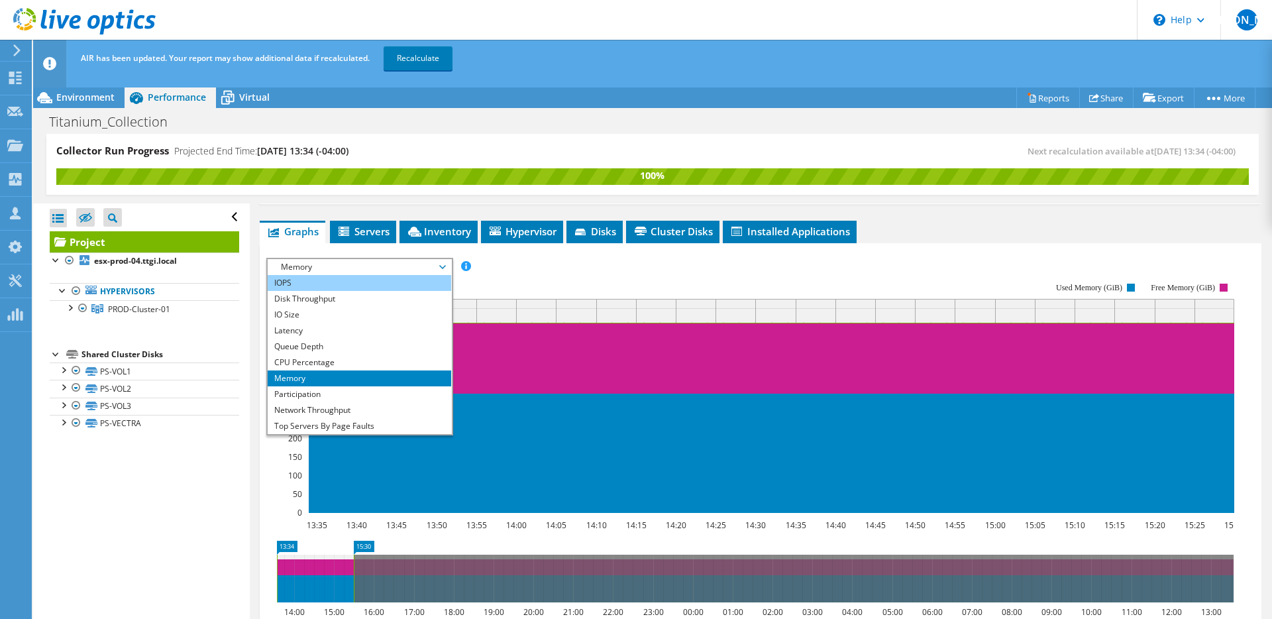
click at [369, 275] on li "IOPS" at bounding box center [360, 283] width 184 height 16
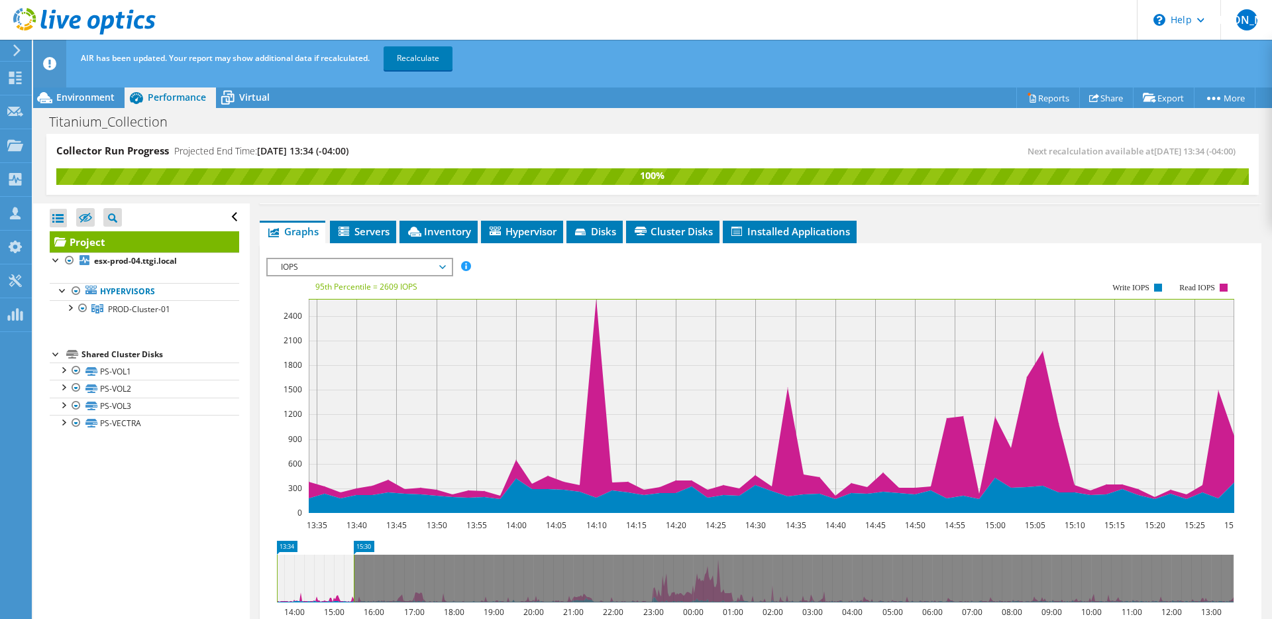
click at [339, 259] on span "IOPS" at bounding box center [359, 267] width 170 height 16
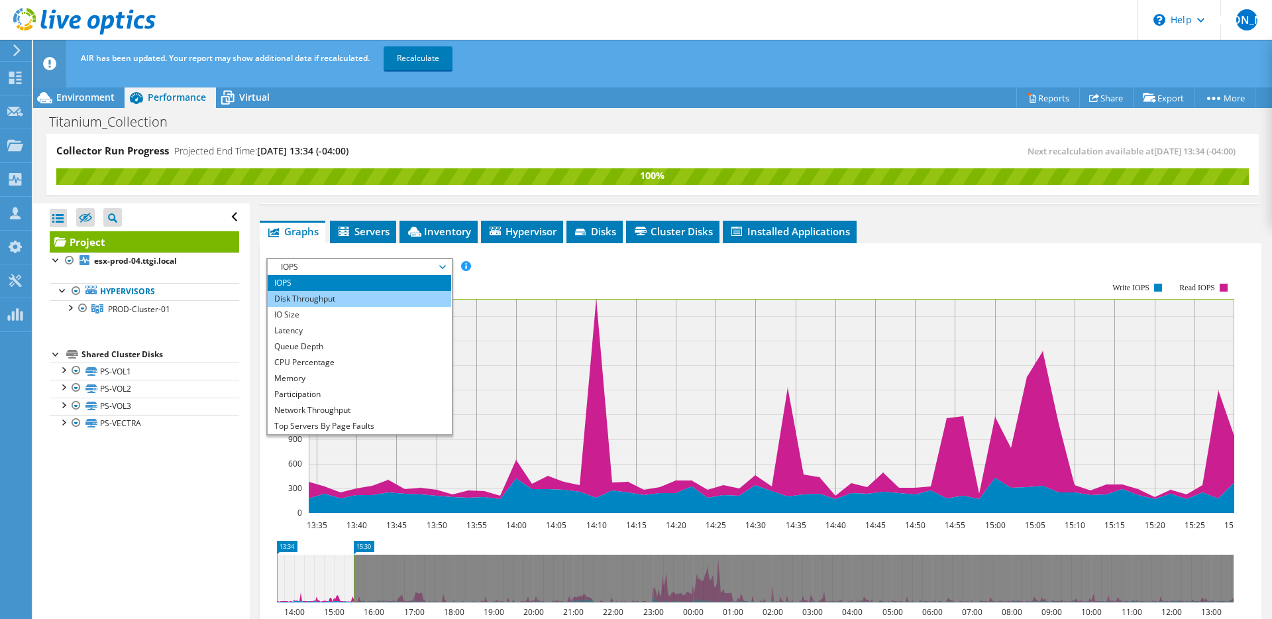
click at [352, 291] on li "Disk Throughput" at bounding box center [360, 299] width 184 height 16
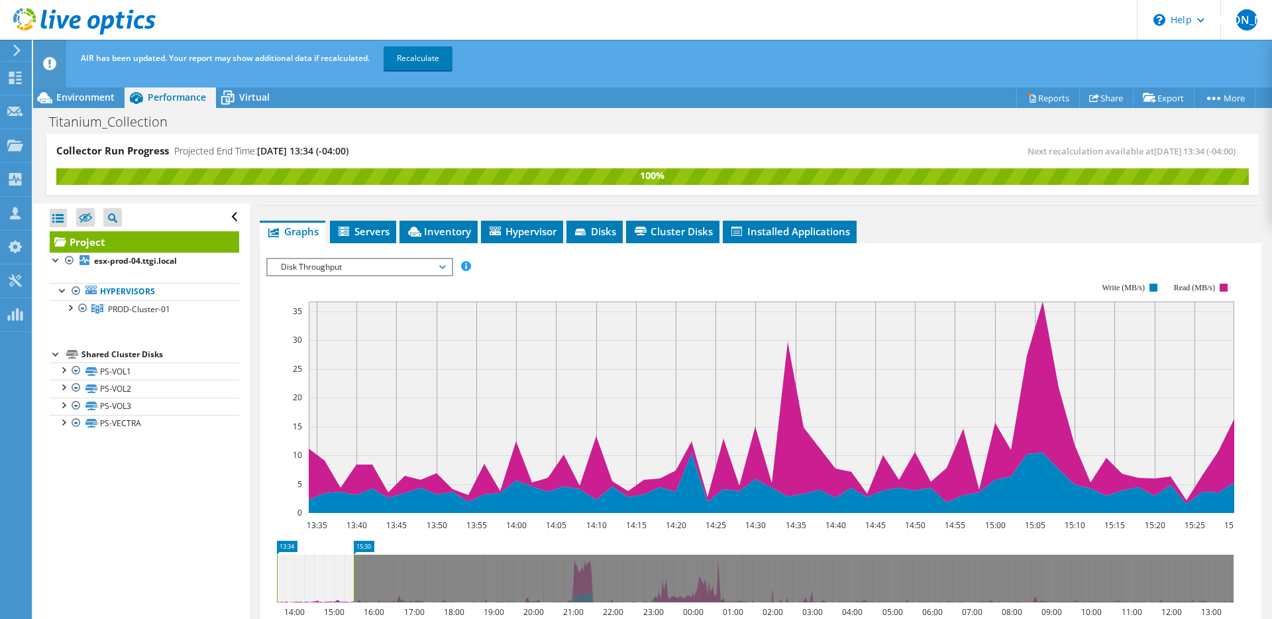
click at [586, 266] on rect at bounding box center [750, 398] width 968 height 265
click at [337, 243] on div "IOPS Disk Throughput IO Size Latency Queue Depth CPU Percentage Memory Page Fau…" at bounding box center [760, 476] width 989 height 467
click at [347, 251] on div "IOPS Disk Throughput IO Size Latency Queue Depth CPU Percentage Memory Page Fau…" at bounding box center [760, 480] width 989 height 459
click at [357, 259] on span "Disk Throughput" at bounding box center [359, 267] width 170 height 16
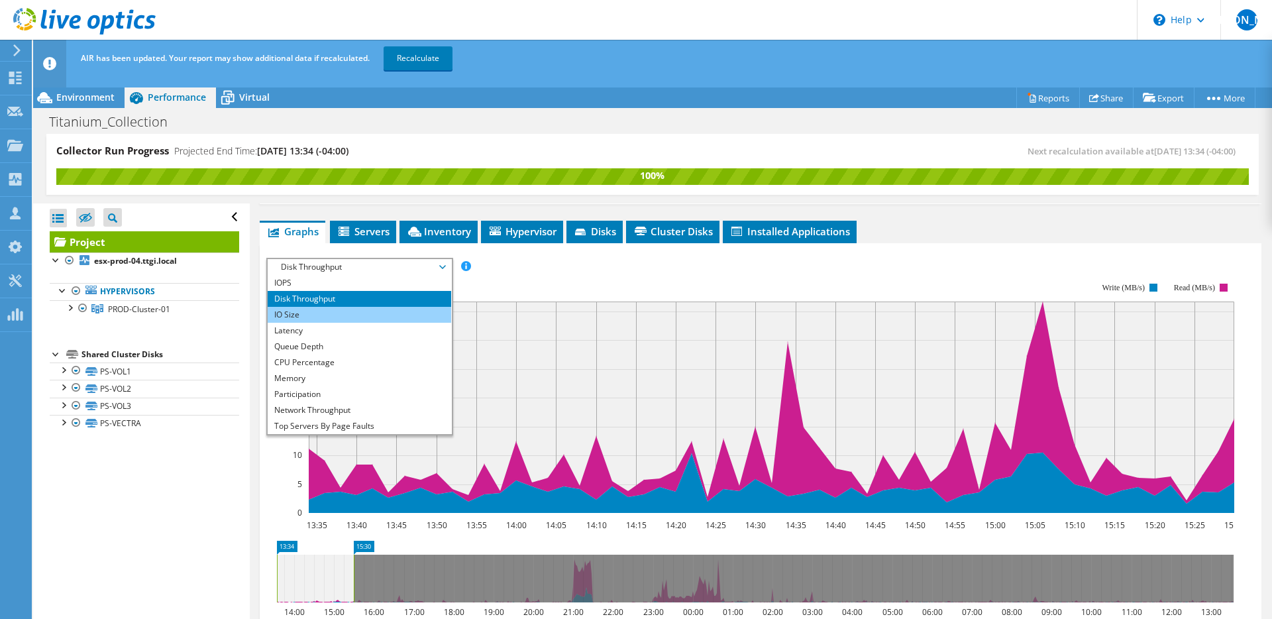
click at [329, 307] on li "IO Size" at bounding box center [360, 315] width 184 height 16
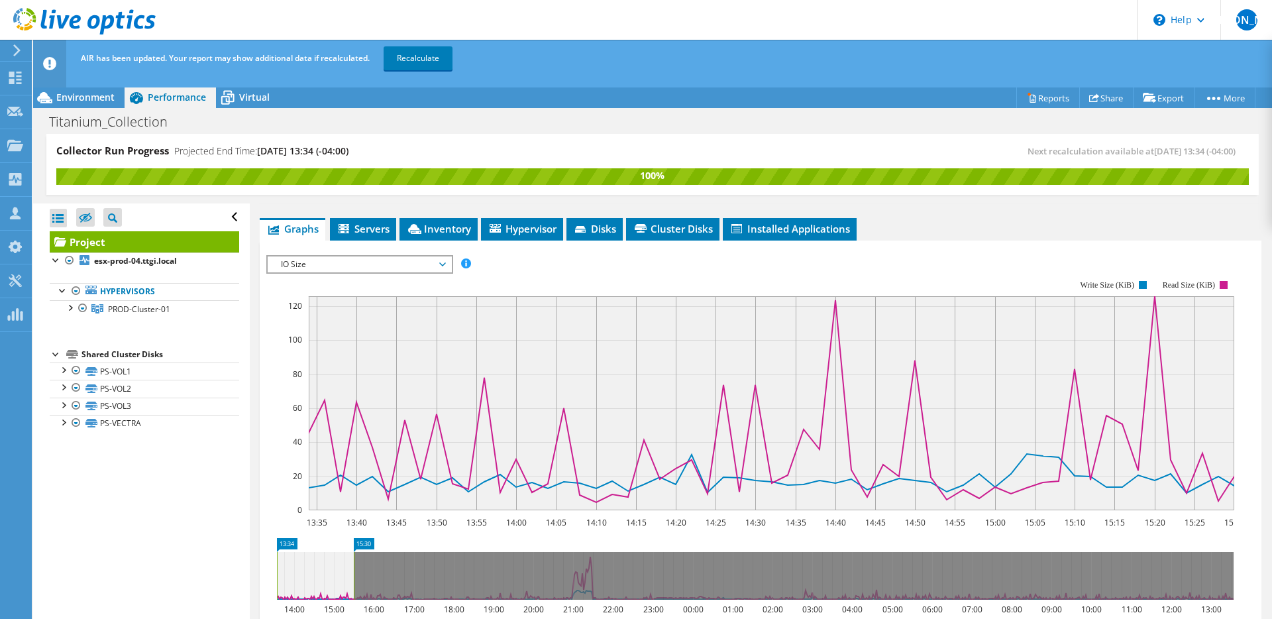
scroll to position [234, 0]
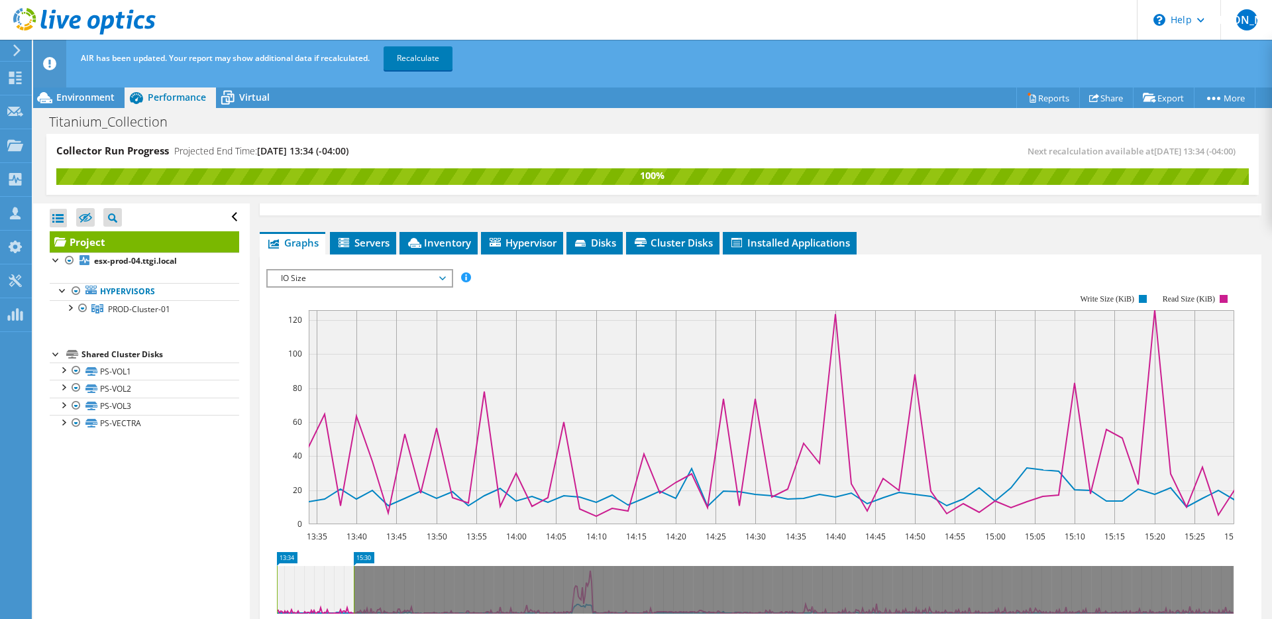
click at [407, 270] on span "IO Size" at bounding box center [359, 278] width 170 height 16
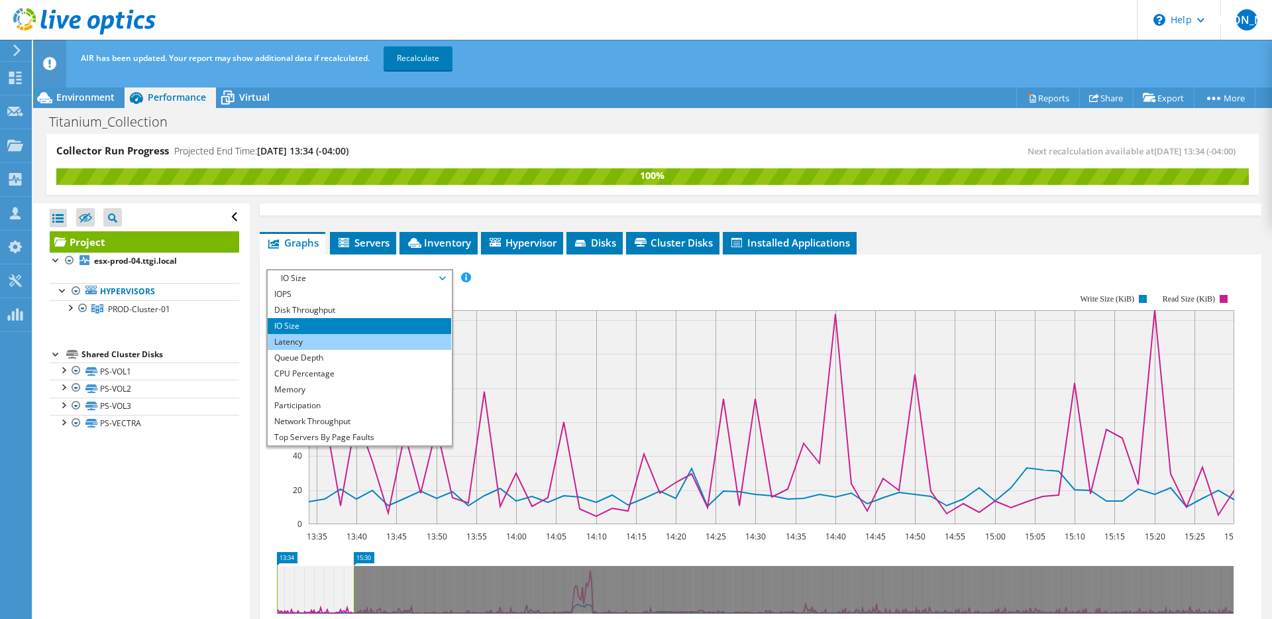
click at [341, 334] on li "Latency" at bounding box center [360, 342] width 184 height 16
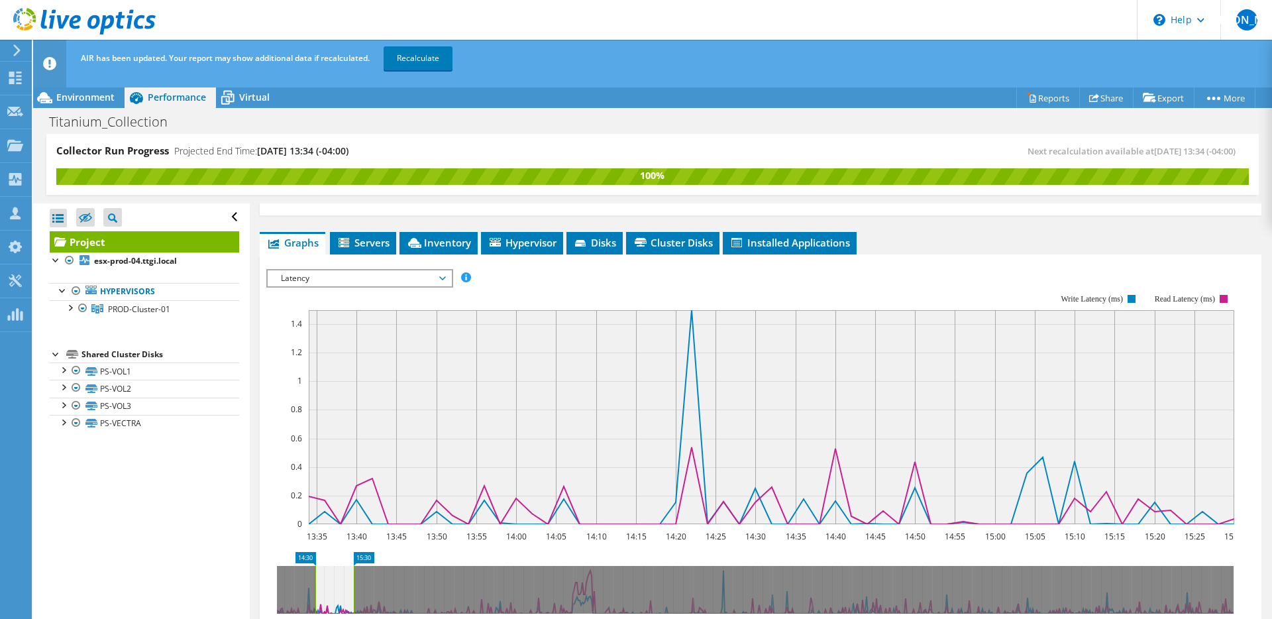
drag, startPoint x: 290, startPoint y: 529, endPoint x: 328, endPoint y: 532, distance: 38.6
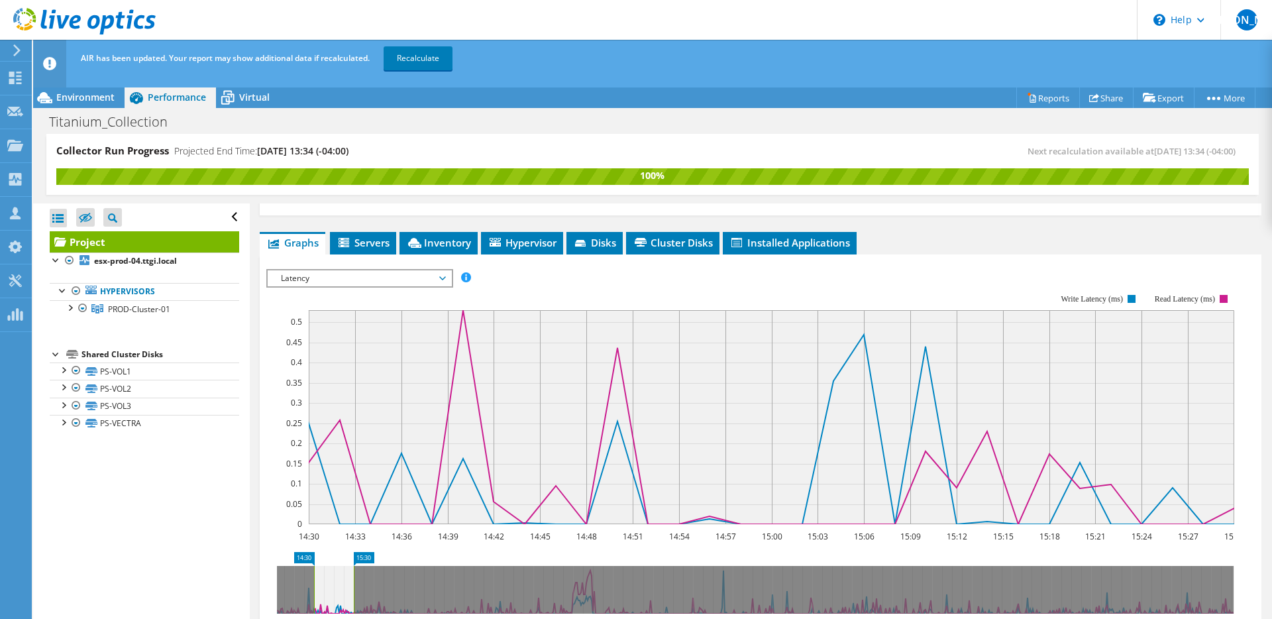
click at [365, 552] on icon "14:30 15:30 14:00 15:00 16:00 17:00 18:00 19:00 20:00 21:00 22:00 23:00 00:00 0…" at bounding box center [755, 605] width 978 height 106
drag, startPoint x: 365, startPoint y: 530, endPoint x: 357, endPoint y: 530, distance: 8.0
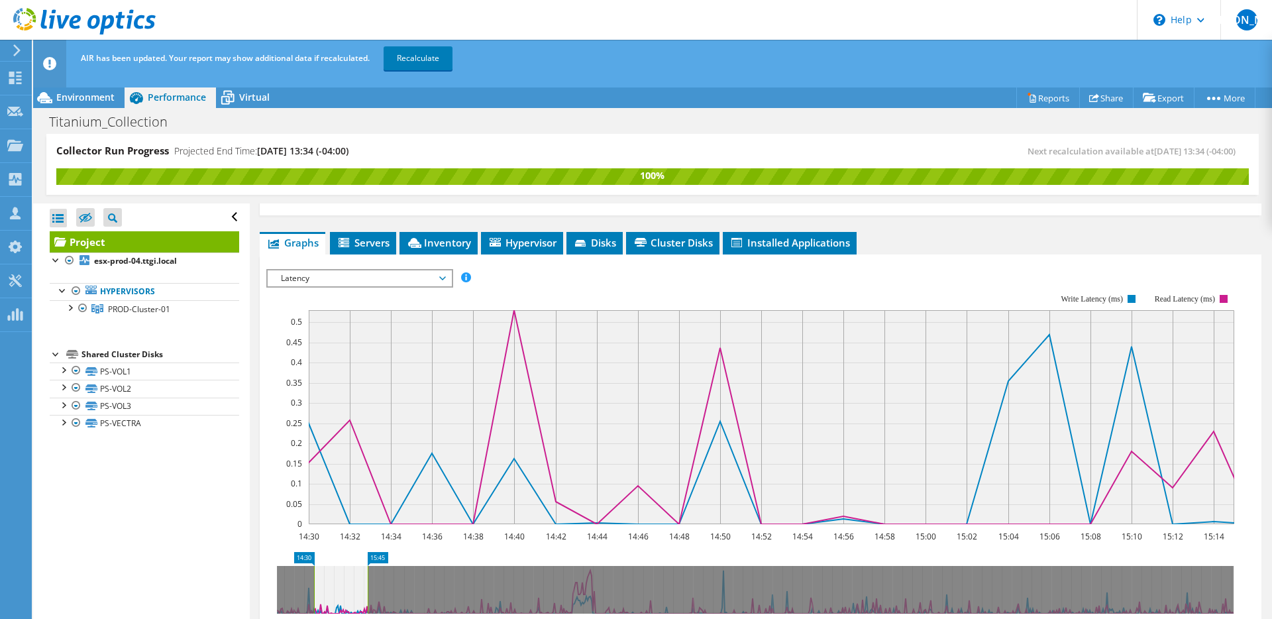
drag, startPoint x: 367, startPoint y: 533, endPoint x: 352, endPoint y: 528, distance: 15.9
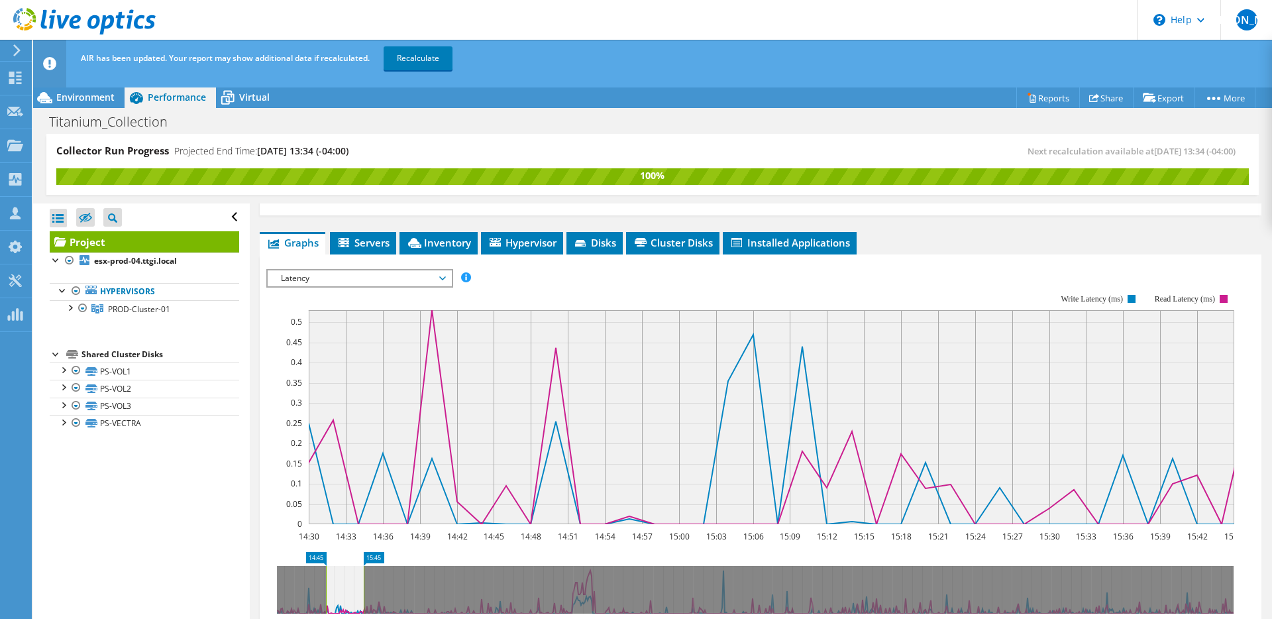
drag, startPoint x: 307, startPoint y: 528, endPoint x: 319, endPoint y: 531, distance: 12.2
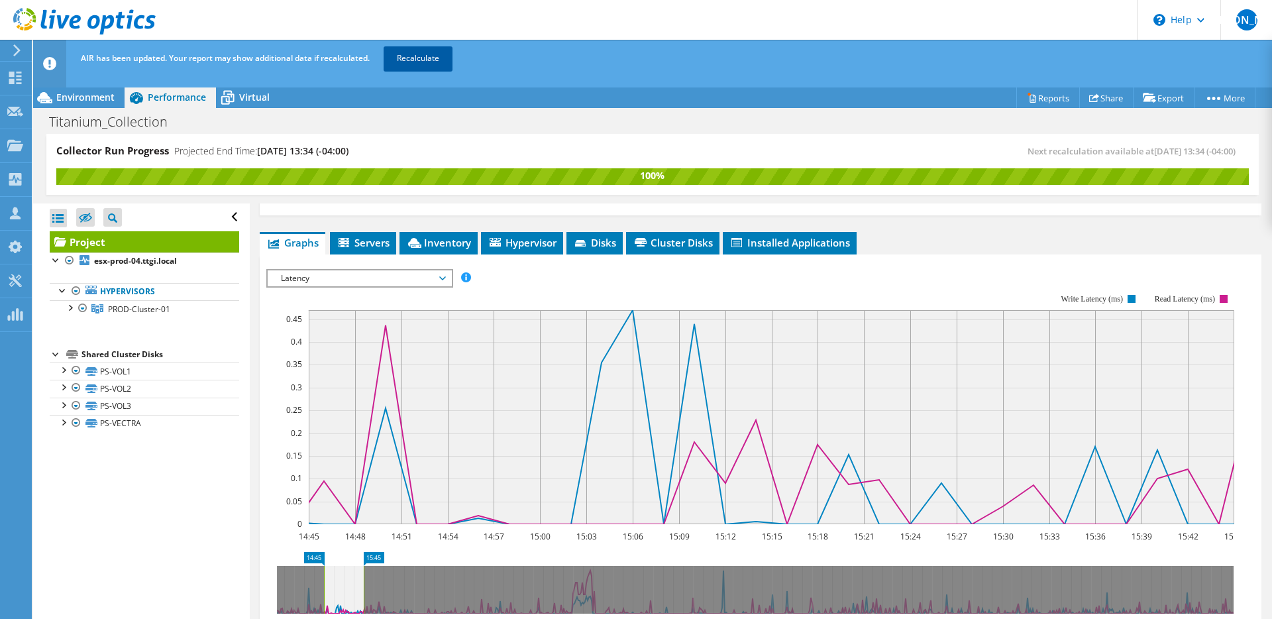
click at [424, 54] on link "Recalculate" at bounding box center [418, 58] width 69 height 24
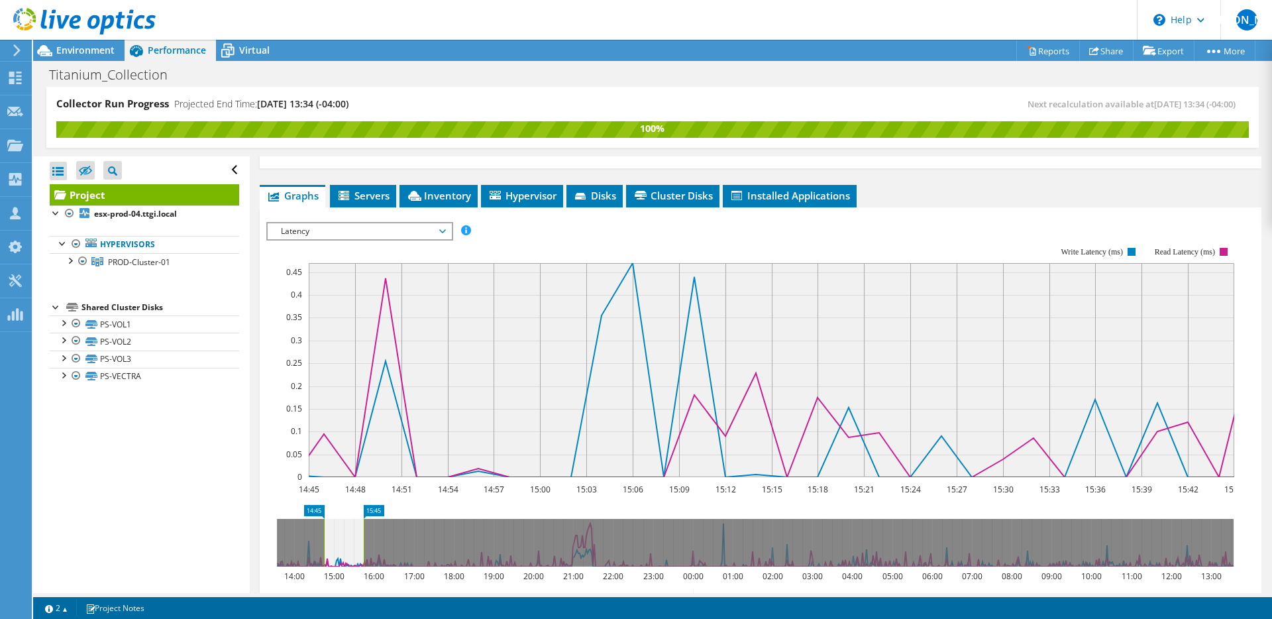
click at [414, 223] on span "Latency" at bounding box center [359, 231] width 170 height 16
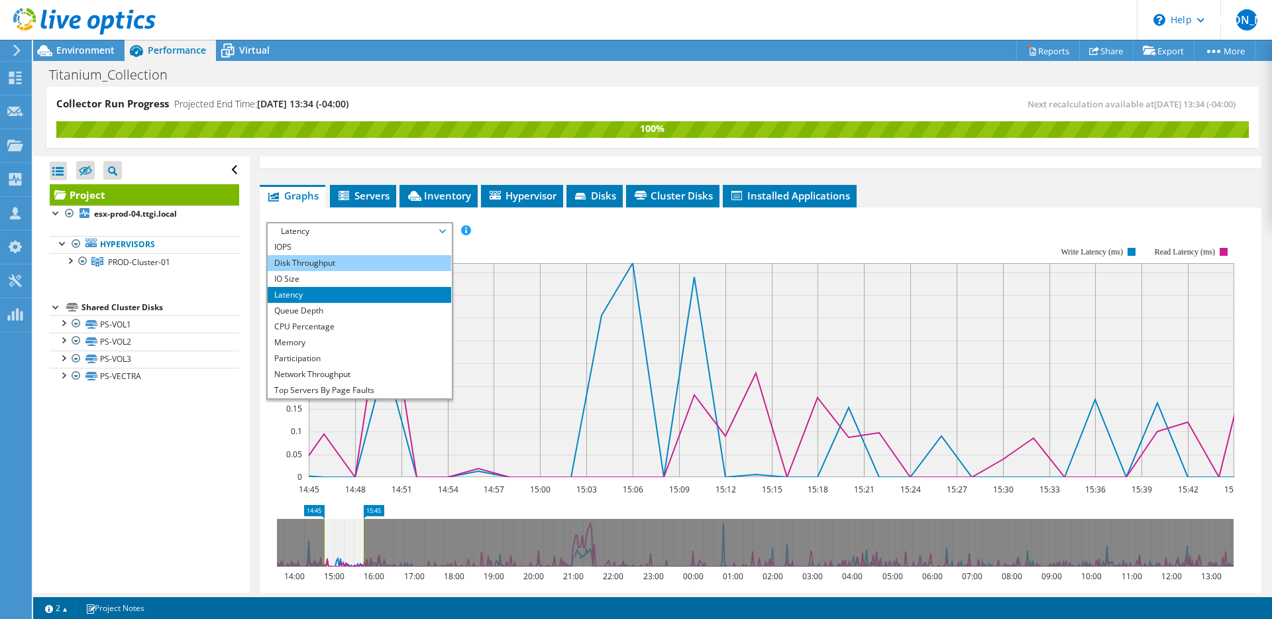
click at [387, 255] on li "Disk Throughput" at bounding box center [360, 263] width 184 height 16
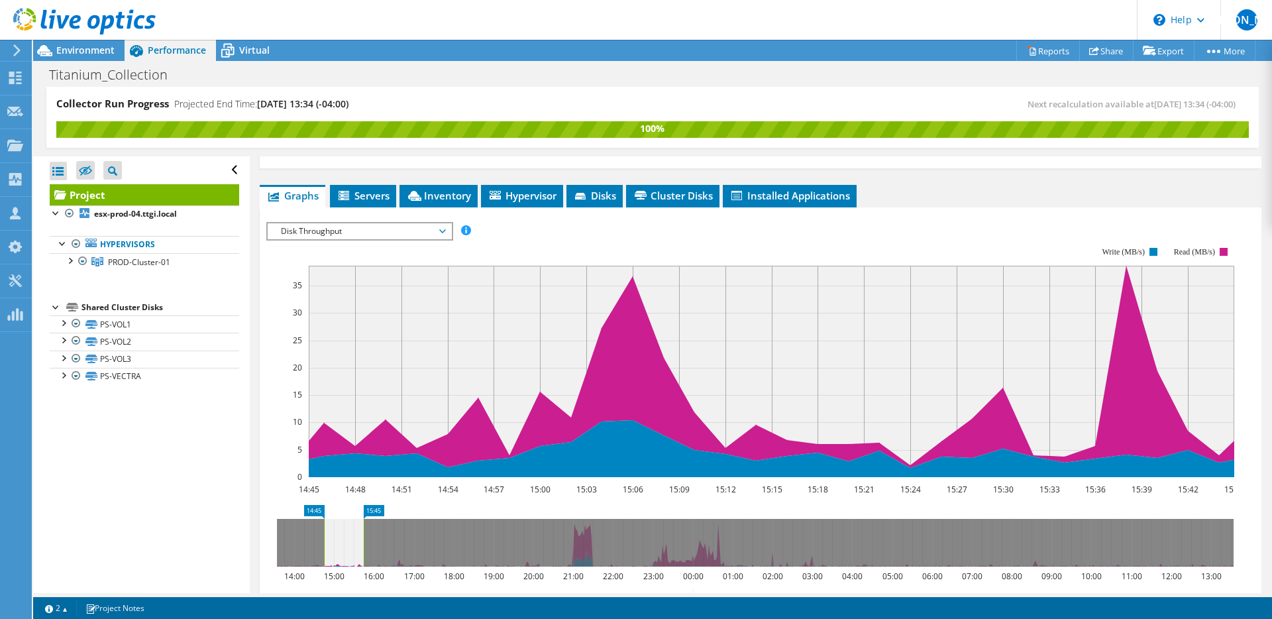
click at [1105, 230] on rect at bounding box center [750, 362] width 968 height 265
click at [380, 189] on span "Servers" at bounding box center [363, 195] width 53 height 13
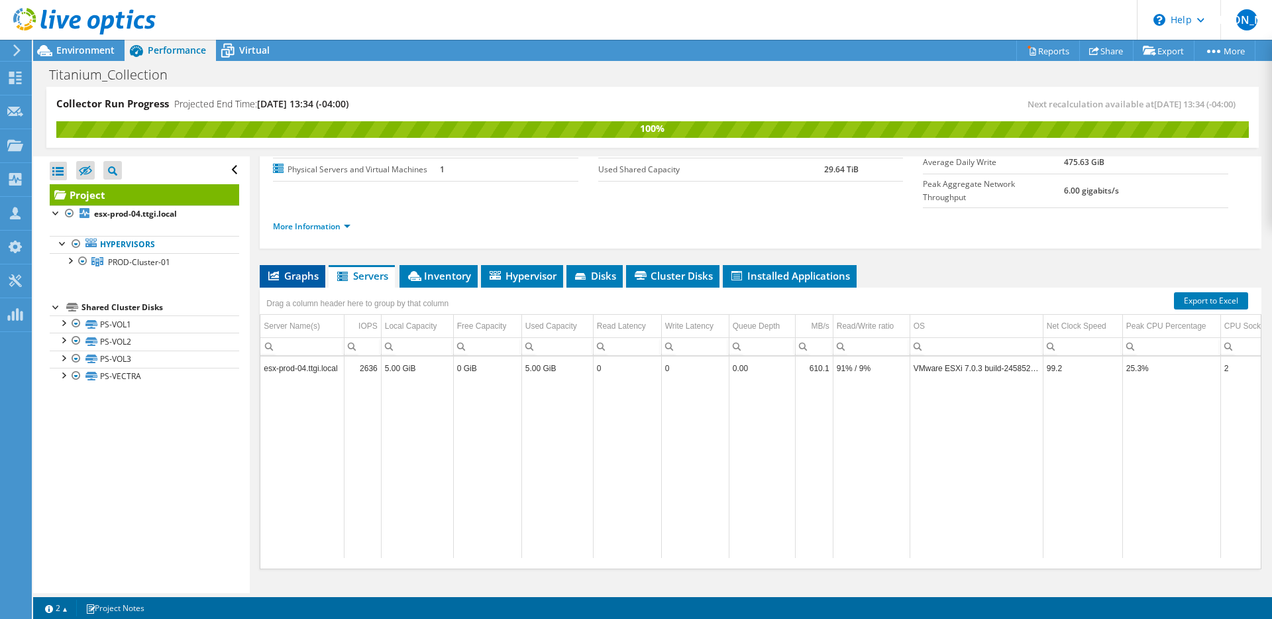
click at [284, 265] on li "Graphs" at bounding box center [293, 276] width 66 height 23
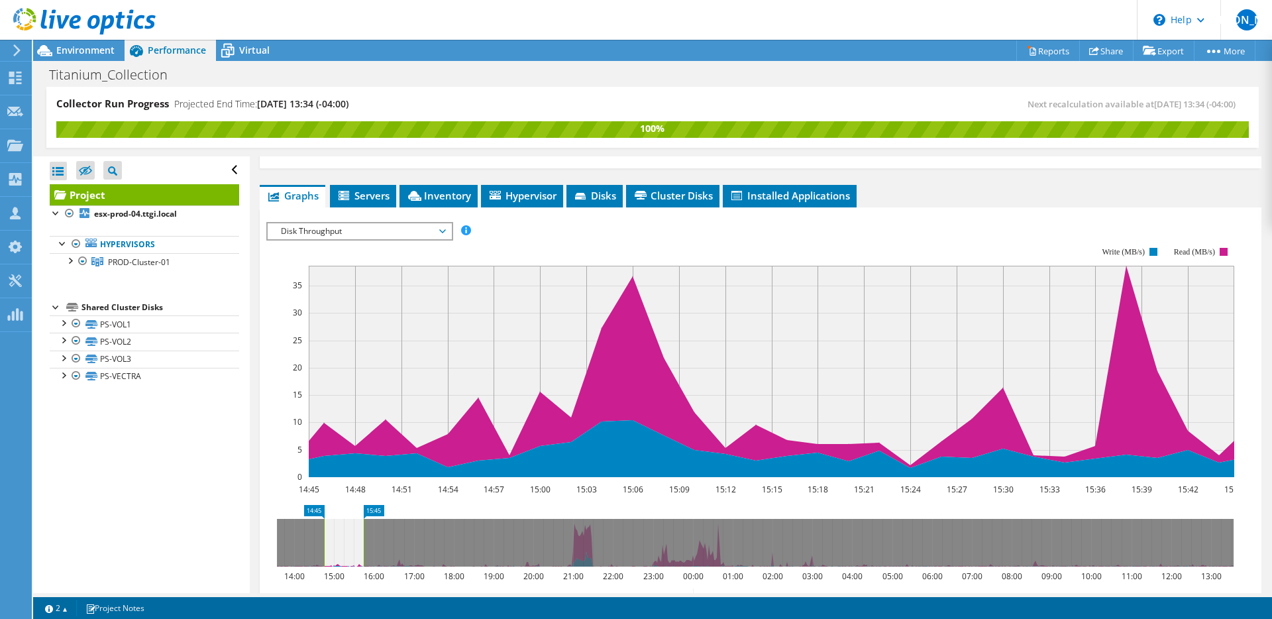
drag, startPoint x: 406, startPoint y: 191, endPoint x: 406, endPoint y: 203, distance: 11.9
click at [406, 215] on div "IOPS Disk Throughput IO Size Latency Queue Depth CPU Percentage Memory Page Fau…" at bounding box center [760, 444] width 989 height 459
click at [404, 223] on span "Disk Throughput" at bounding box center [359, 231] width 170 height 16
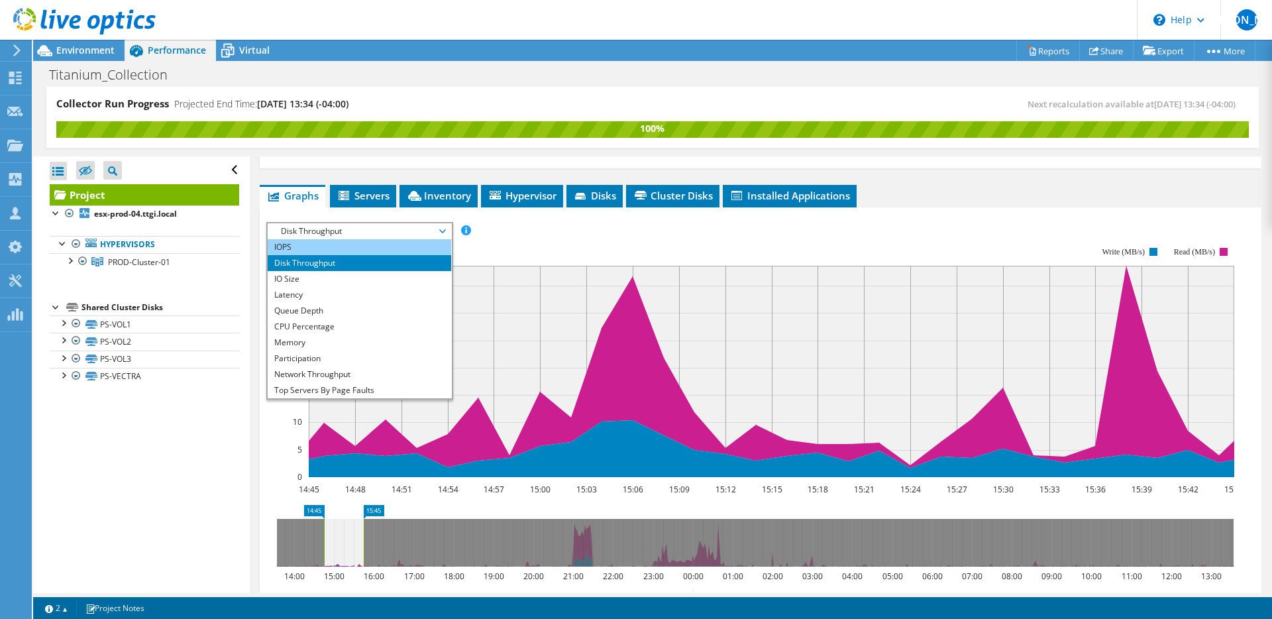
click at [354, 239] on li "IOPS" at bounding box center [360, 247] width 184 height 16
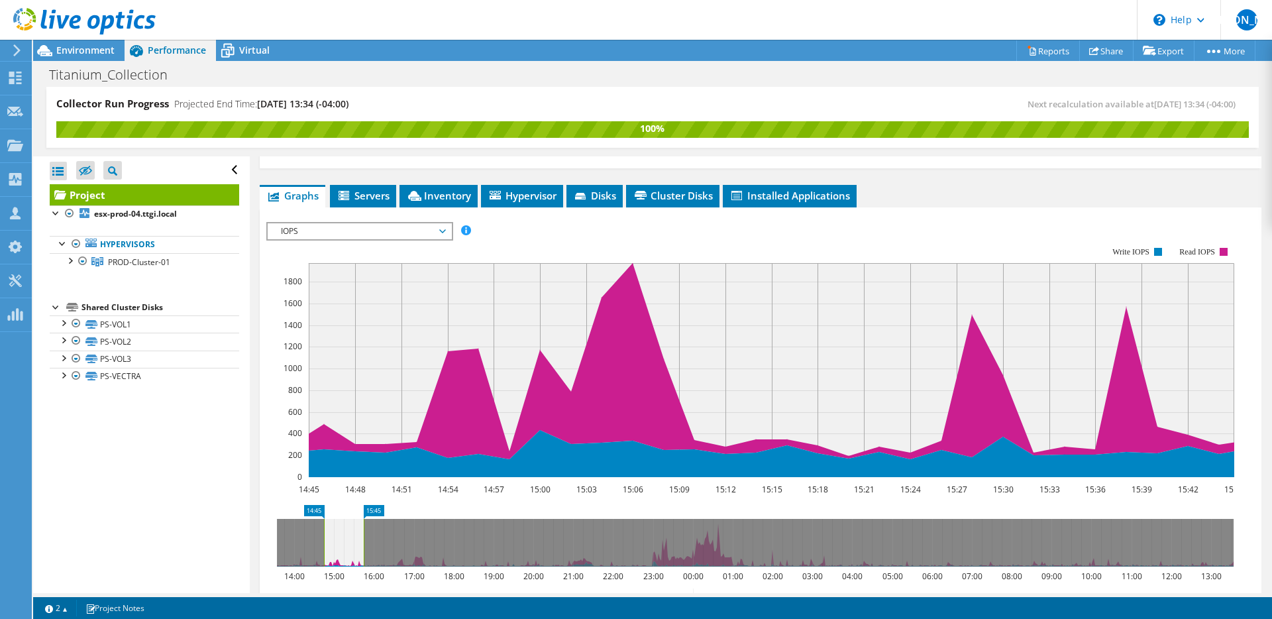
click at [374, 223] on span "IOPS" at bounding box center [359, 231] width 170 height 16
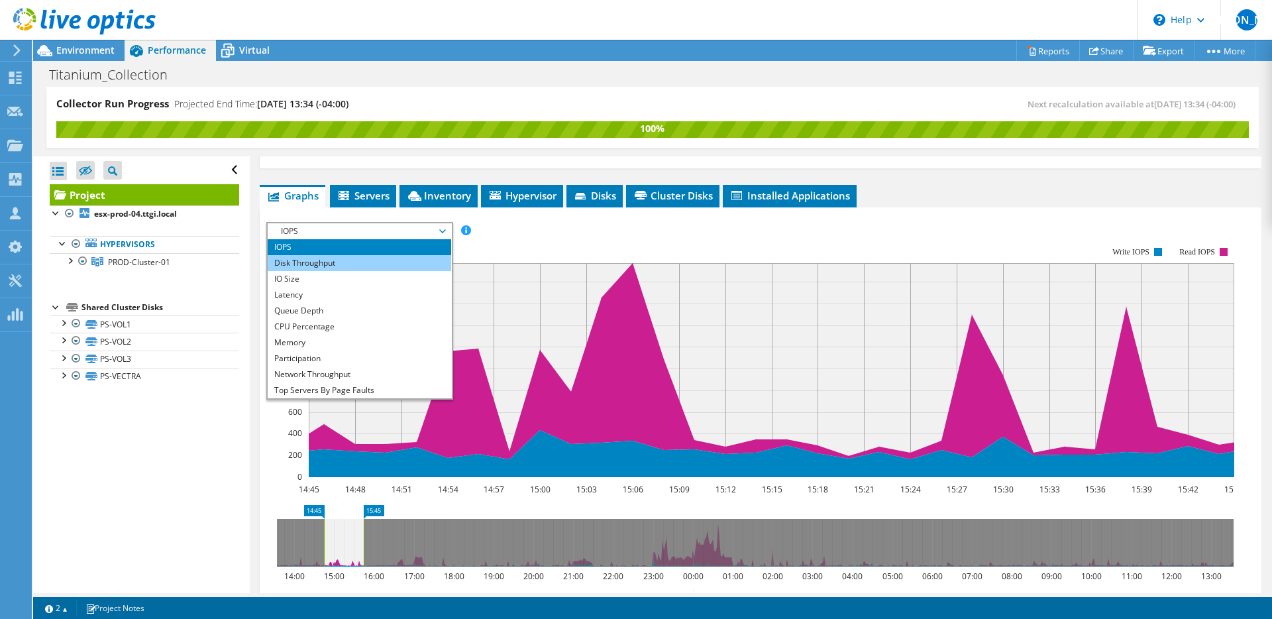
click at [350, 255] on li "Disk Throughput" at bounding box center [360, 263] width 184 height 16
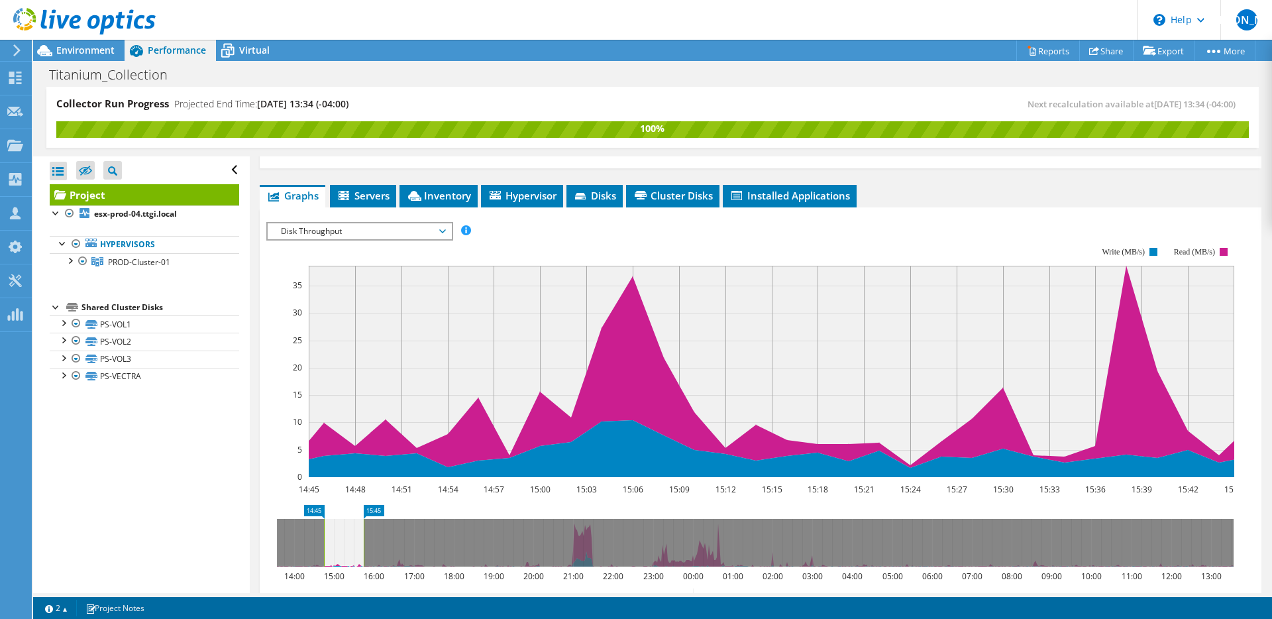
click at [357, 223] on span "Disk Throughput" at bounding box center [359, 231] width 170 height 16
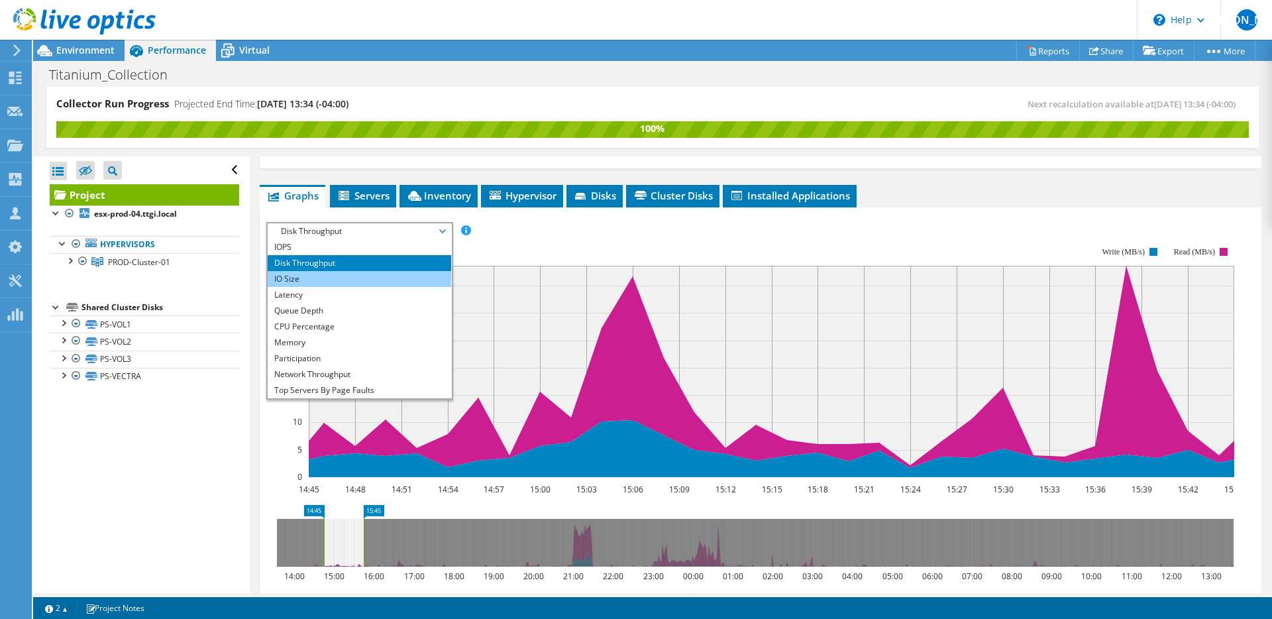
click at [340, 271] on li "IO Size" at bounding box center [360, 279] width 184 height 16
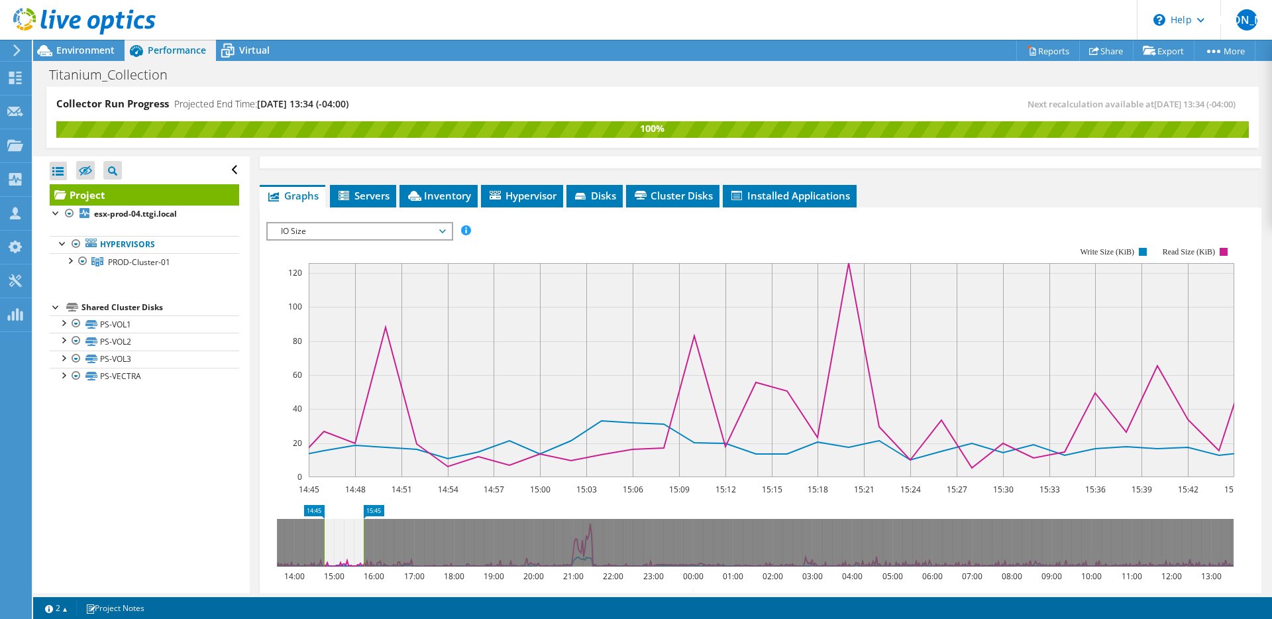
click at [340, 223] on span "IO Size" at bounding box center [359, 231] width 170 height 16
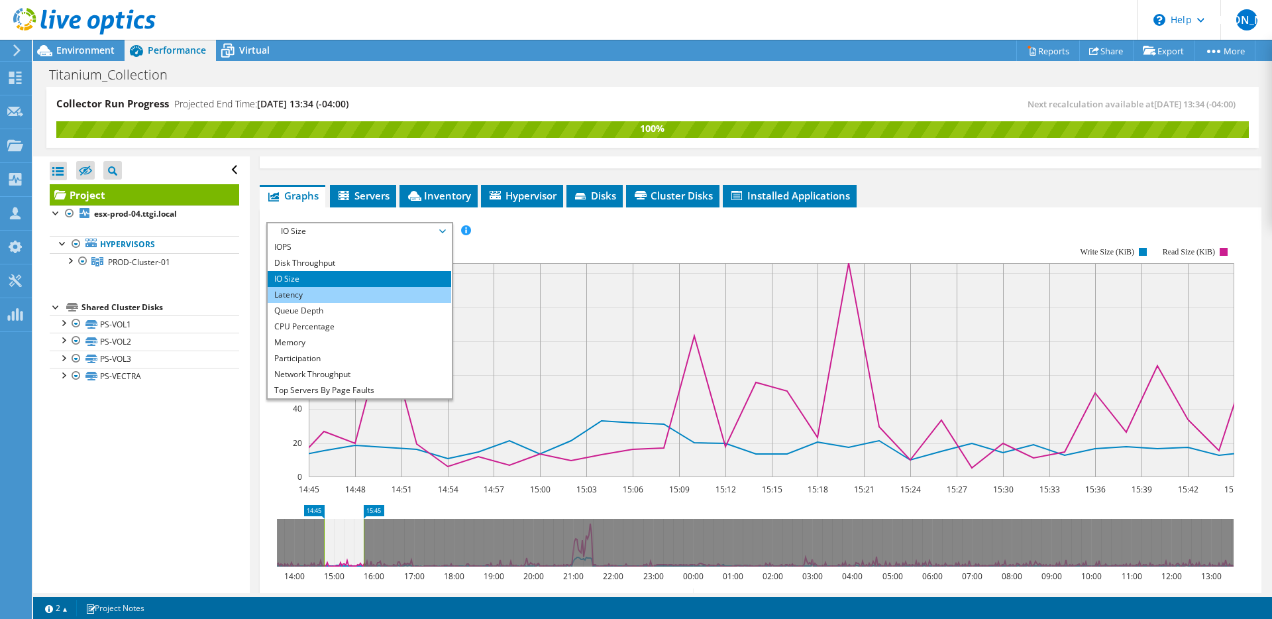
click at [317, 287] on li "Latency" at bounding box center [360, 295] width 184 height 16
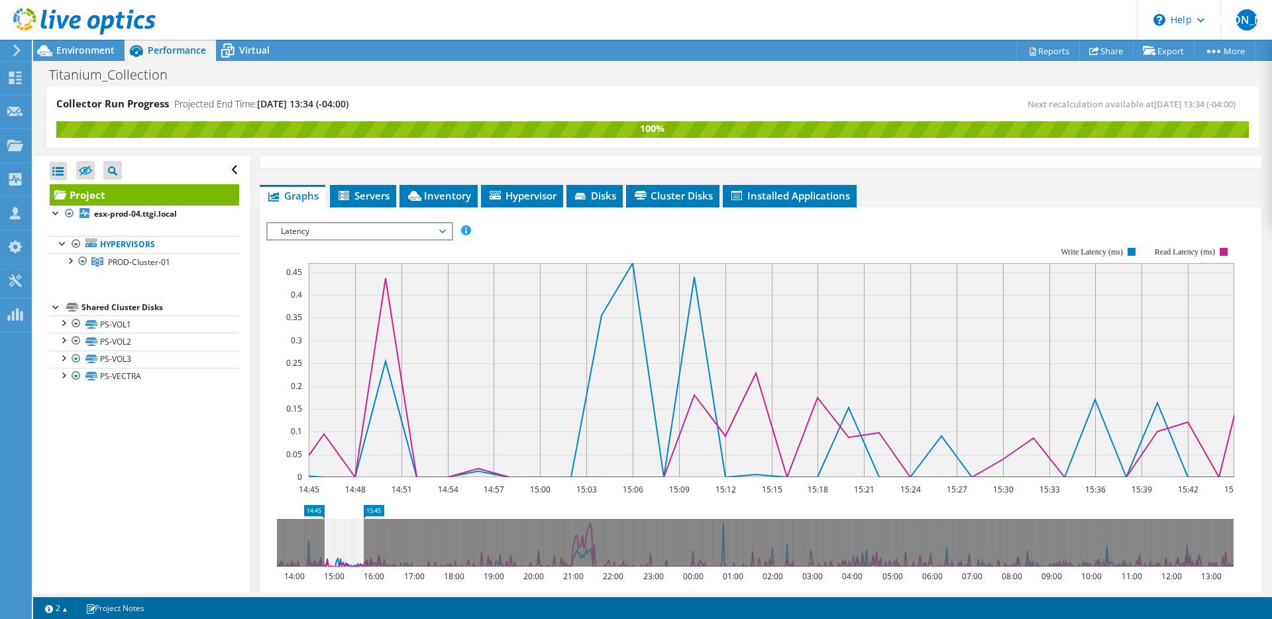
click at [323, 215] on div "IOPS Disk Throughput IO Size Latency Queue Depth CPU Percentage Memory Page Fau…" at bounding box center [760, 444] width 989 height 459
click at [324, 223] on span "Latency" at bounding box center [359, 231] width 170 height 16
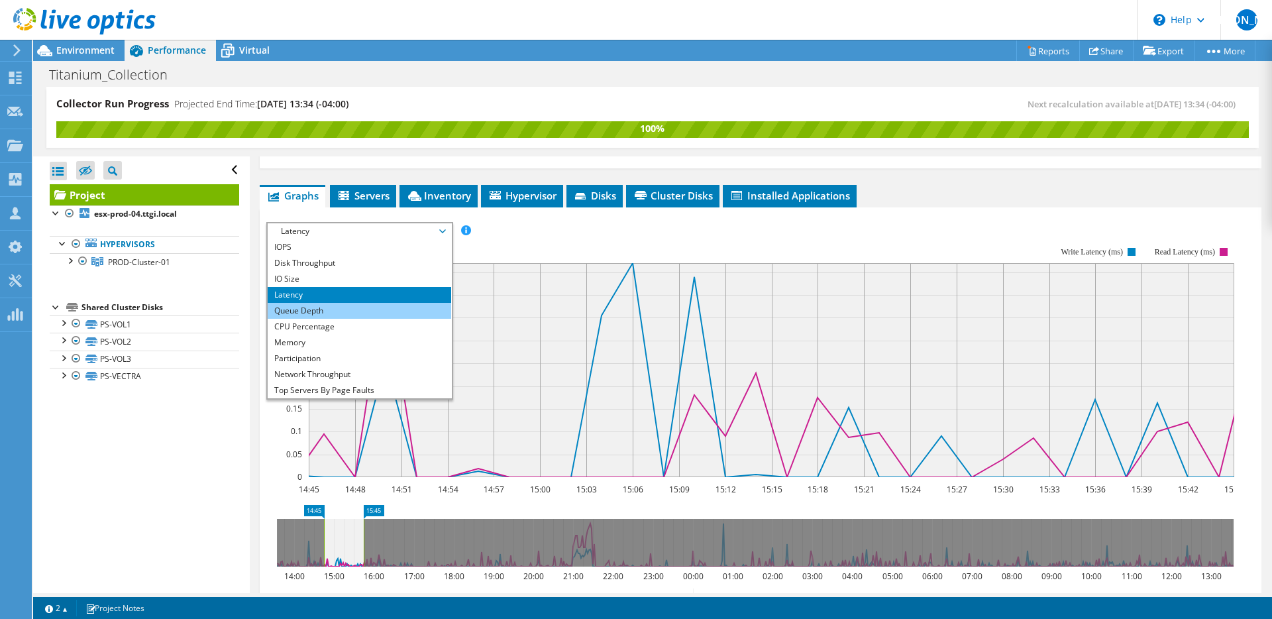
click at [317, 303] on li "Queue Depth" at bounding box center [360, 311] width 184 height 16
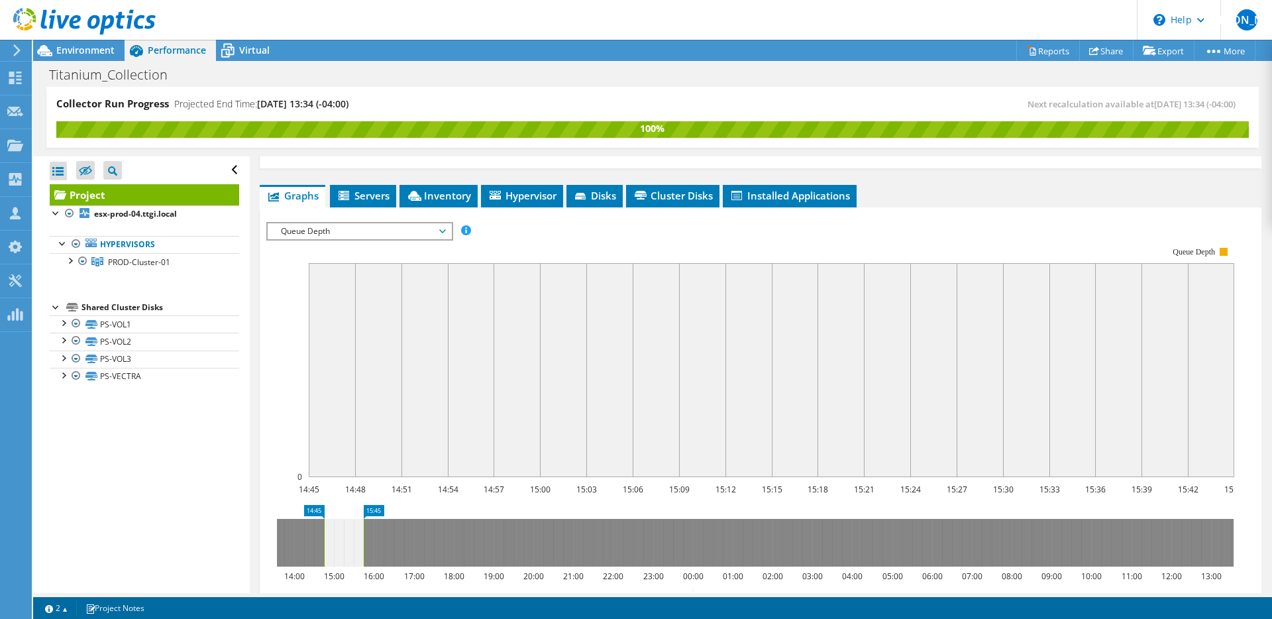
click at [341, 223] on span "Queue Depth" at bounding box center [359, 231] width 170 height 16
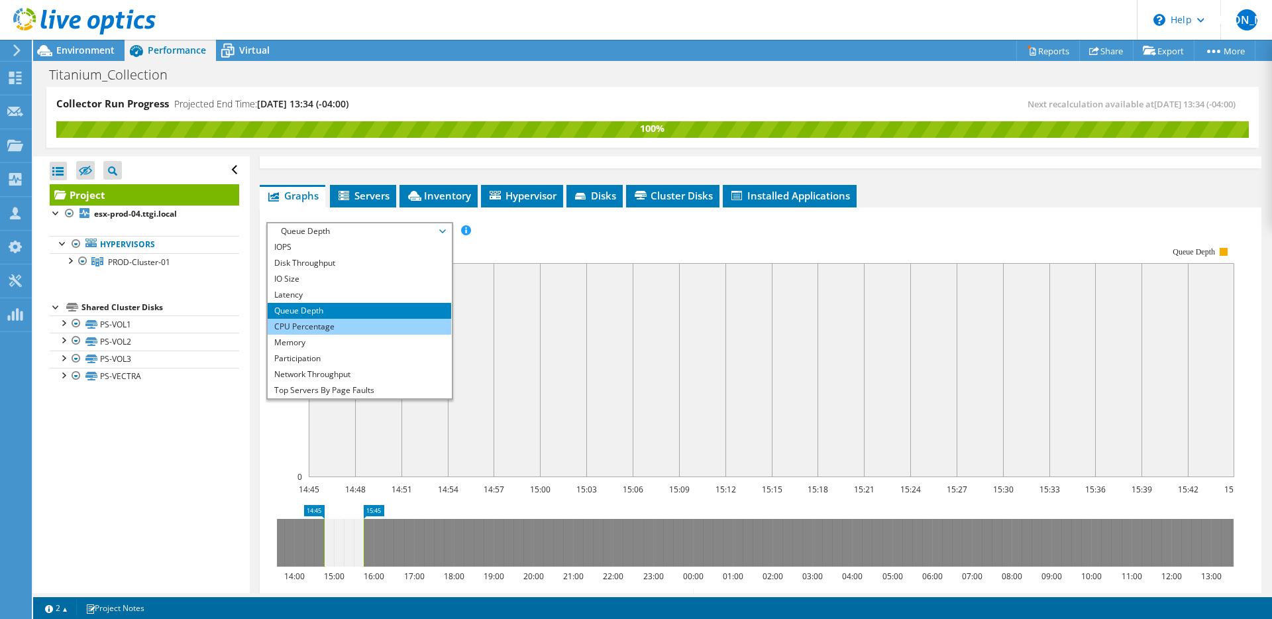
click at [315, 319] on li "CPU Percentage" at bounding box center [360, 327] width 184 height 16
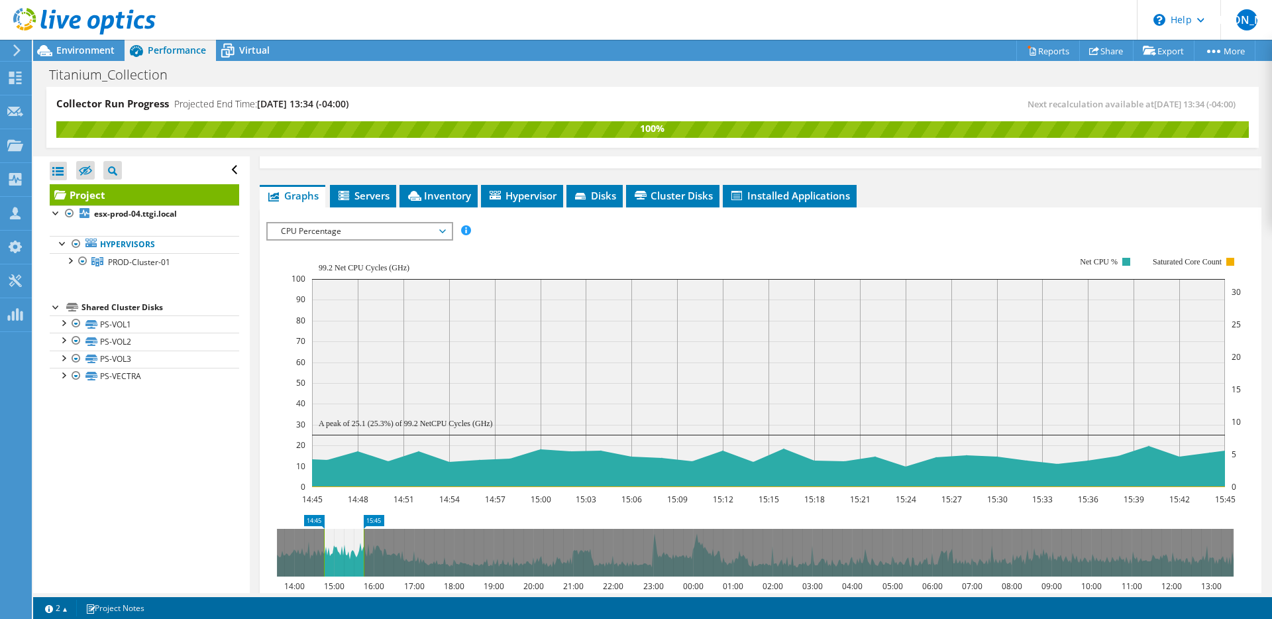
click at [368, 223] on span "CPU Percentage" at bounding box center [359, 231] width 170 height 16
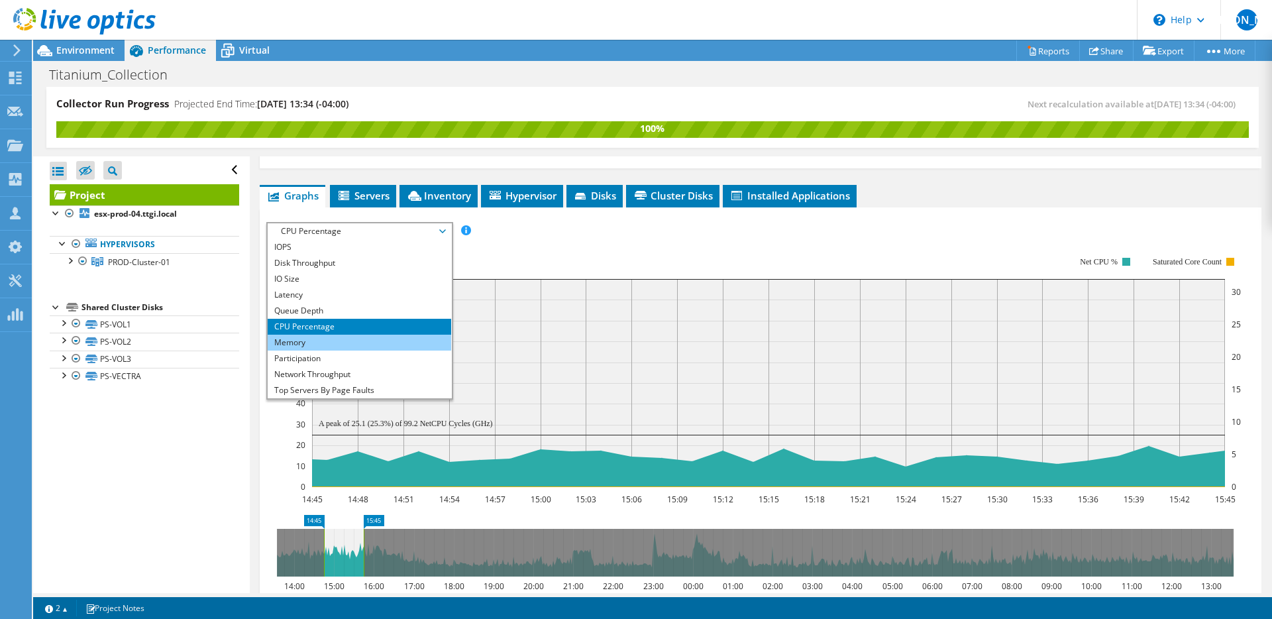
click at [345, 335] on li "Memory" at bounding box center [360, 343] width 184 height 16
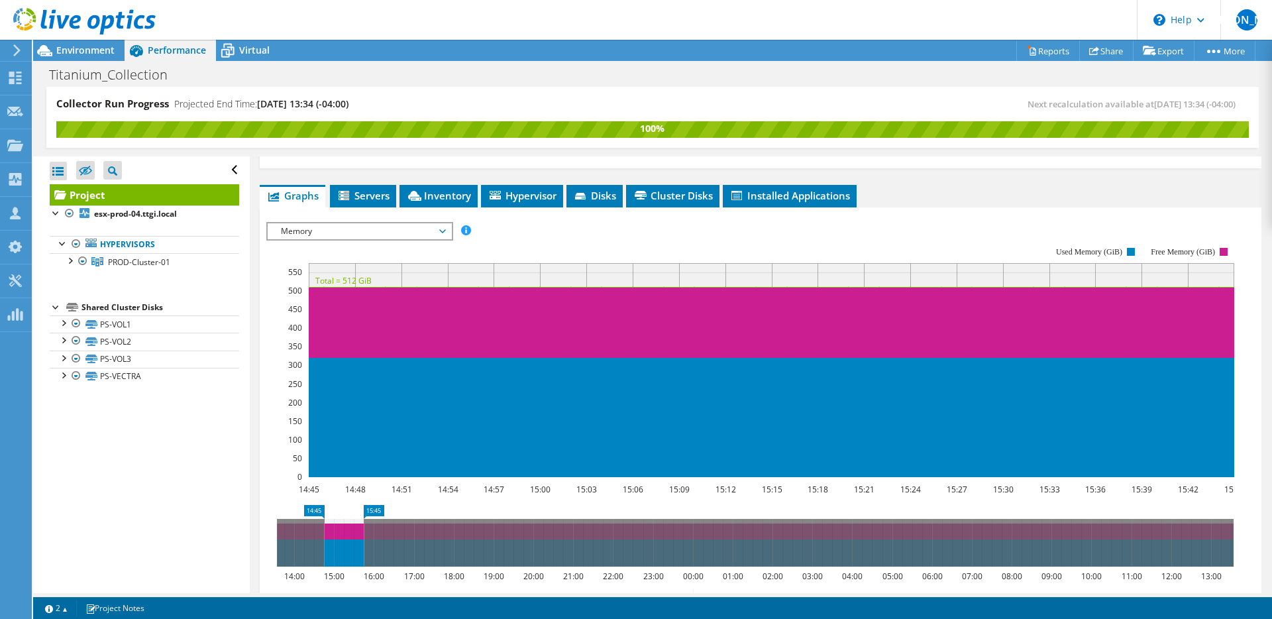
click at [369, 223] on span "Memory" at bounding box center [359, 231] width 170 height 16
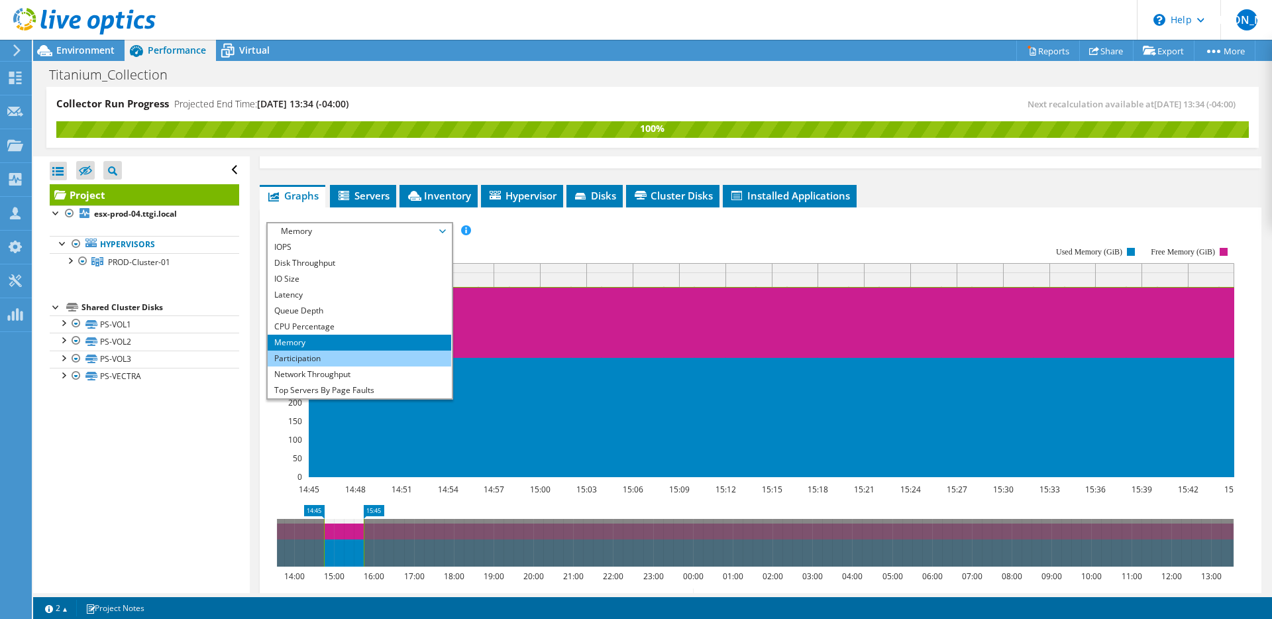
click at [355, 351] on li "Participation" at bounding box center [360, 359] width 184 height 16
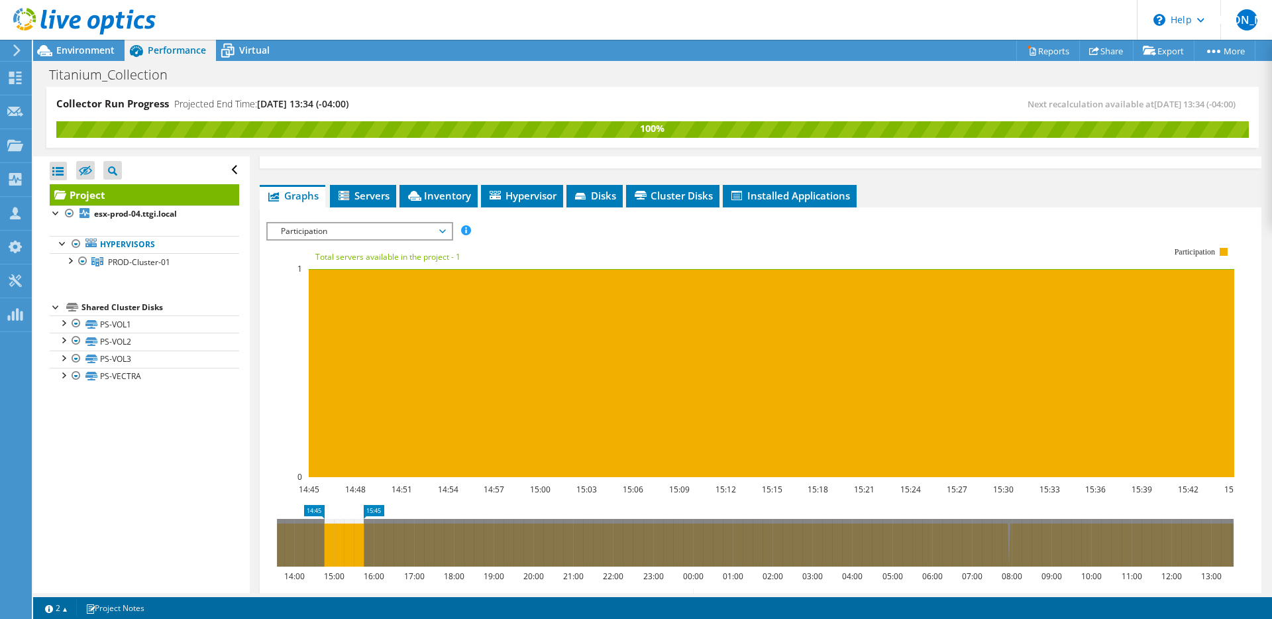
click at [384, 223] on span "Participation" at bounding box center [359, 231] width 170 height 16
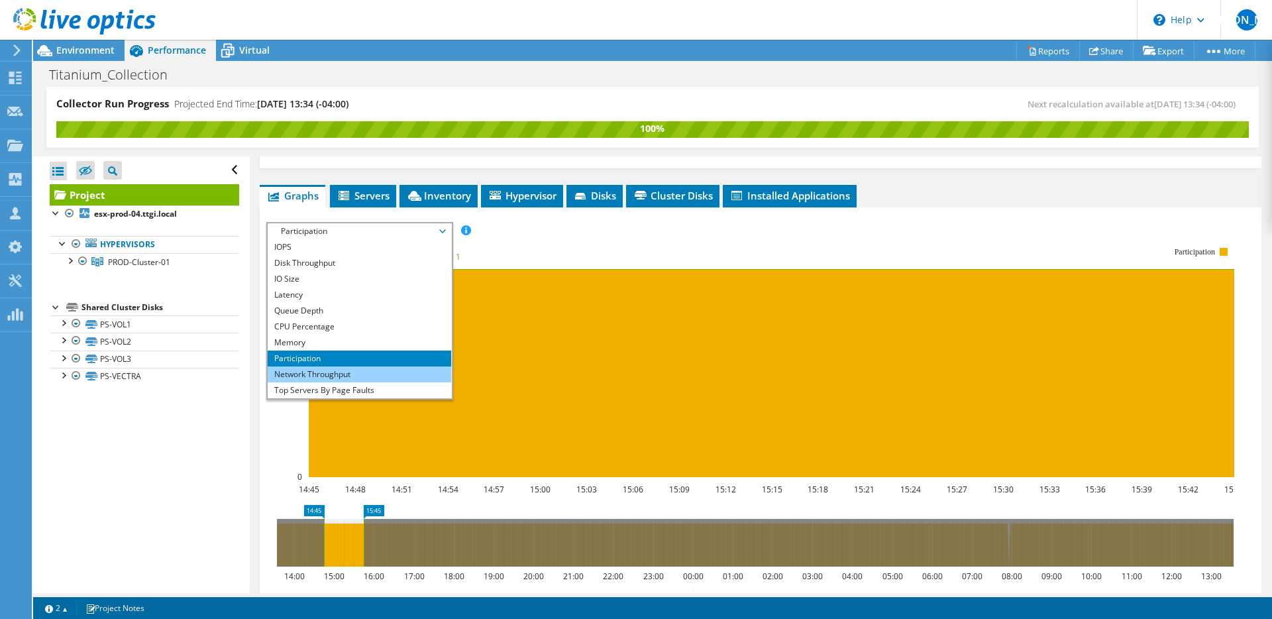
click at [347, 366] on li "Network Throughput" at bounding box center [360, 374] width 184 height 16
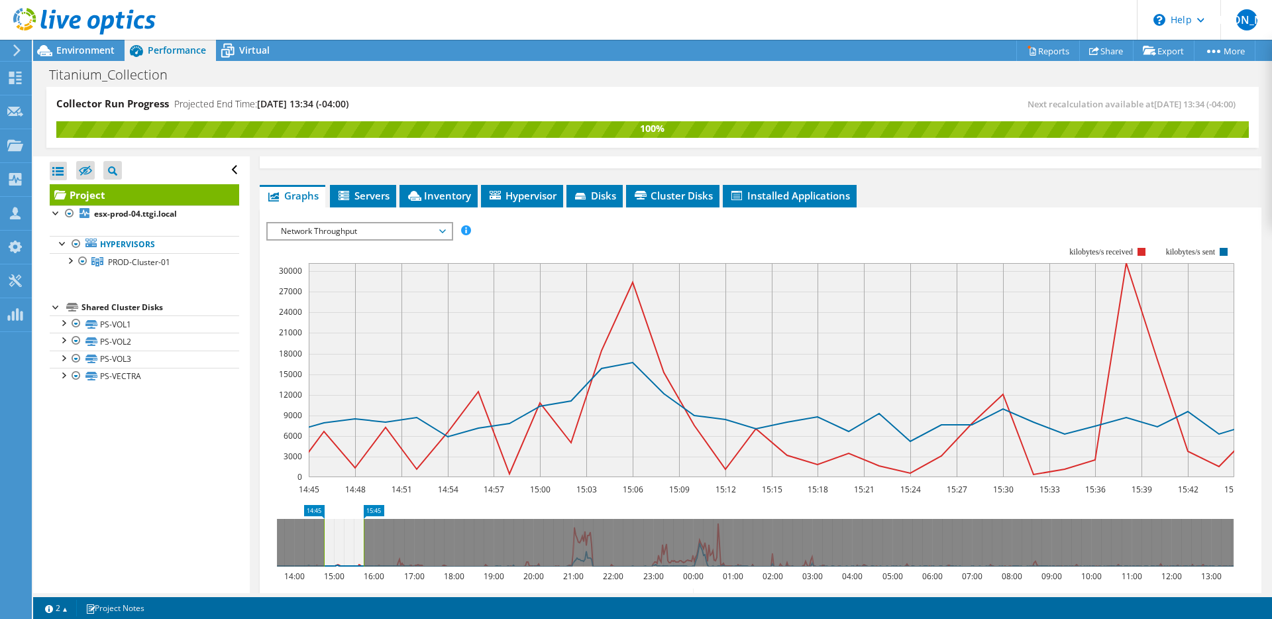
click at [387, 222] on div "Network Throughput IOPS Disk Throughput IO Size Latency Queue Depth CPU Percent…" at bounding box center [359, 231] width 187 height 19
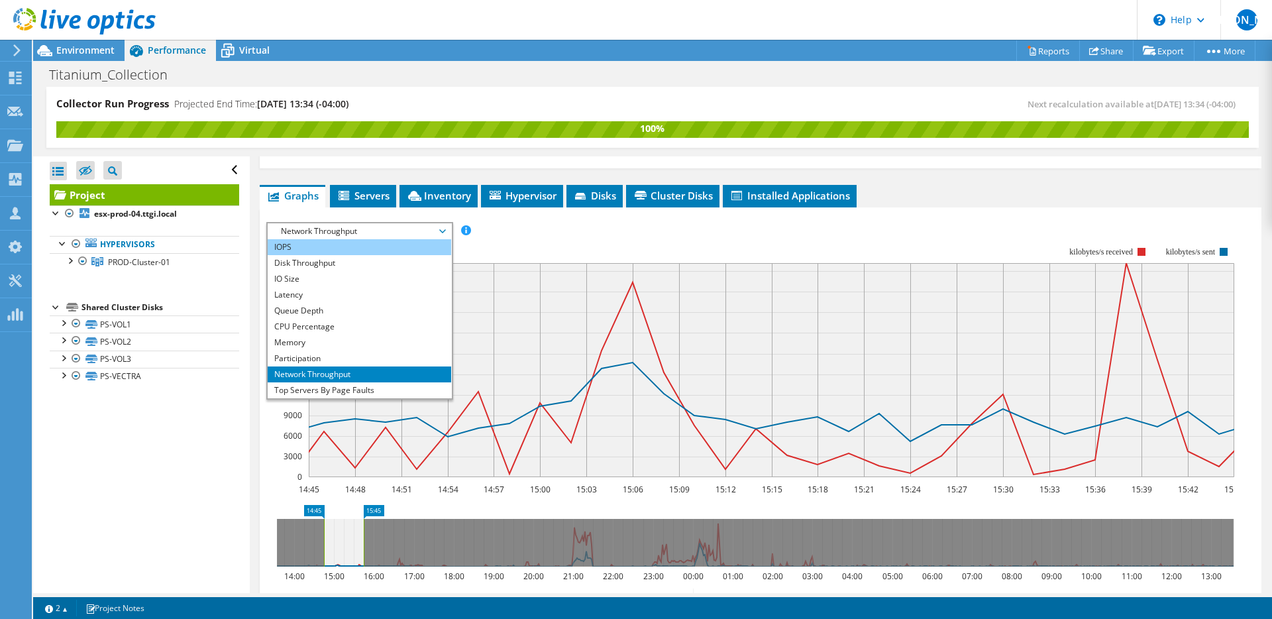
click at [335, 239] on li "IOPS" at bounding box center [360, 247] width 184 height 16
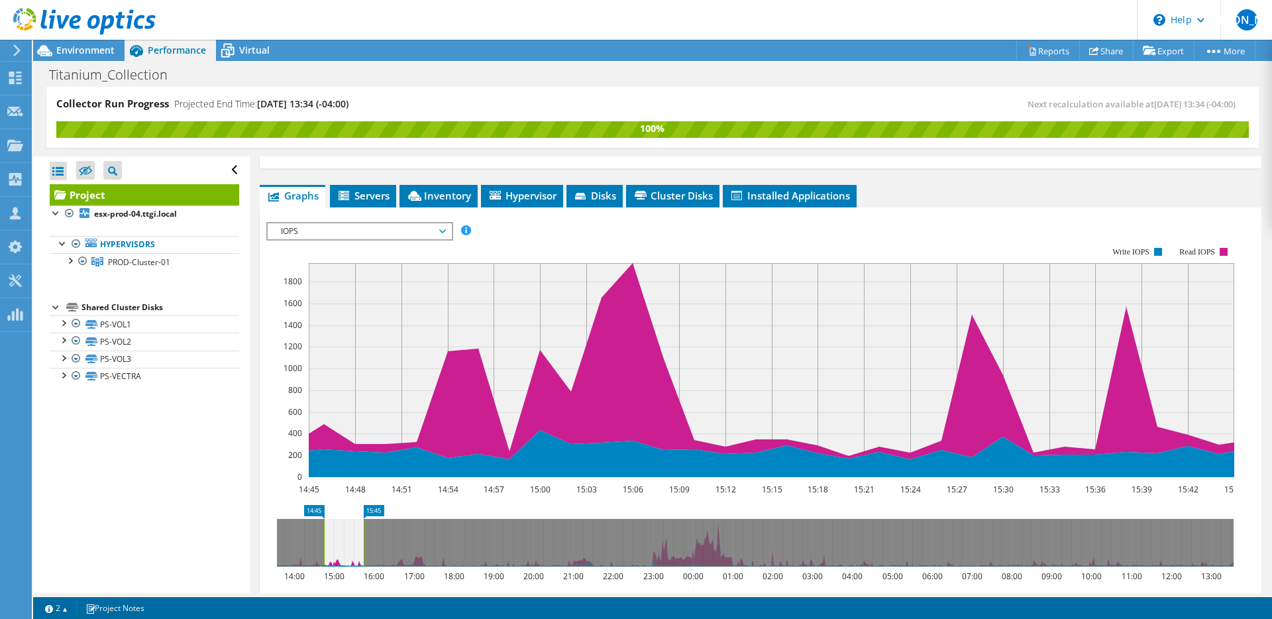
click at [334, 223] on span "IOPS" at bounding box center [359, 231] width 170 height 16
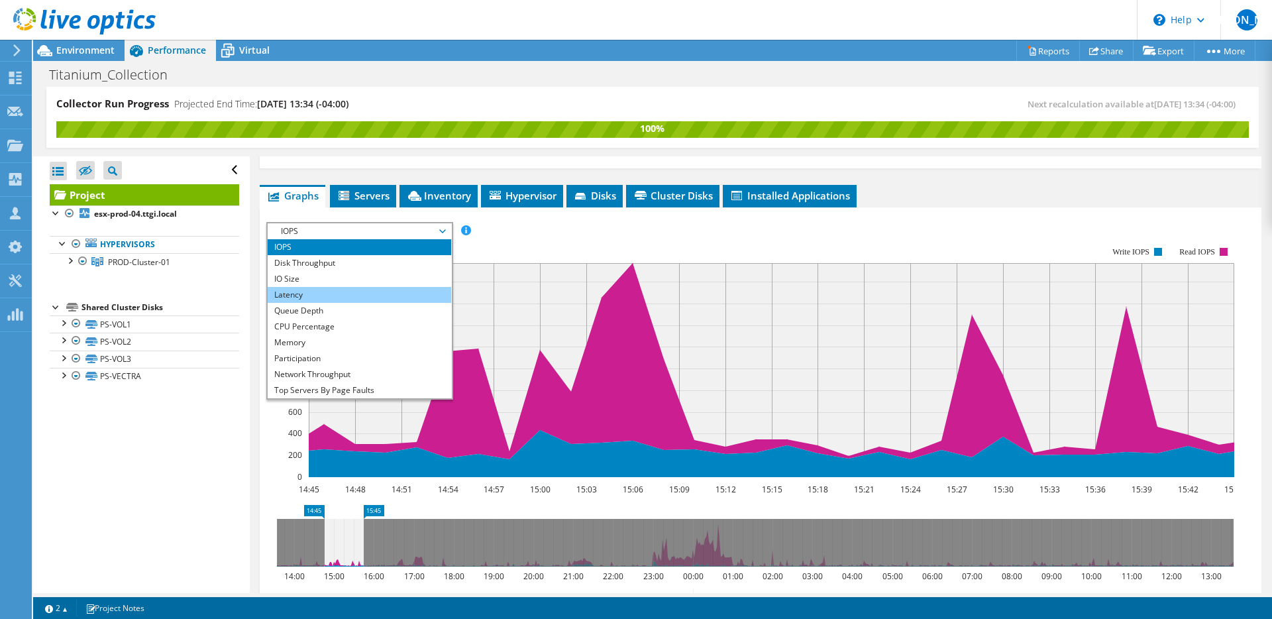
click at [380, 287] on li "Latency" at bounding box center [360, 295] width 184 height 16
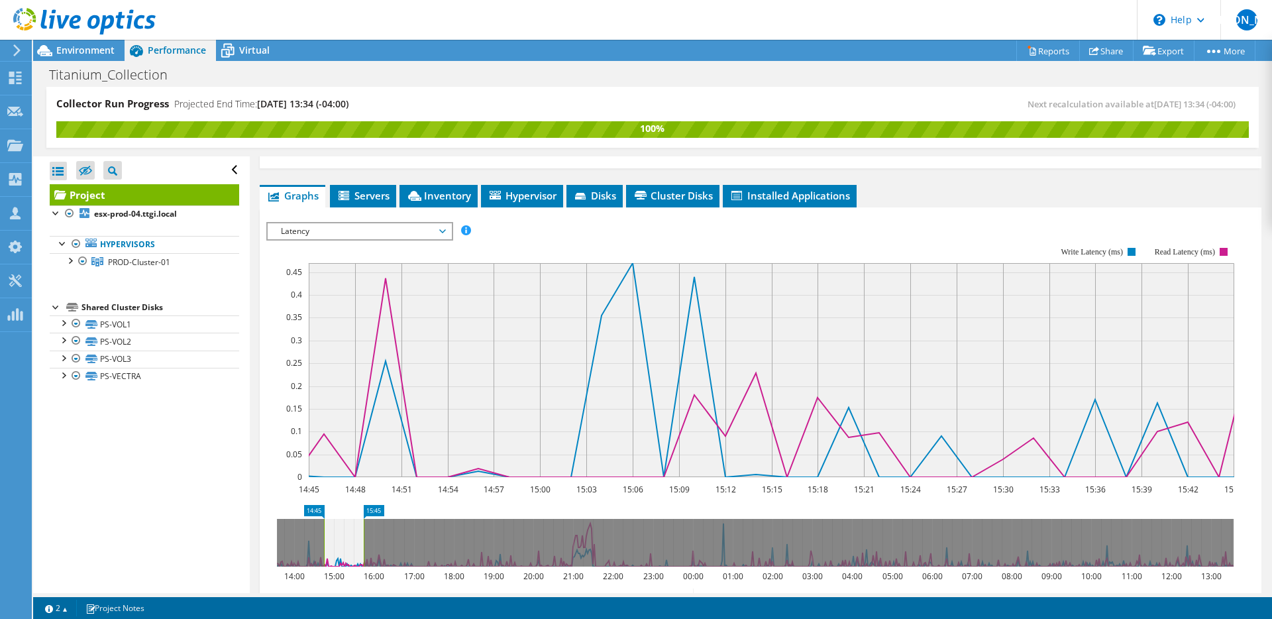
click at [351, 223] on span "Latency" at bounding box center [359, 231] width 170 height 16
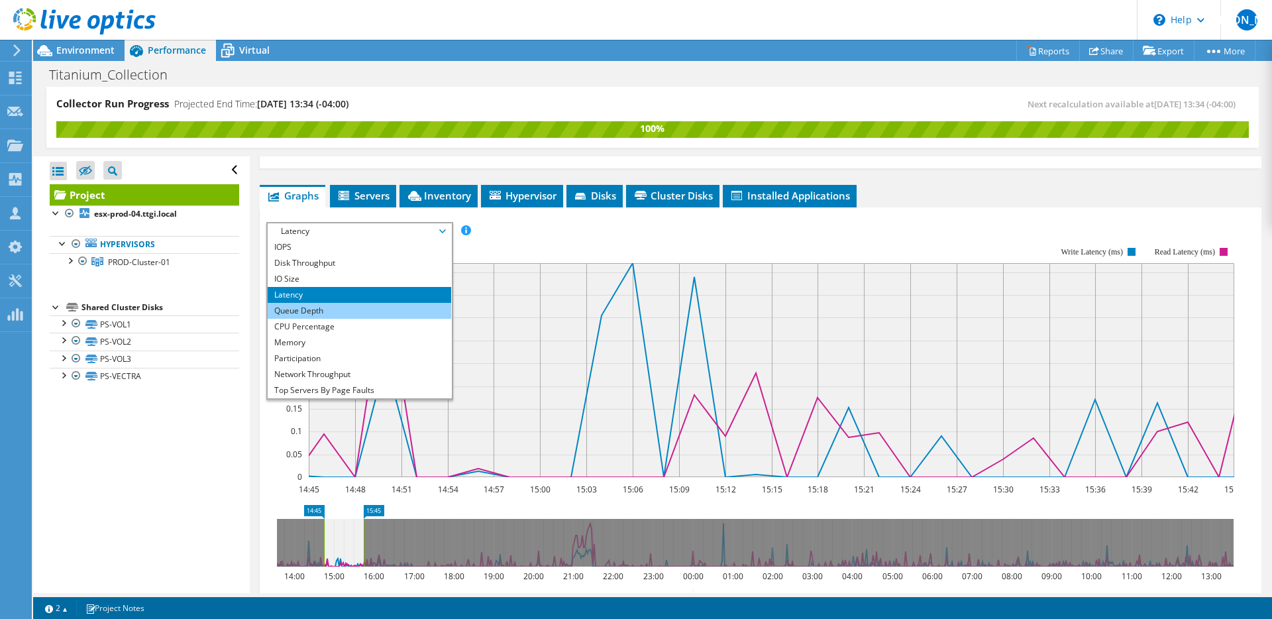
click at [353, 303] on li "Queue Depth" at bounding box center [360, 311] width 184 height 16
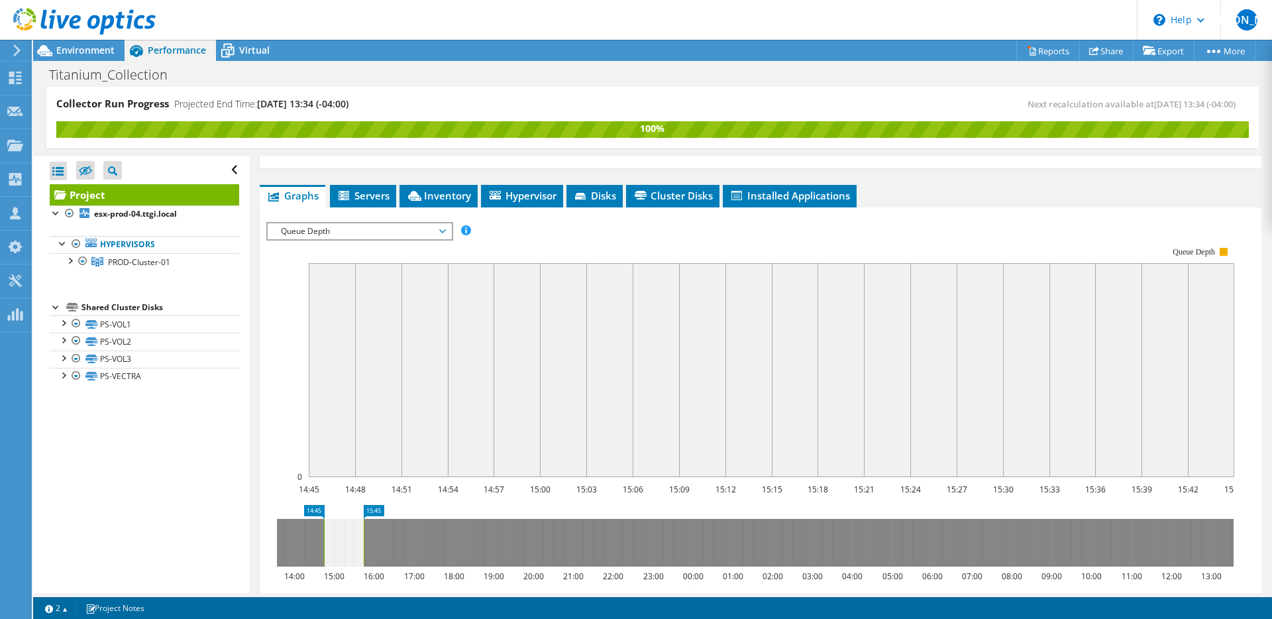
click at [366, 223] on span "Queue Depth" at bounding box center [359, 231] width 170 height 16
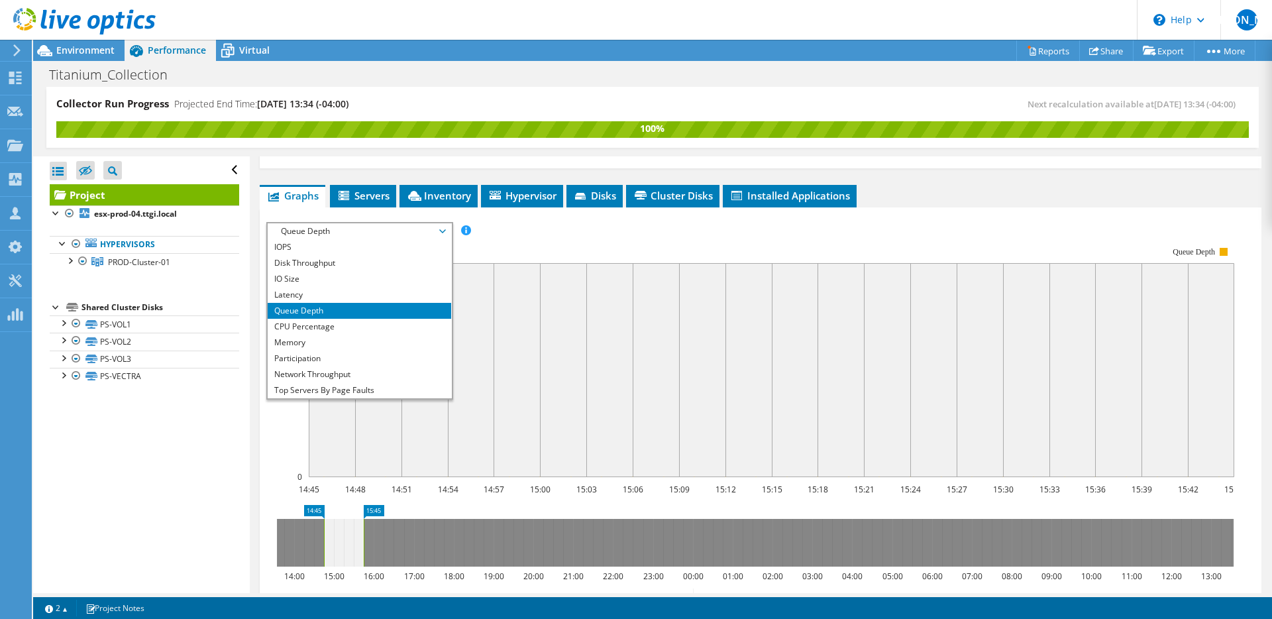
scroll to position [48, 0]
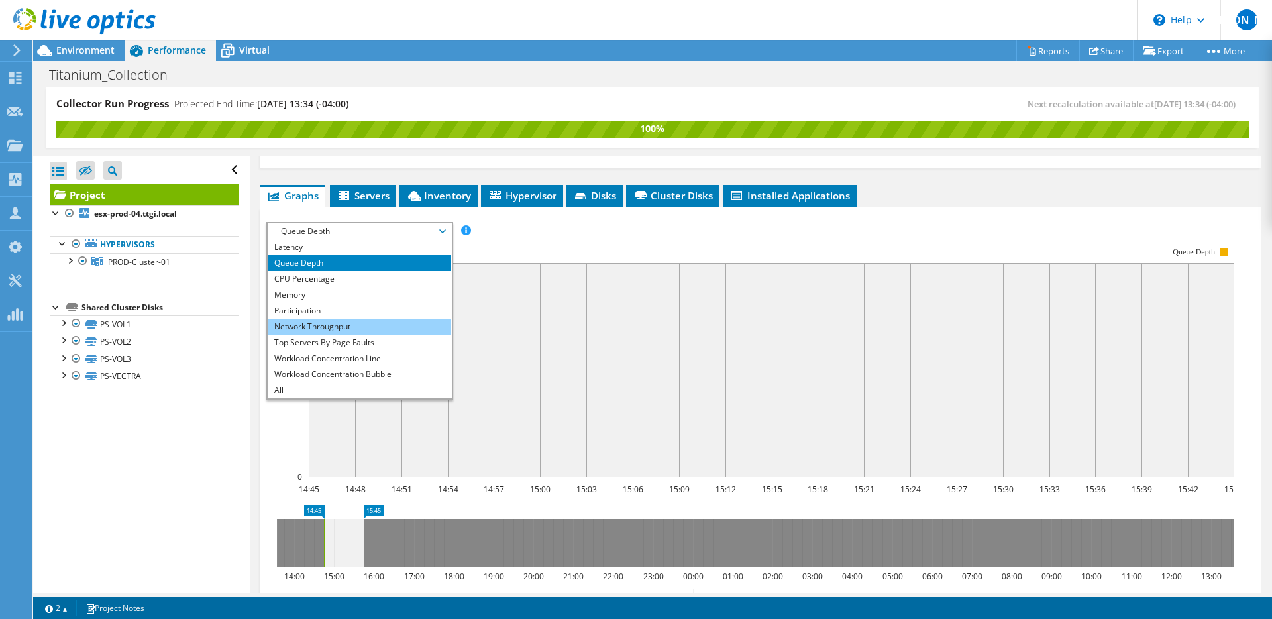
click at [355, 319] on li "Network Throughput" at bounding box center [360, 327] width 184 height 16
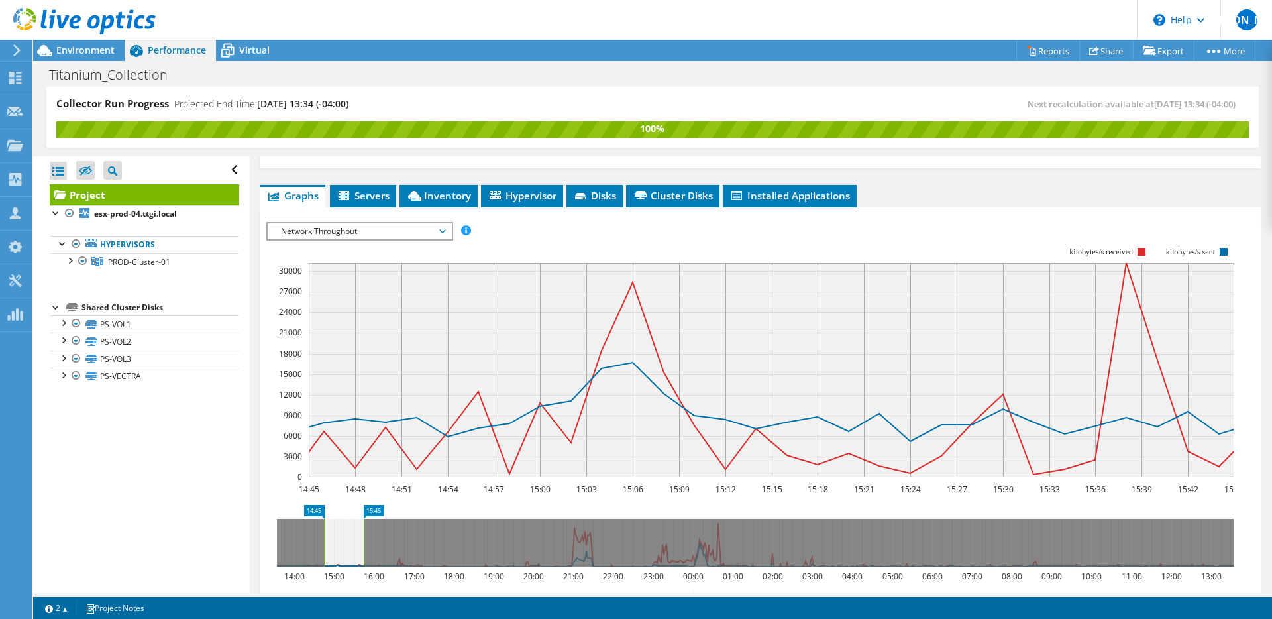
click at [714, 230] on rect at bounding box center [750, 362] width 968 height 265
click at [384, 223] on span "Network Throughput" at bounding box center [359, 231] width 170 height 16
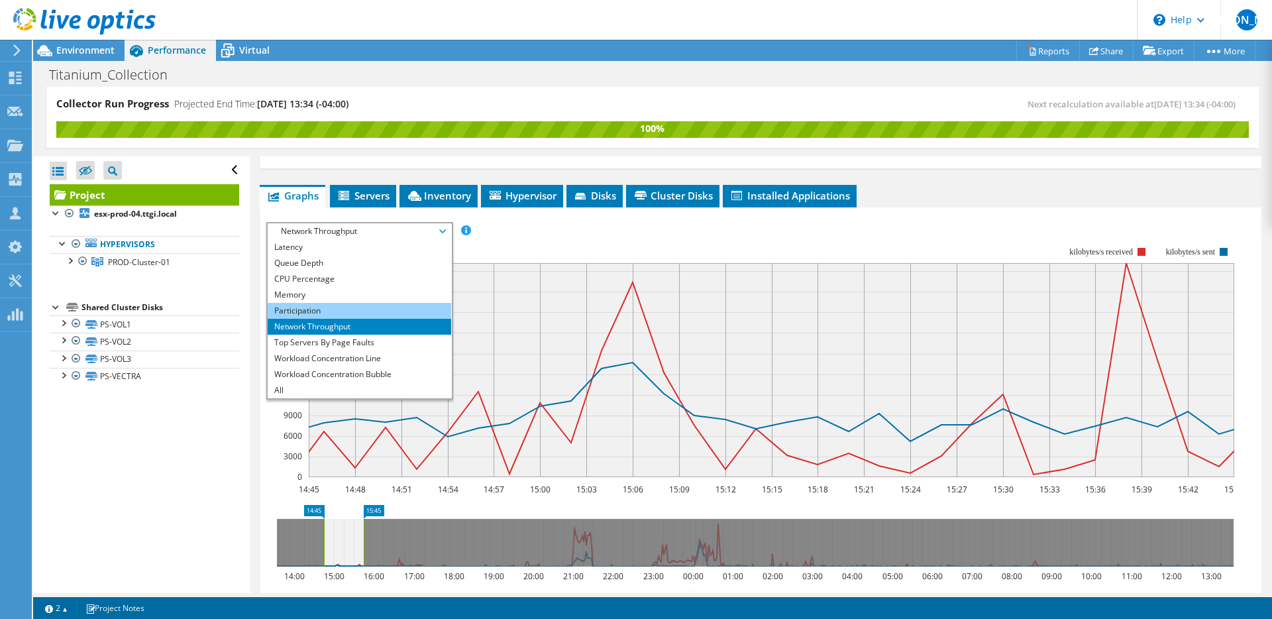
click at [365, 303] on li "Participation" at bounding box center [360, 311] width 184 height 16
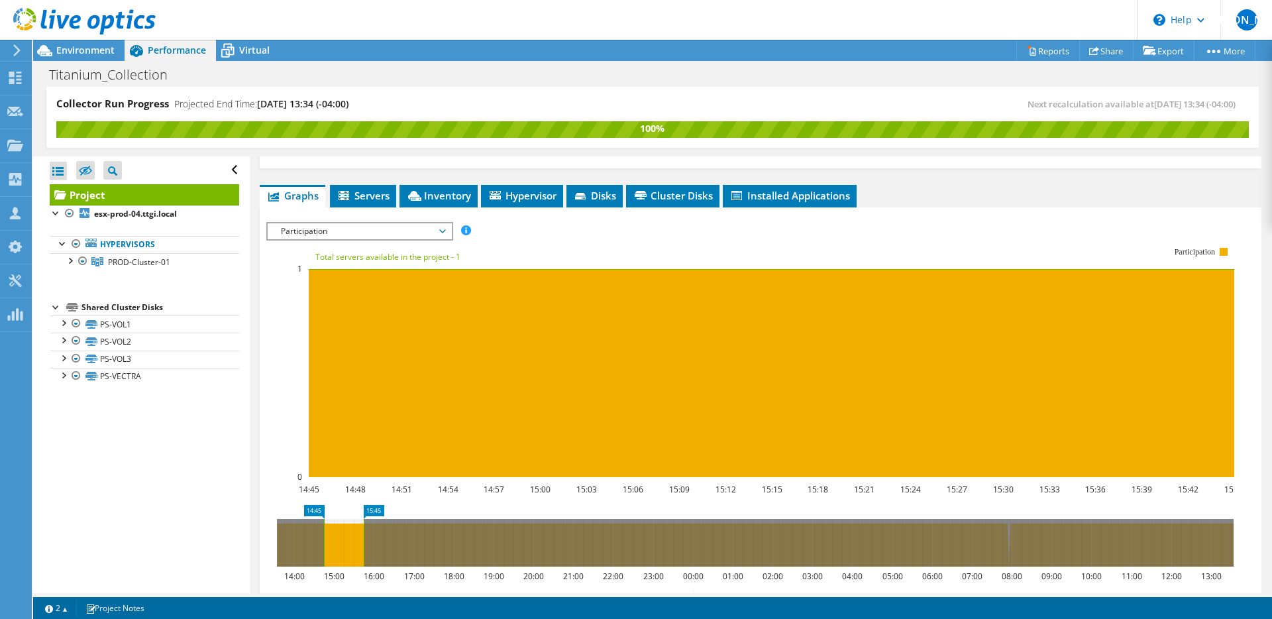
click at [376, 223] on span "Participation" at bounding box center [359, 231] width 170 height 16
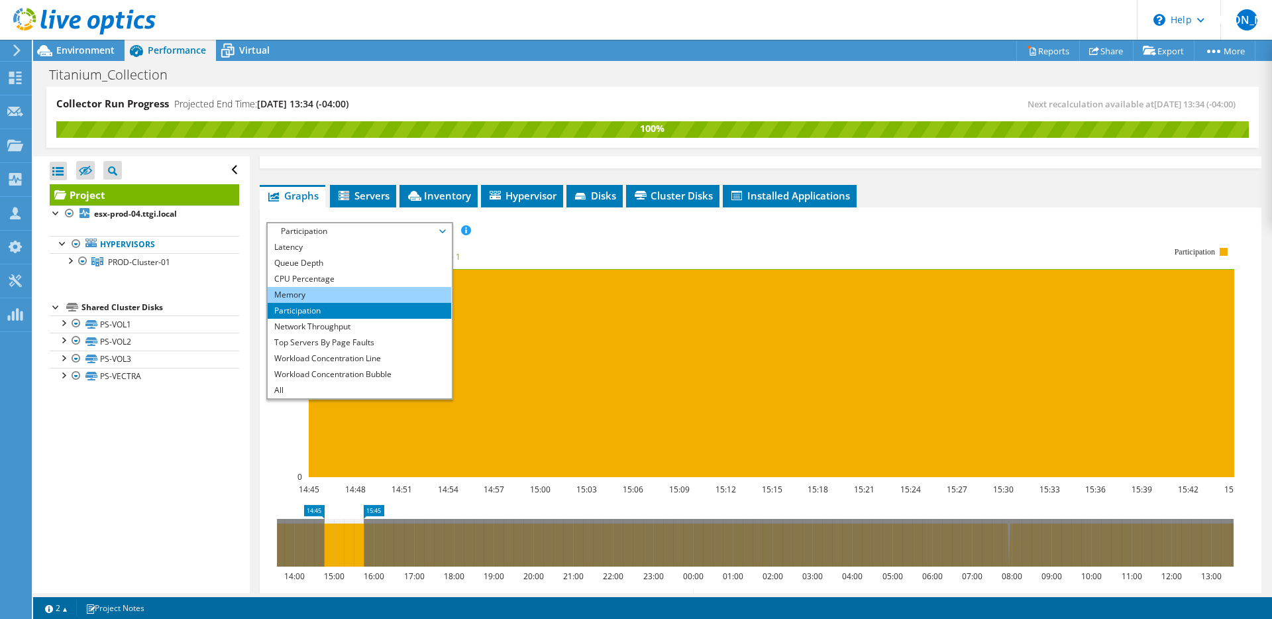
click at [326, 287] on li "Memory" at bounding box center [360, 295] width 184 height 16
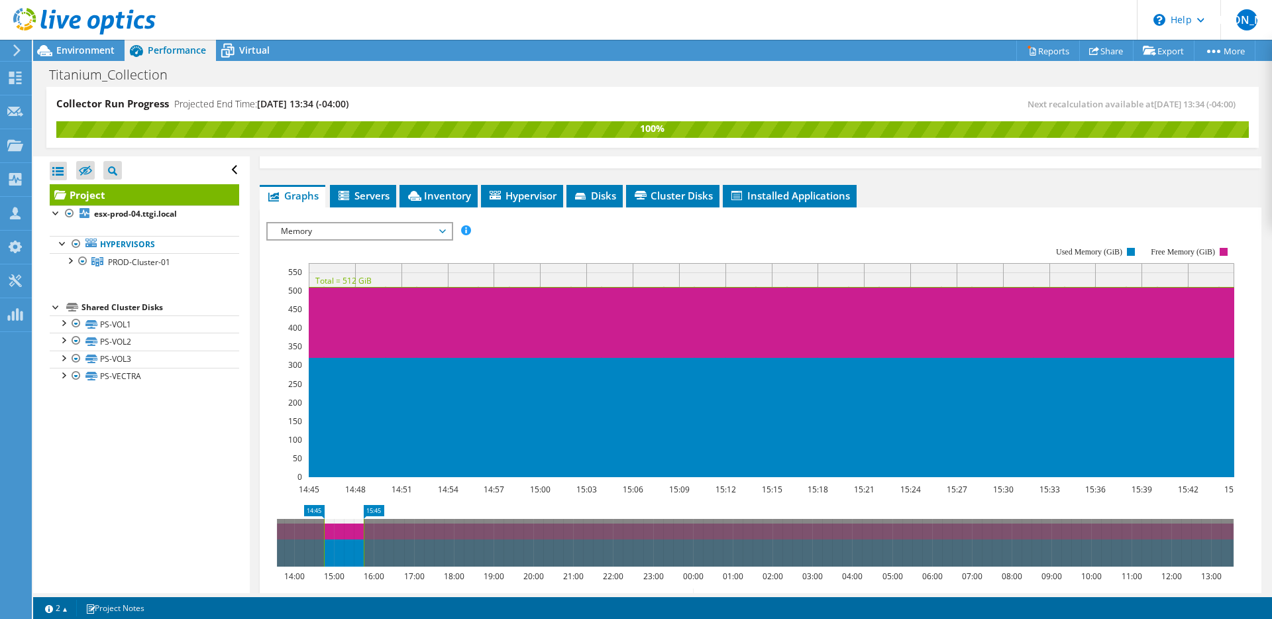
click at [355, 223] on span "Memory" at bounding box center [359, 231] width 170 height 16
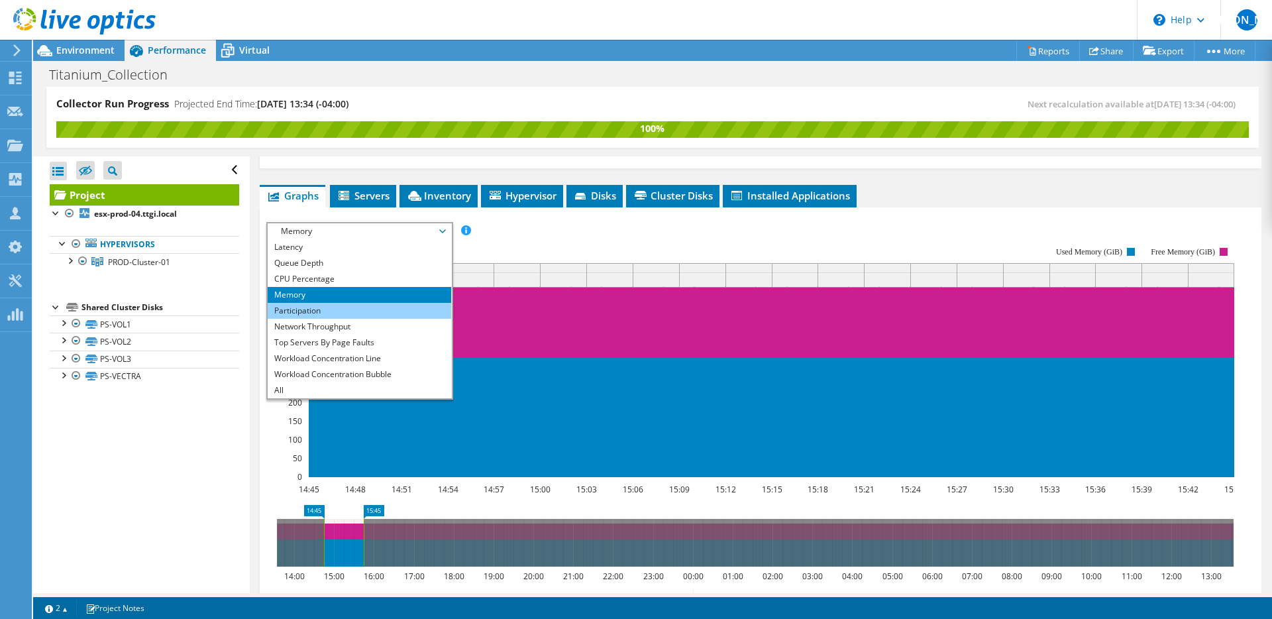
click at [332, 303] on li "Participation" at bounding box center [360, 311] width 184 height 16
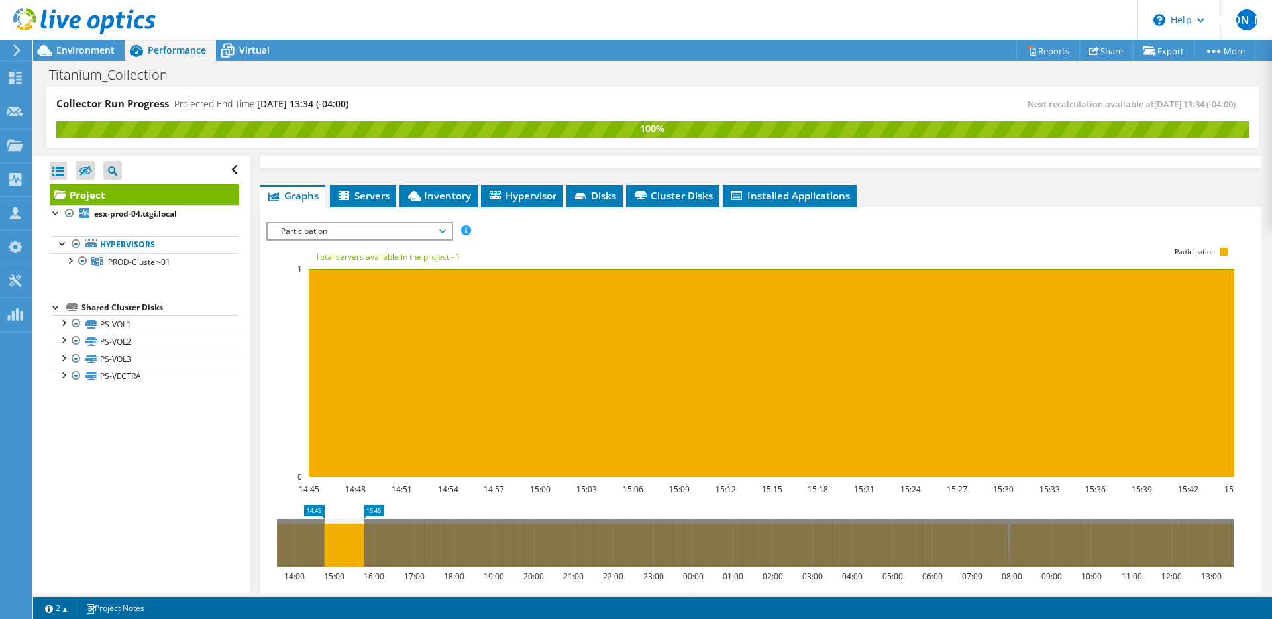
click at [331, 223] on span "Participation" at bounding box center [359, 231] width 170 height 16
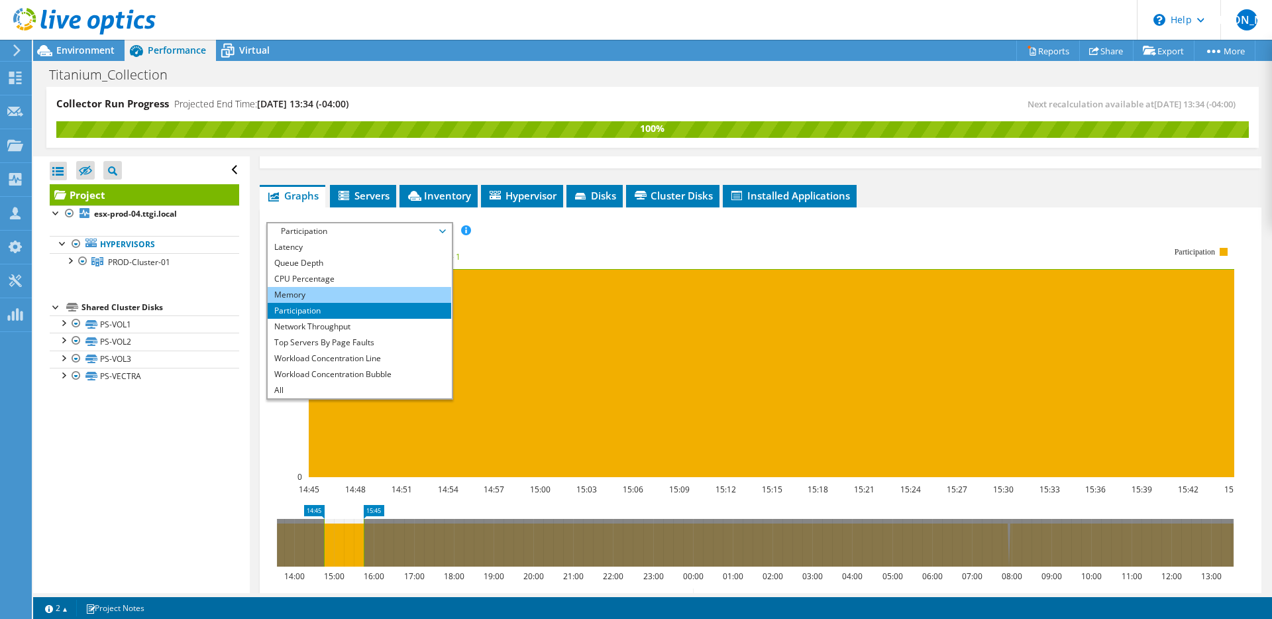
click at [312, 287] on li "Memory" at bounding box center [360, 295] width 184 height 16
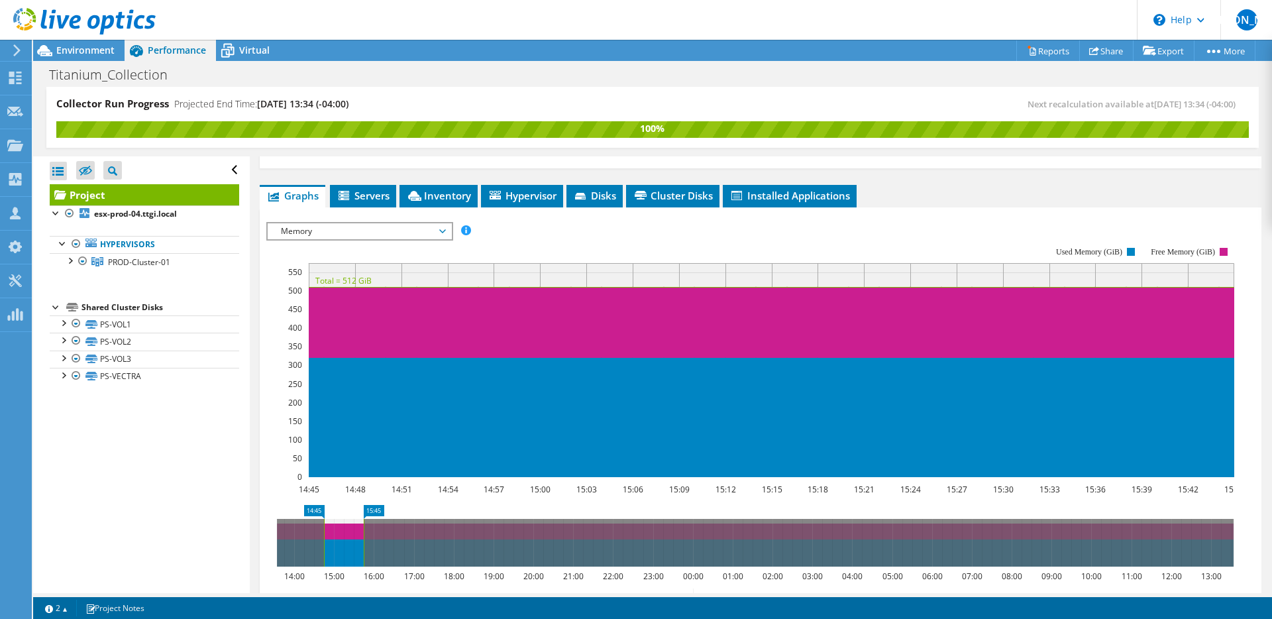
click at [324, 223] on span "Memory" at bounding box center [359, 231] width 170 height 16
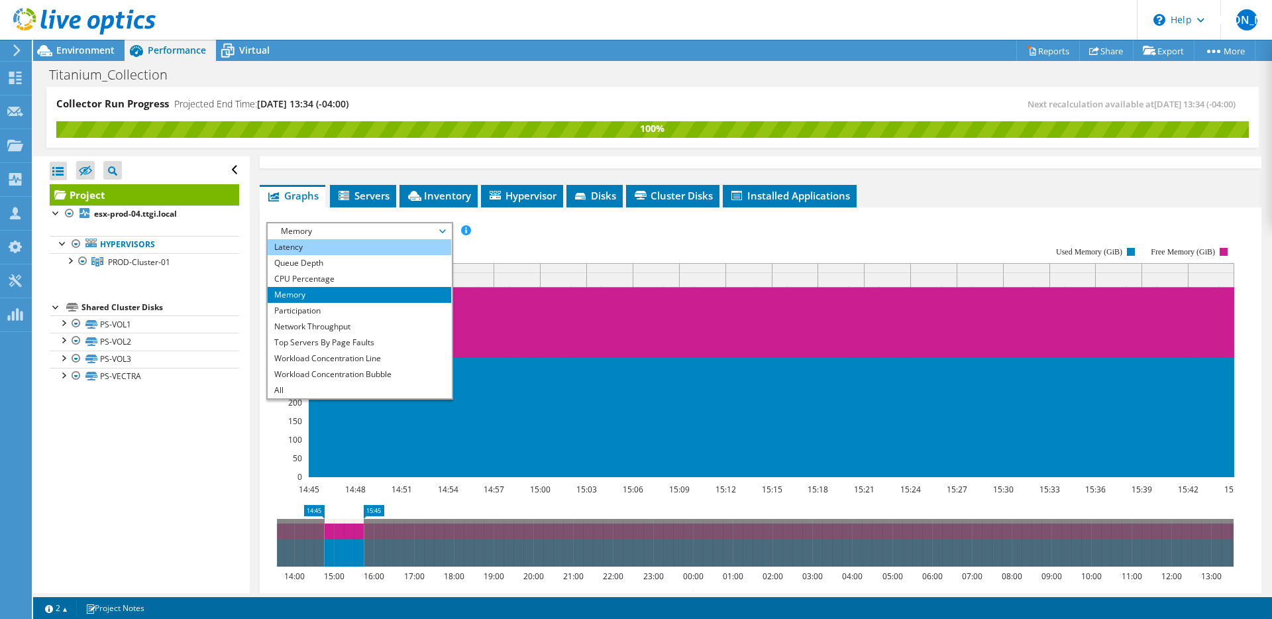
click at [319, 239] on li "Latency" at bounding box center [360, 247] width 184 height 16
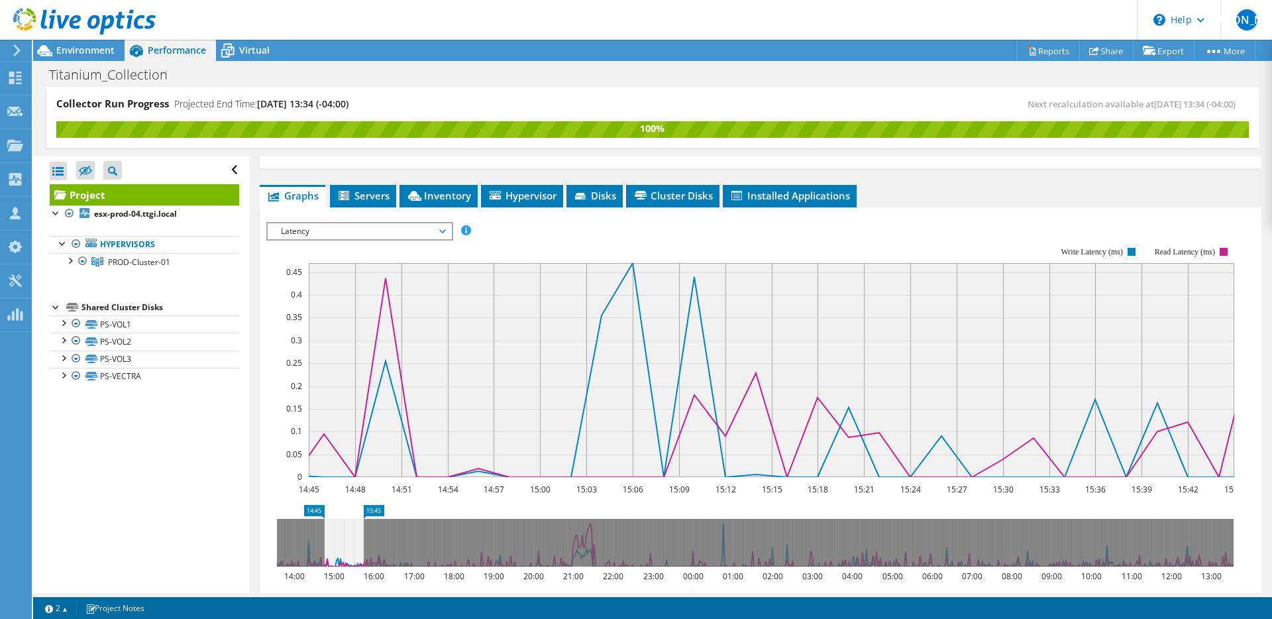
click at [350, 223] on span "Latency" at bounding box center [359, 231] width 170 height 16
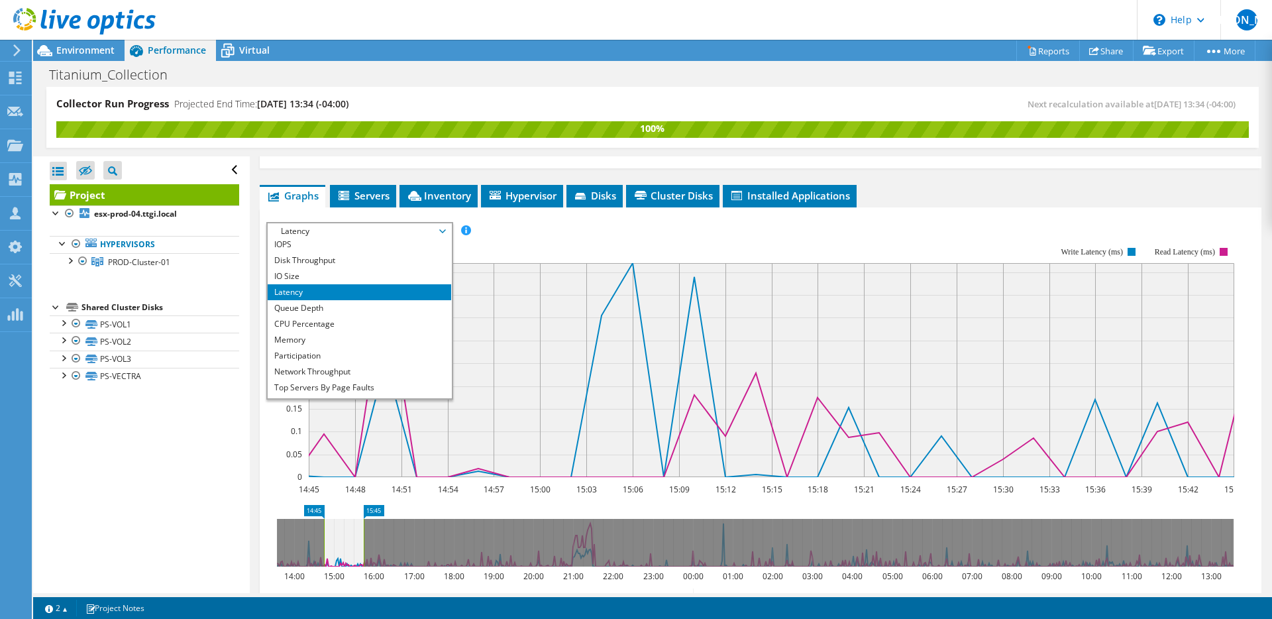
scroll to position [0, 0]
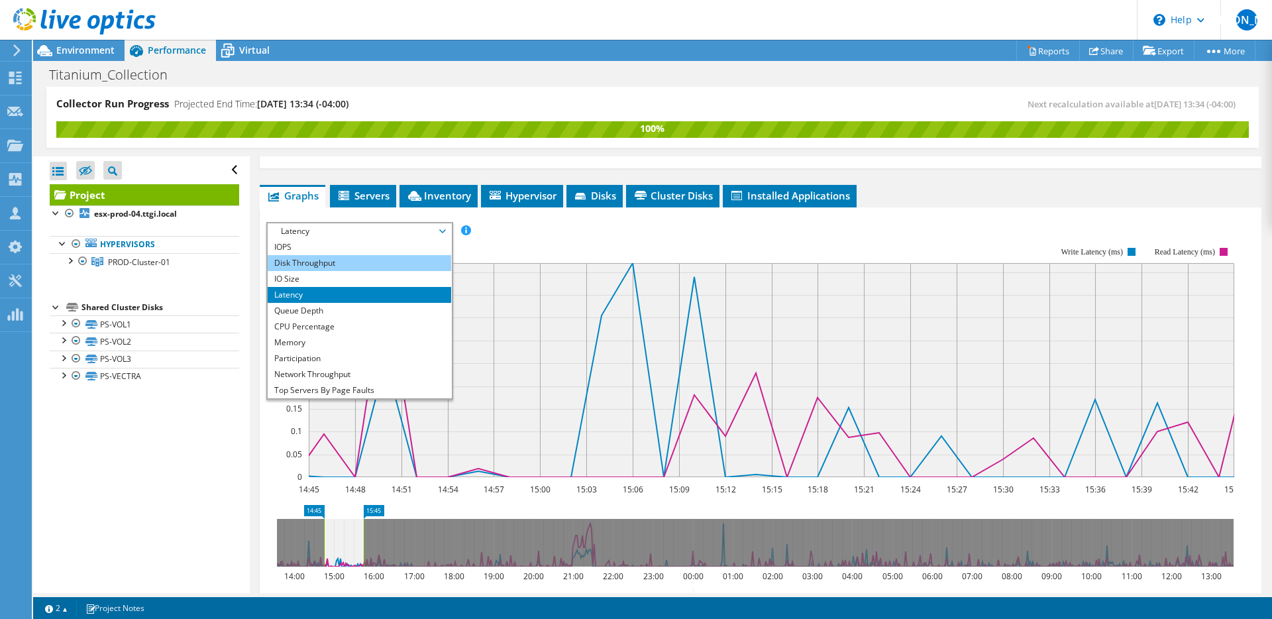
click at [392, 255] on li "Disk Throughput" at bounding box center [360, 263] width 184 height 16
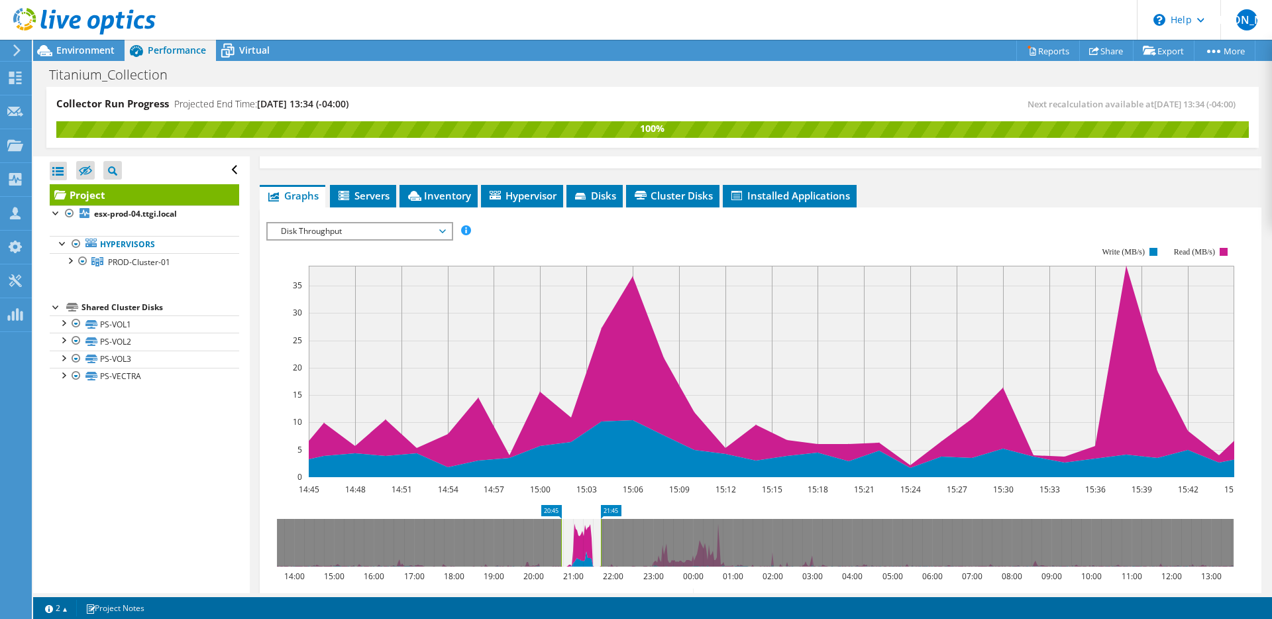
drag, startPoint x: 356, startPoint y: 514, endPoint x: 593, endPoint y: 524, distance: 237.5
click at [593, 524] on icon at bounding box center [581, 543] width 40 height 48
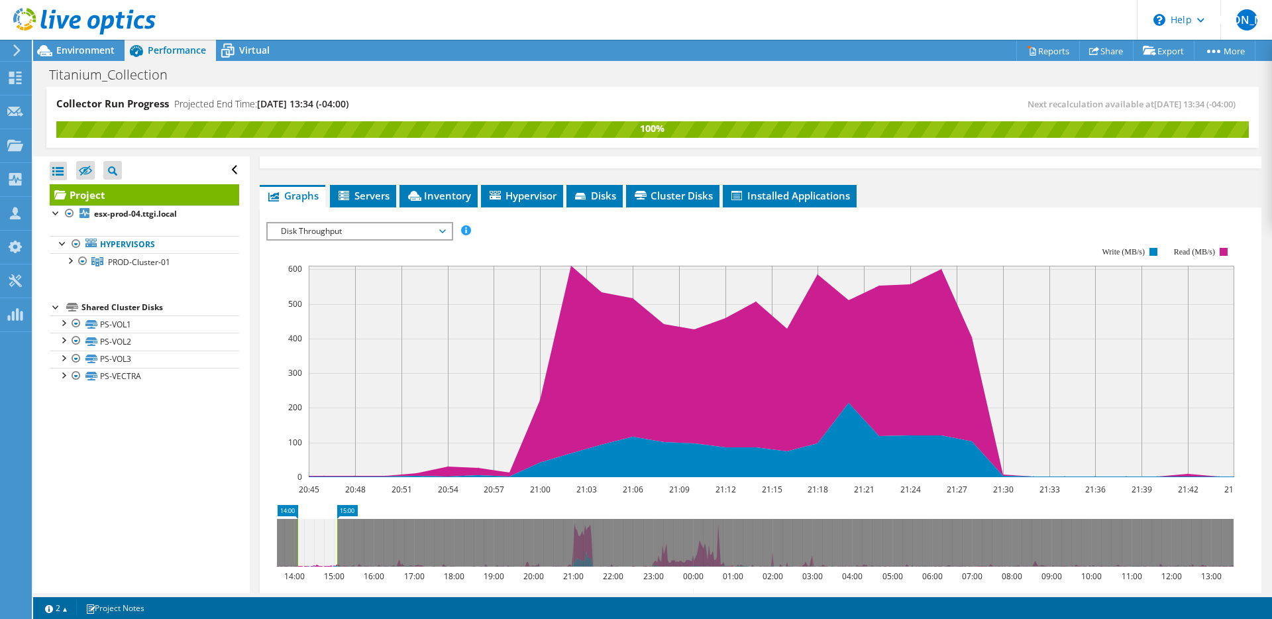
drag, startPoint x: 586, startPoint y: 529, endPoint x: 320, endPoint y: 539, distance: 265.9
click at [320, 539] on icon at bounding box center [318, 543] width 40 height 48
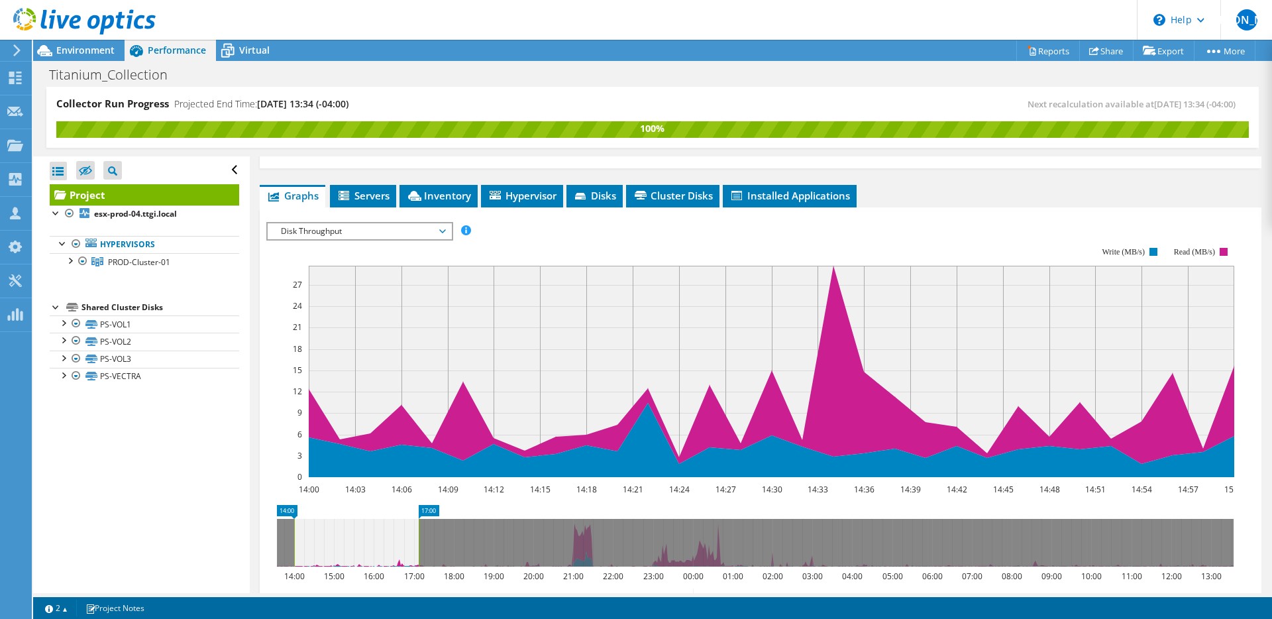
drag, startPoint x: 347, startPoint y: 483, endPoint x: 431, endPoint y: 482, distance: 84.2
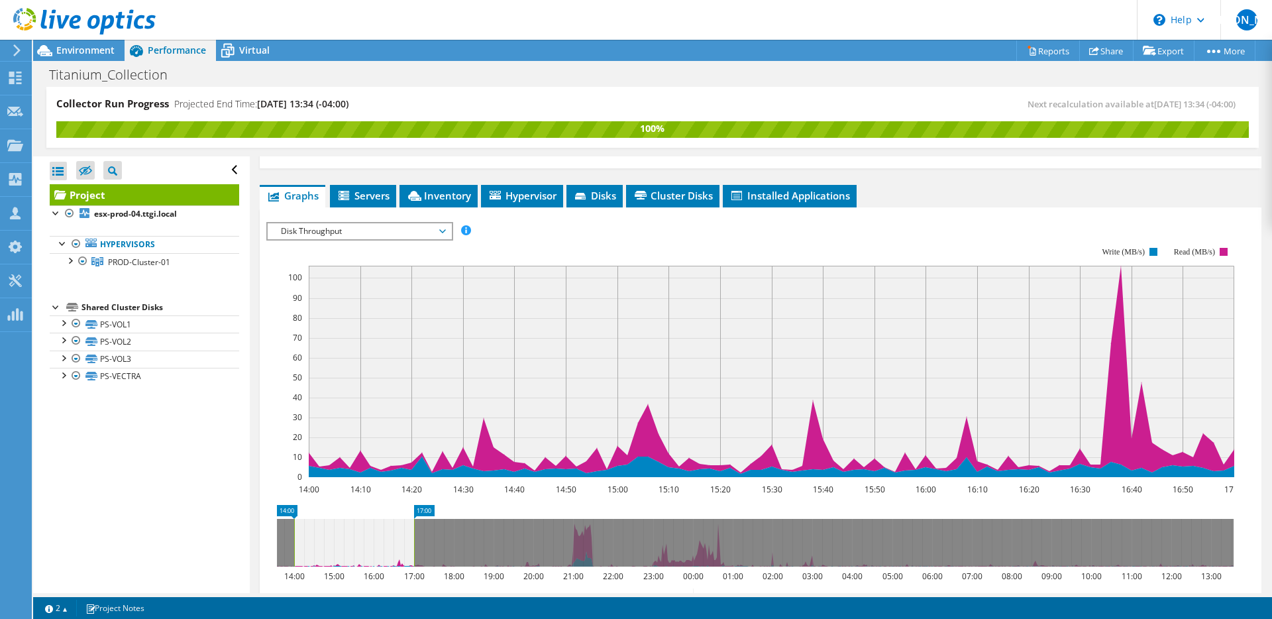
click at [577, 230] on rect at bounding box center [750, 362] width 968 height 265
click at [60, 170] on div at bounding box center [58, 171] width 17 height 19
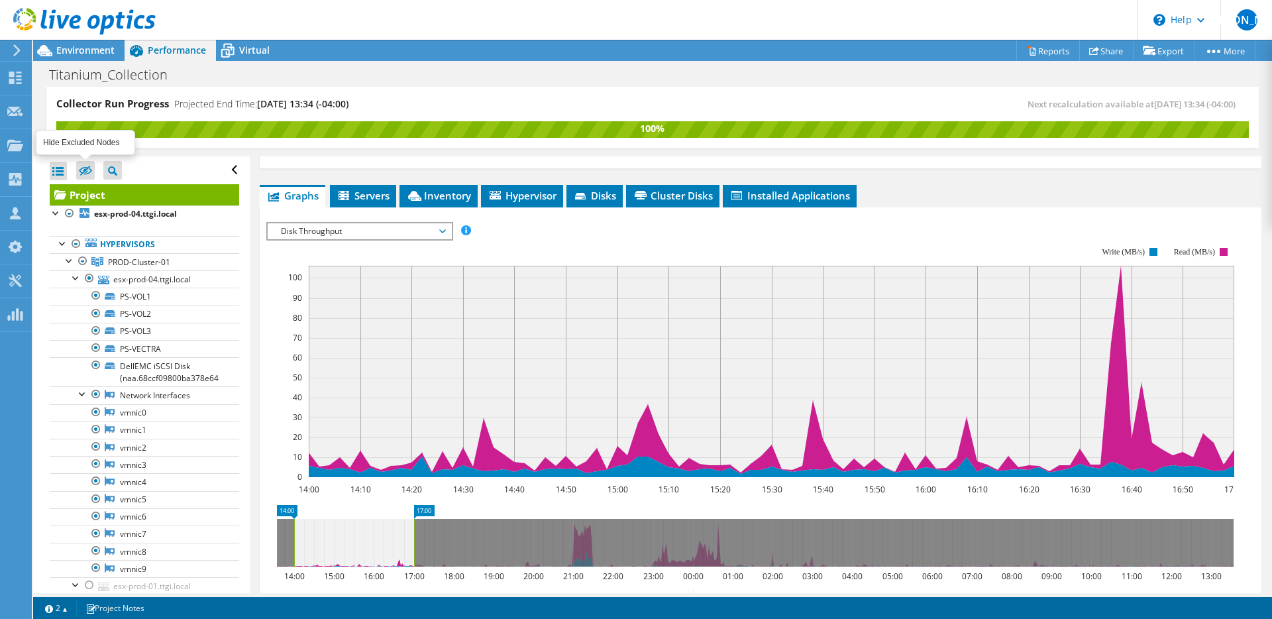
click at [94, 176] on label at bounding box center [85, 170] width 19 height 19
click at [0, 0] on input "checkbox" at bounding box center [0, 0] width 0 height 0
click at [96, 60] on div "Environment" at bounding box center [78, 50] width 91 height 21
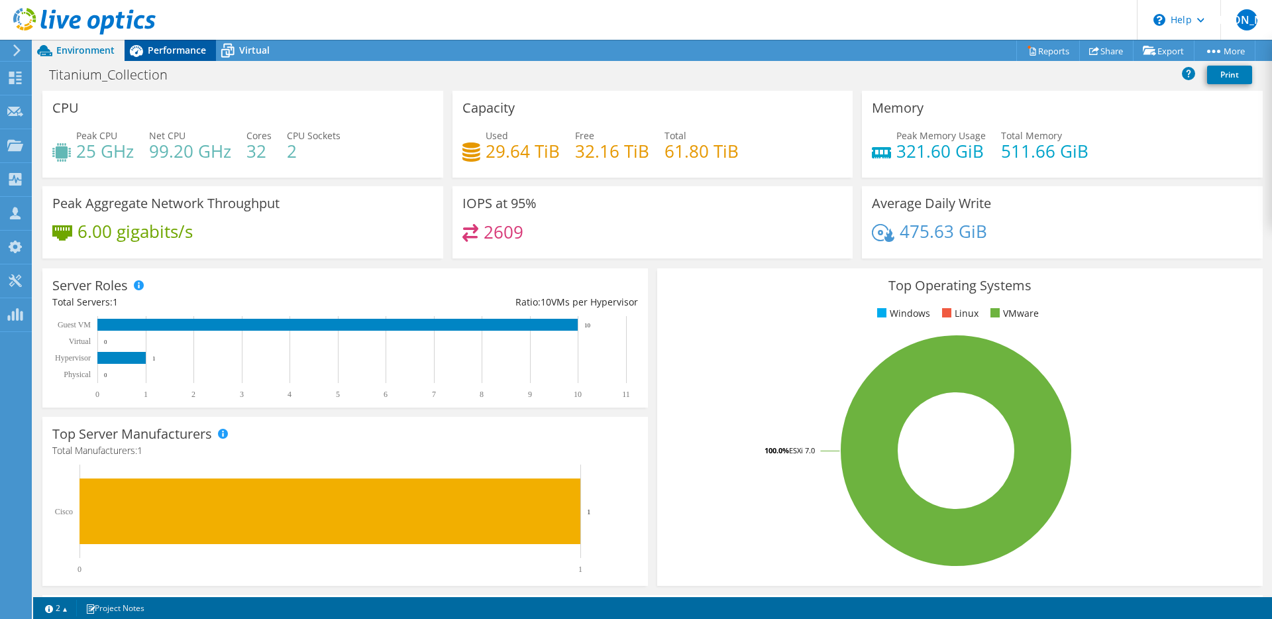
click at [172, 56] on div "Performance" at bounding box center [170, 50] width 91 height 21
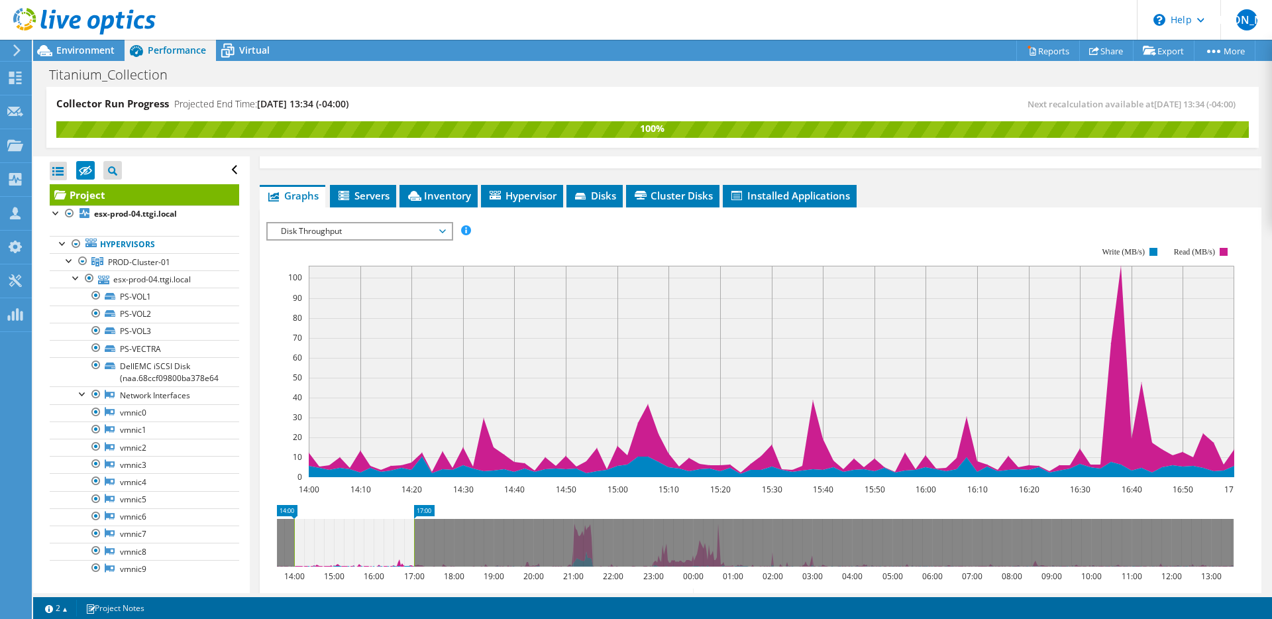
click at [329, 79] on div "Titanium_Collection Print" at bounding box center [652, 74] width 1239 height 25
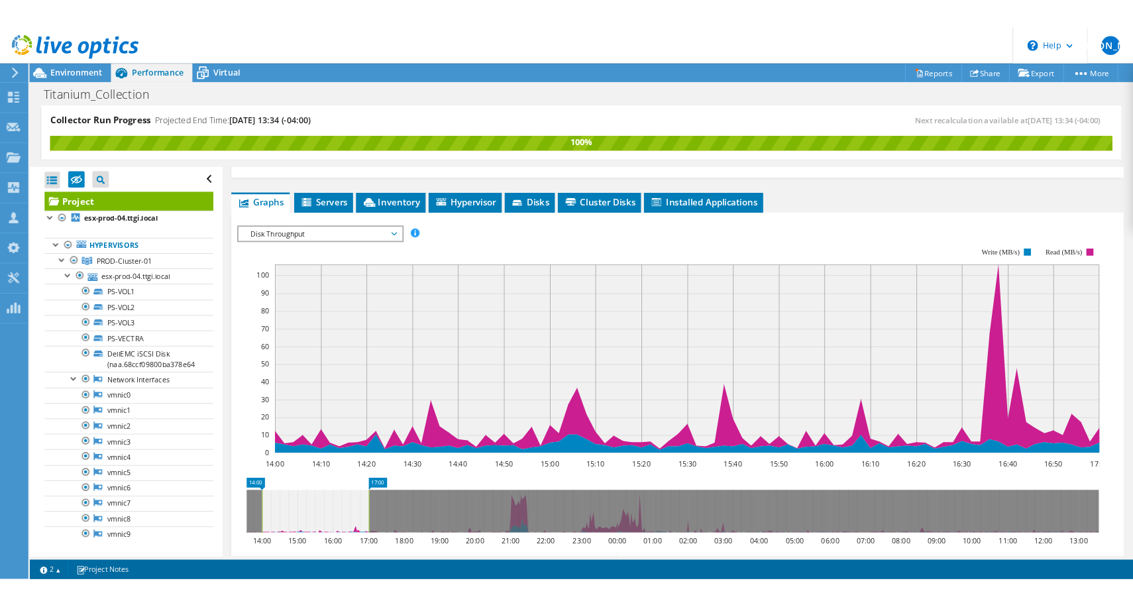
scroll to position [260, 0]
